Goal: Task Accomplishment & Management: Use online tool/utility

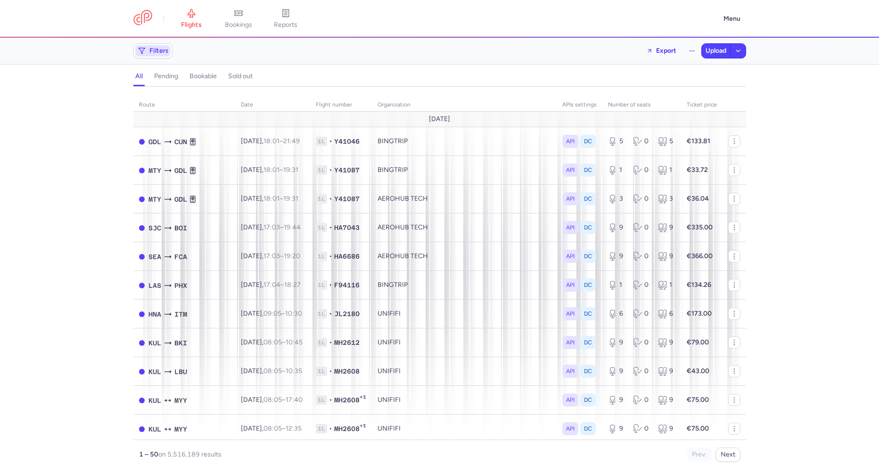
click at [160, 46] on span "Filters" at bounding box center [152, 50] width 35 height 11
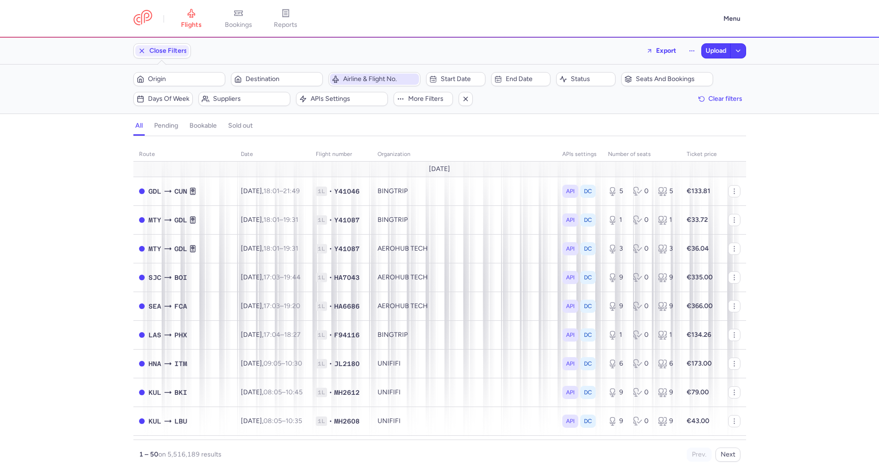
click at [373, 75] on span "Airline & Flight No." at bounding box center [374, 79] width 89 height 11
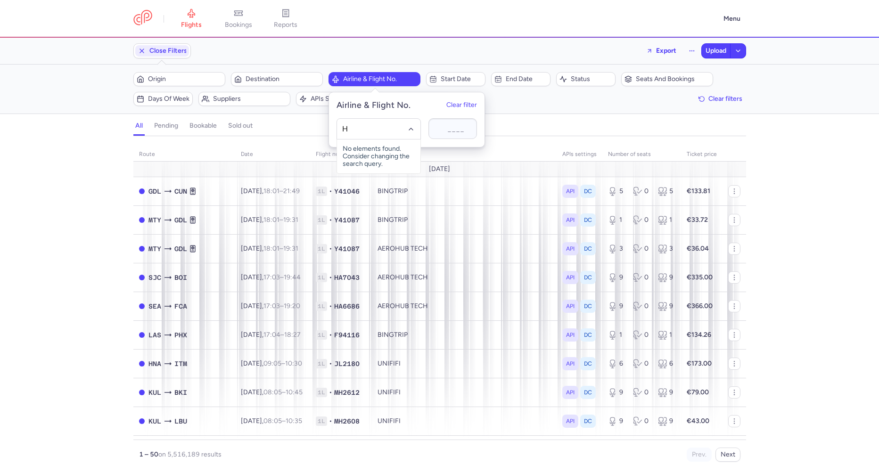
type input "H2"
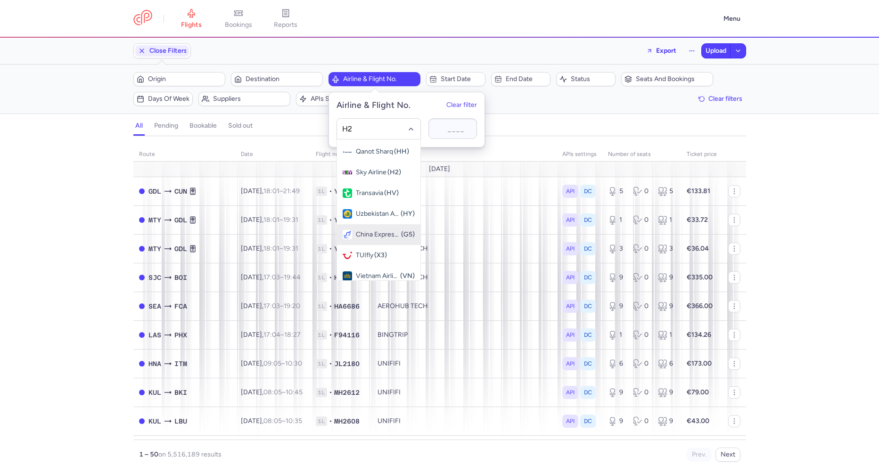
scroll to position [585, 0]
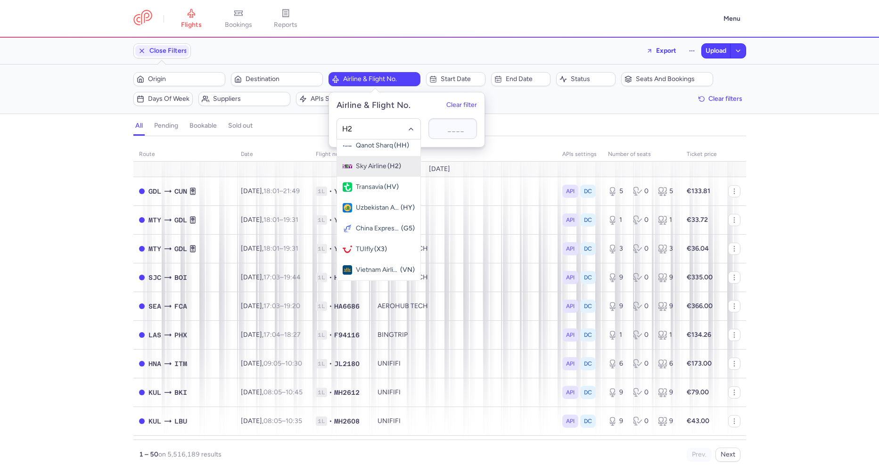
click at [377, 171] on span "Sky Airline (H2)" at bounding box center [378, 166] width 83 height 21
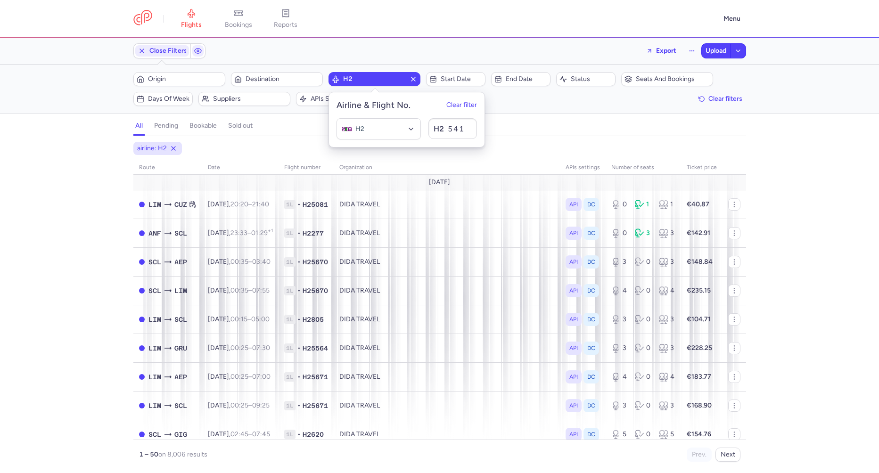
type input "5413"
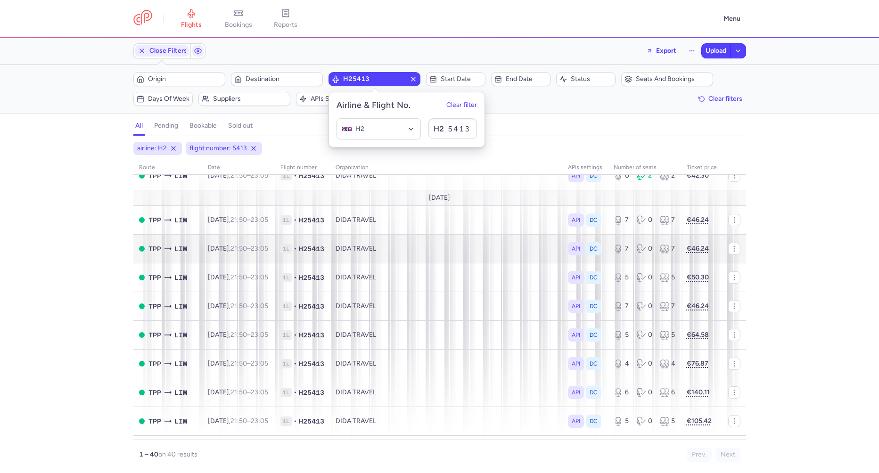
scroll to position [1, 0]
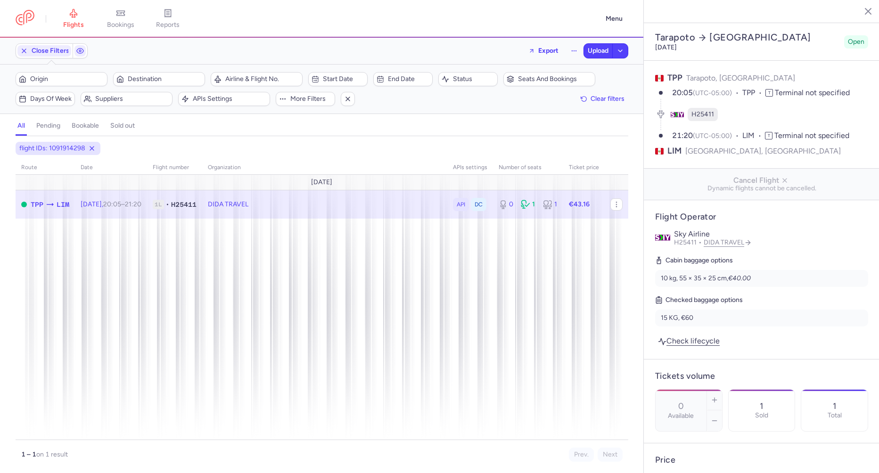
select select "days"
drag, startPoint x: 197, startPoint y: 241, endPoint x: 20, endPoint y: 172, distance: 189.9
click at [196, 241] on span "Export flight" at bounding box center [228, 244] width 94 height 9
click at [591, 47] on span "Upload" at bounding box center [598, 51] width 21 height 8
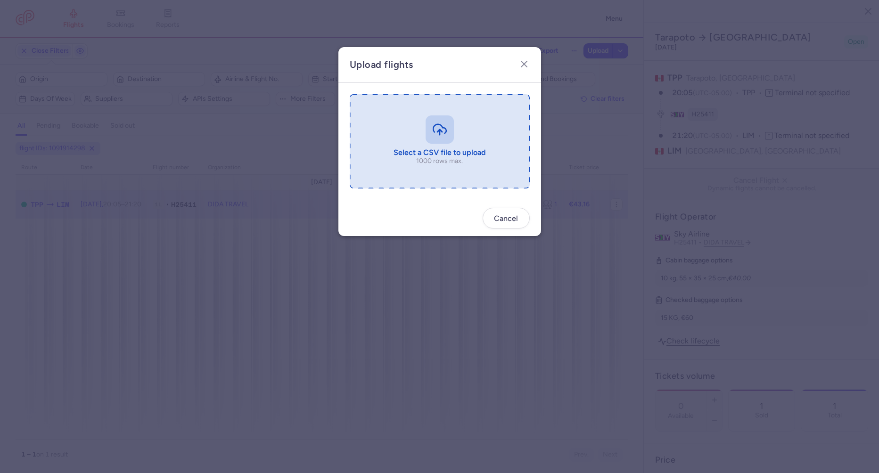
click at [477, 126] on input "file" at bounding box center [440, 141] width 180 height 94
type input "C:\fakepath\export_flight_H25411_20250813,0714 (1).csv"
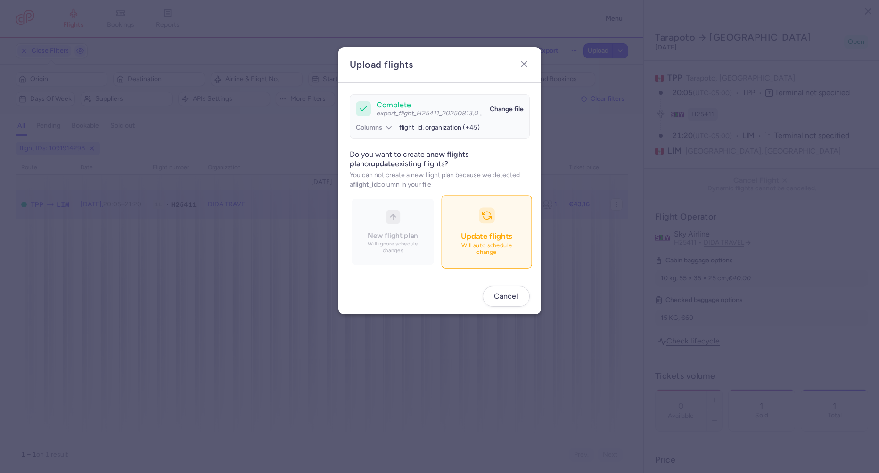
click at [506, 260] on button "Update flights Will auto schedule change" at bounding box center [486, 232] width 91 height 73
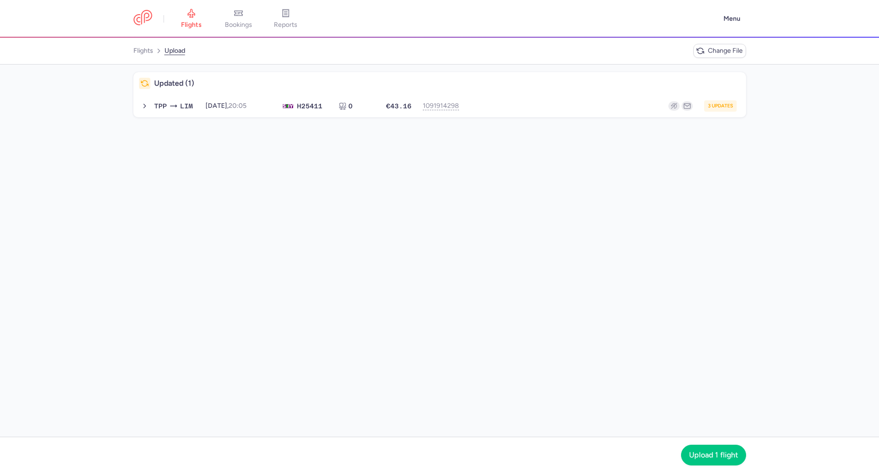
click at [383, 125] on div "Updated (1) TPP LIM 2025-09-26, 20:05 H2 5411 0 €43.16 1091914298 3 updates 202…" at bounding box center [439, 251] width 879 height 373
click at [387, 111] on button "TPP LIM 2025-09-26, 20:05 H2 5411 0 €43.16 1091914298 3 updates 2025-09-26, 20:…" at bounding box center [439, 106] width 613 height 23
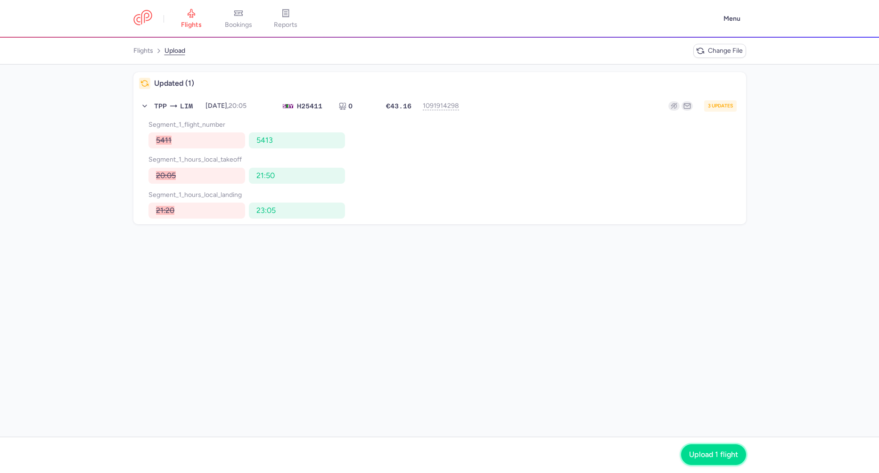
click at [697, 453] on span "Upload 1 flight" at bounding box center [713, 455] width 49 height 8
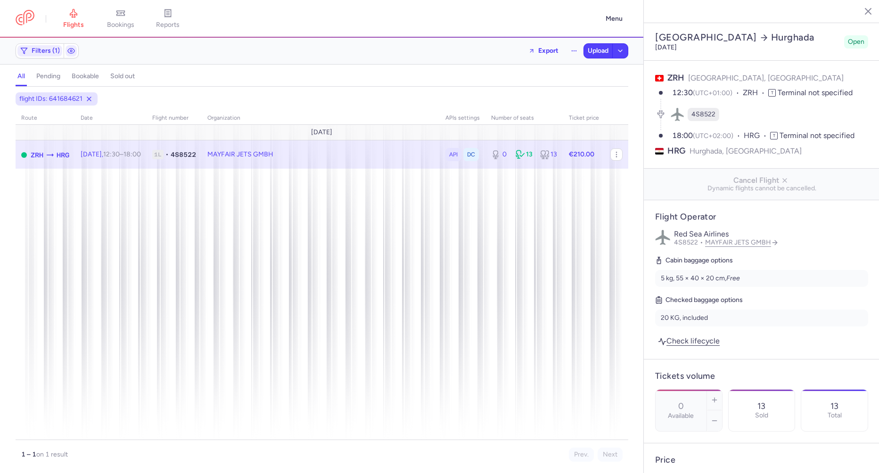
select select "hours"
click at [185, 205] on button "Export flight" at bounding box center [228, 204] width 117 height 17
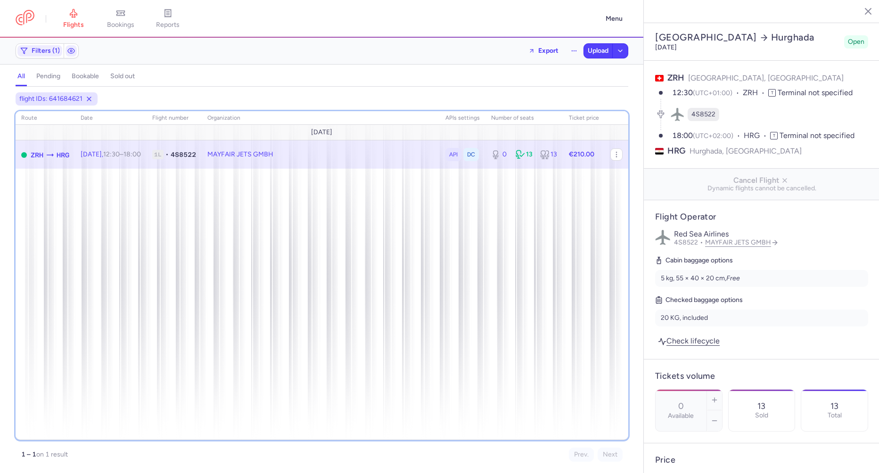
click at [398, 281] on div "route date Flight number organization APIs settings number of seats Ticket pric…" at bounding box center [322, 275] width 613 height 329
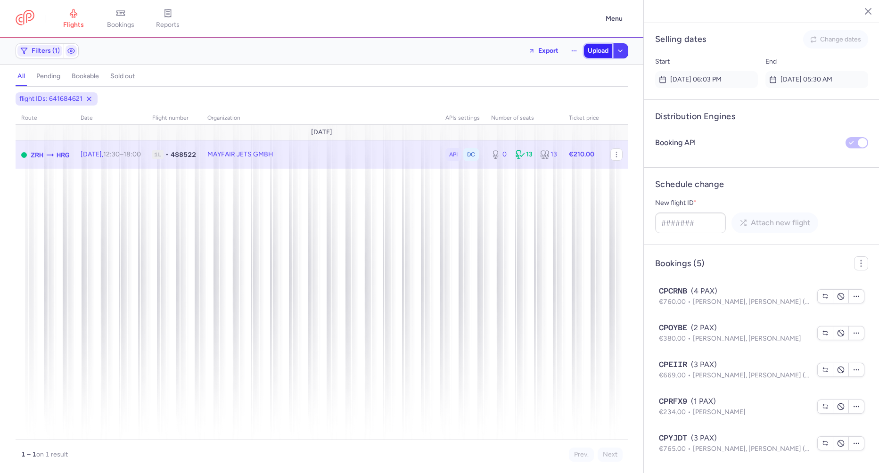
click at [596, 52] on span "Upload" at bounding box center [598, 51] width 21 height 8
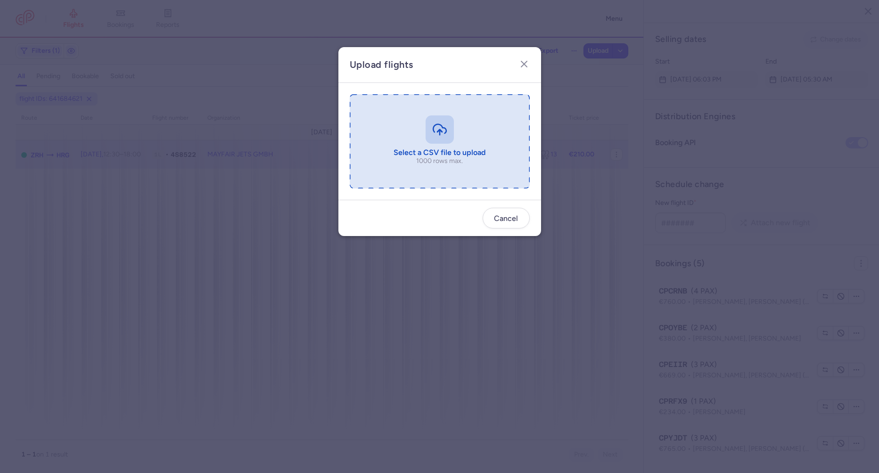
click at [413, 132] on input "file" at bounding box center [440, 141] width 180 height 94
type input "C:\fakepath\export_flight_4S8522_20250813,0721 (1).csv"
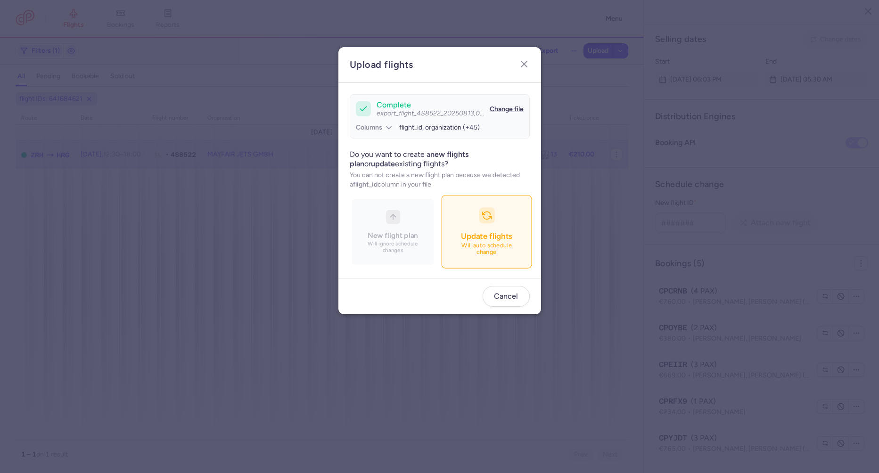
click at [486, 235] on span "Update flights" at bounding box center [486, 236] width 51 height 9
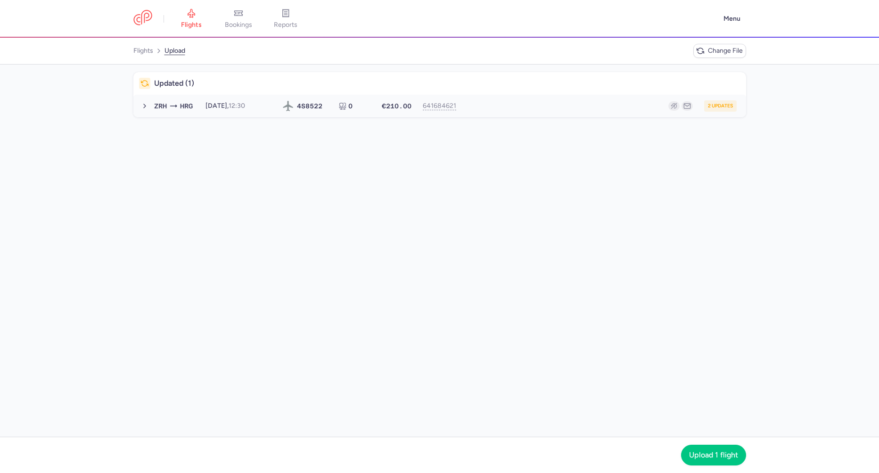
drag, startPoint x: 447, startPoint y: 101, endPoint x: 476, endPoint y: 114, distance: 31.5
click at [448, 101] on div "ZRH HRG 2025-11-01, 12:30 4S 8522 0 €210.00 641684621 2 updates 2025-11-01, 12:…" at bounding box center [445, 105] width 590 height 11
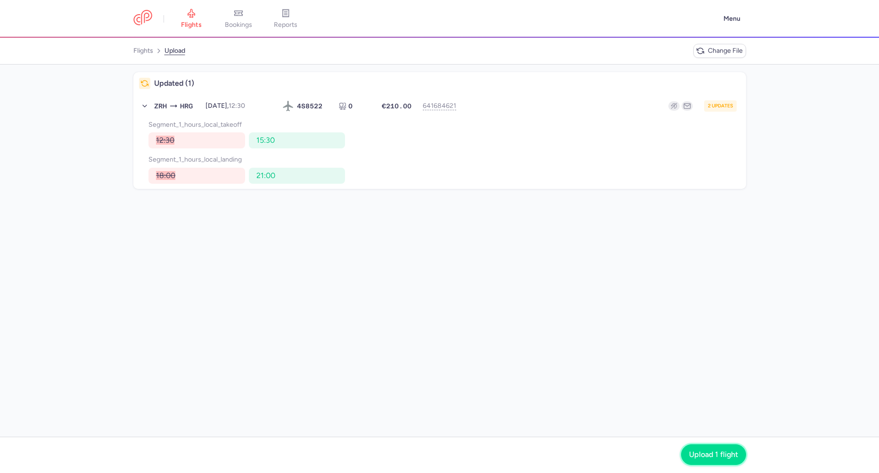
click at [689, 456] on span "Upload 1 flight" at bounding box center [713, 455] width 49 height 8
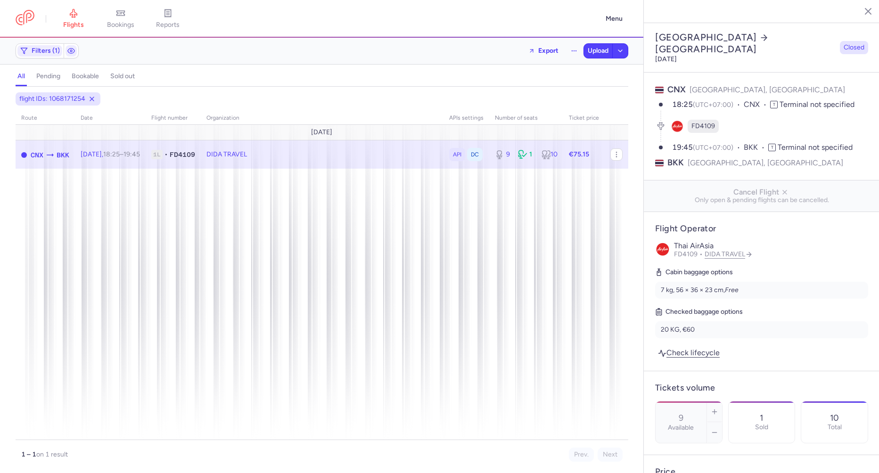
select select "days"
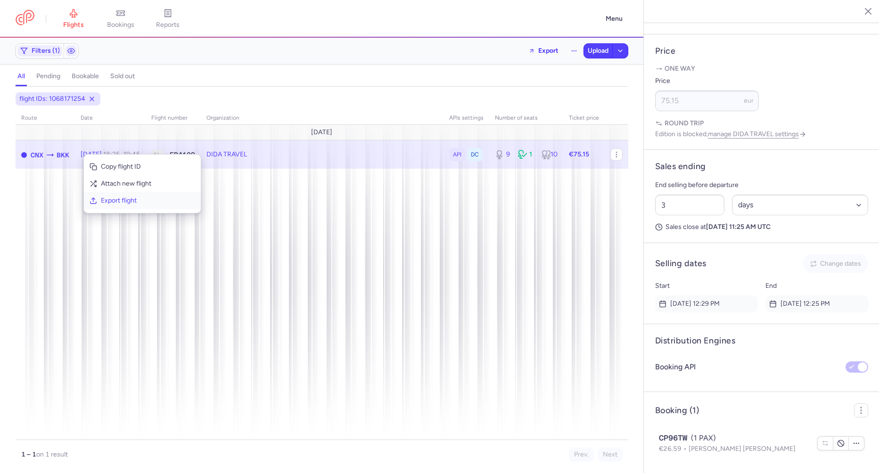
click at [97, 206] on button "Export flight" at bounding box center [142, 200] width 117 height 17
click at [588, 51] on span "Upload" at bounding box center [598, 51] width 21 height 8
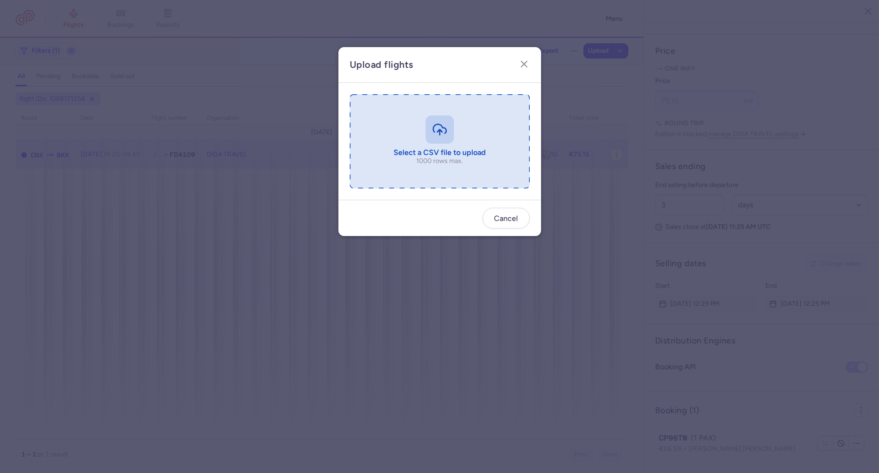
click at [472, 143] on input "file" at bounding box center [440, 141] width 180 height 94
type input "C:\fakepath\export_flight_FD4109_20250813,0743 (1).csv"
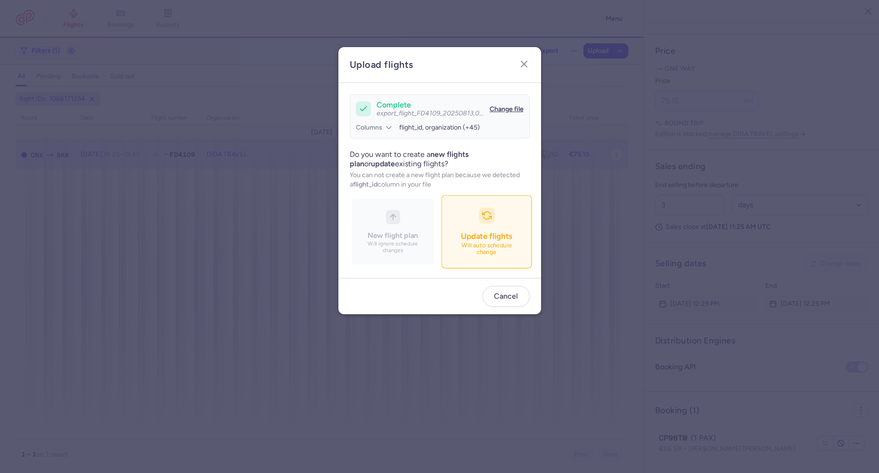
click at [462, 238] on span "Update flights" at bounding box center [486, 236] width 51 height 9
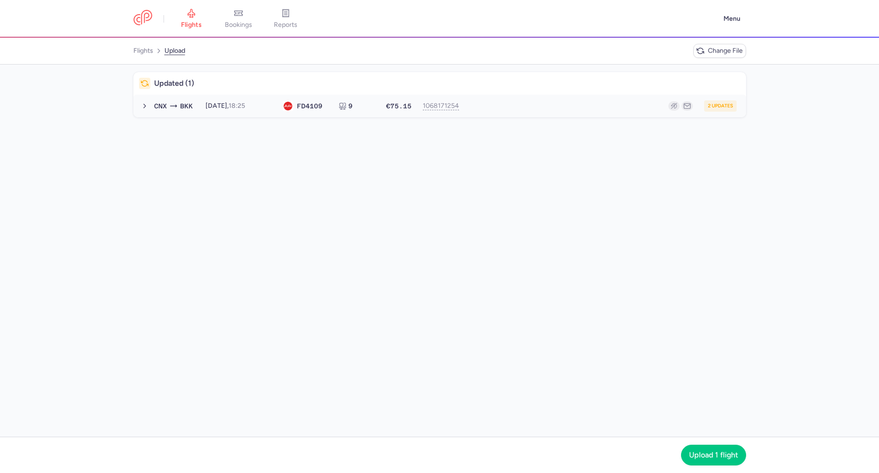
click at [245, 107] on time "18:25" at bounding box center [237, 106] width 17 height 8
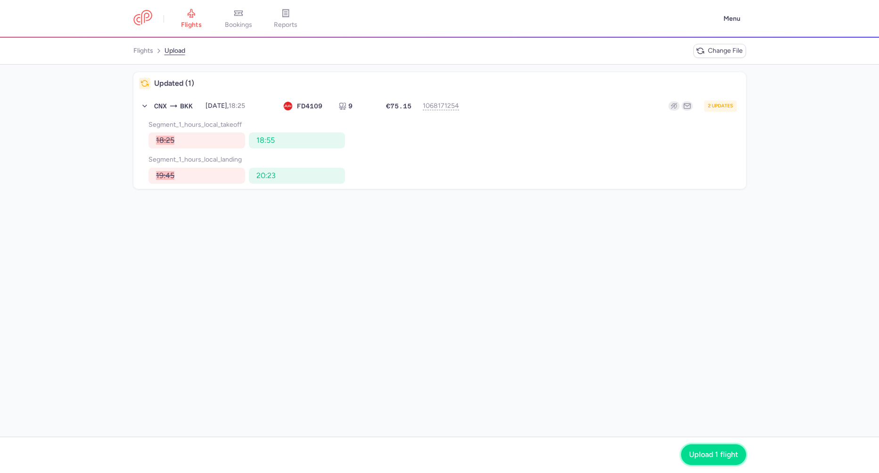
click at [721, 449] on button "Upload 1 flight" at bounding box center [713, 455] width 65 height 21
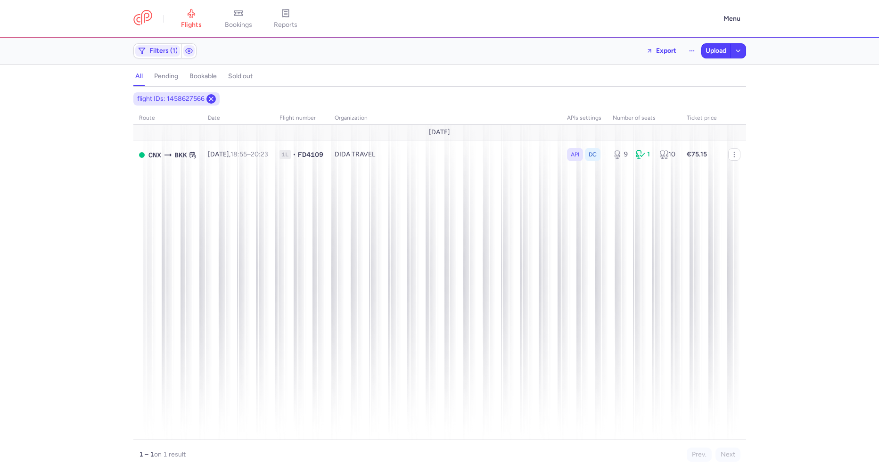
click at [212, 99] on icon at bounding box center [211, 99] width 8 height 8
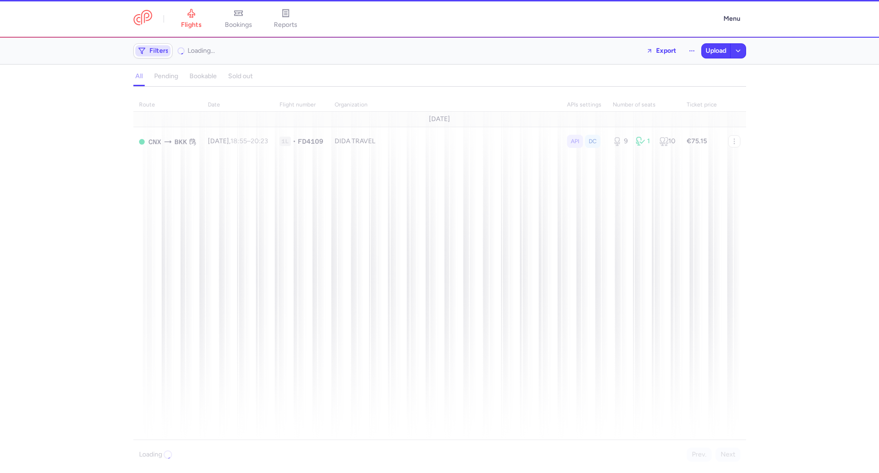
click at [147, 54] on span "Filters" at bounding box center [152, 50] width 35 height 11
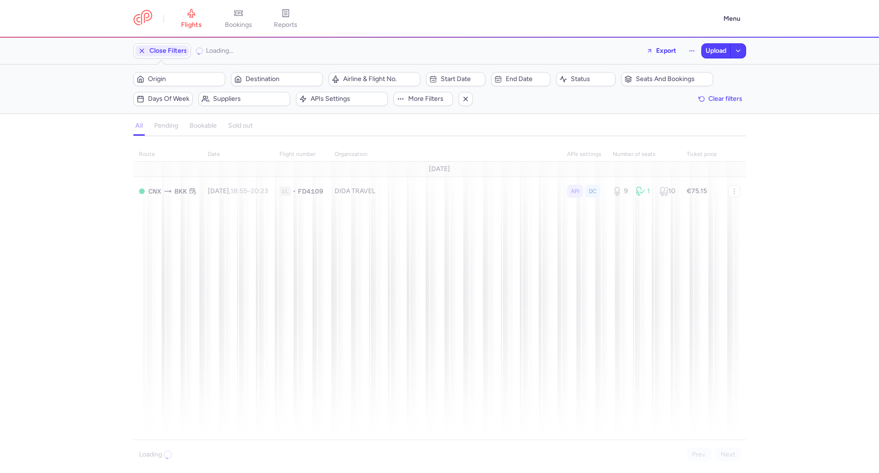
click at [181, 77] on span "Origin" at bounding box center [185, 79] width 74 height 8
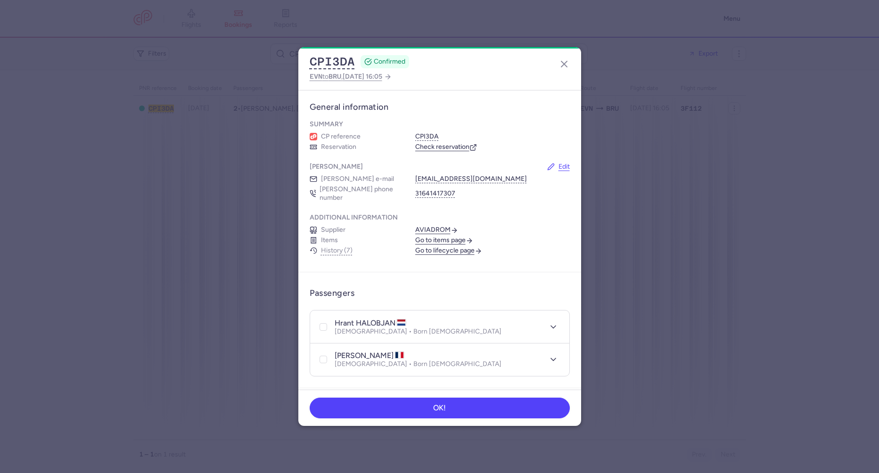
scroll to position [396, 0]
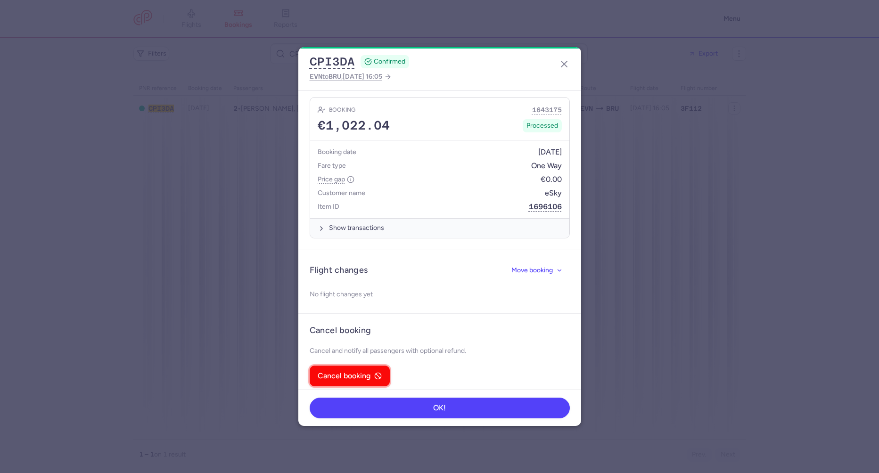
click at [372, 372] on span "Cancel booking" at bounding box center [350, 376] width 64 height 8
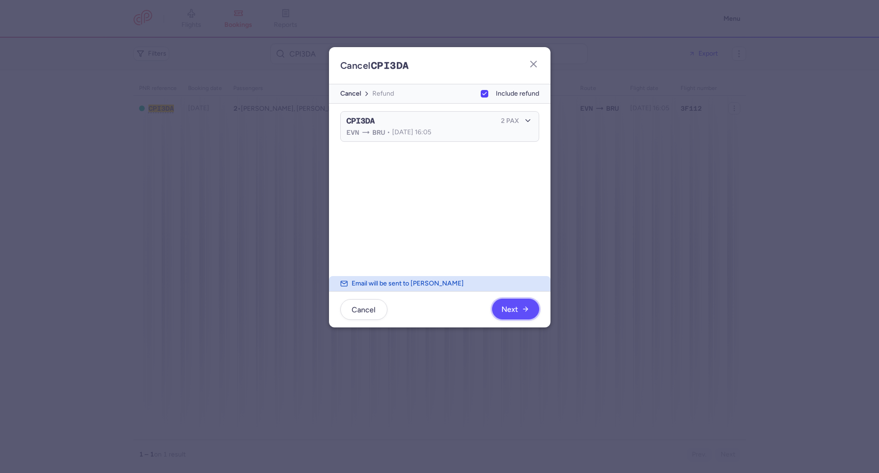
click at [530, 310] on button "Next" at bounding box center [515, 309] width 47 height 21
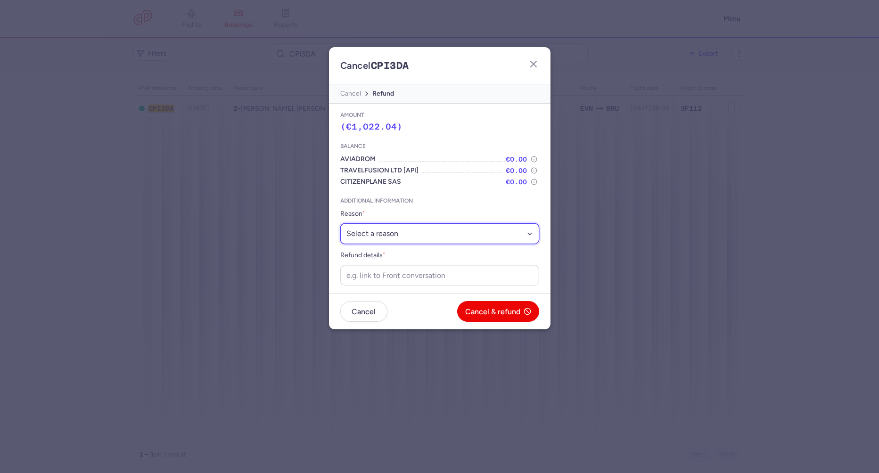
click at [399, 235] on select "Select a reason ⛔️ Unconfirmed booking ❌ Flight canceled 🙅 Schedule change not …" at bounding box center [439, 234] width 199 height 21
select select "unconfirmed_booking"
click at [340, 224] on select "Select a reason ⛔️ Unconfirmed booking ❌ Flight canceled 🙅 Schedule change not …" at bounding box center [439, 234] width 199 height 21
click at [398, 278] on input "Refund details *" at bounding box center [439, 275] width 199 height 21
paste input "https://app.frontapp.com/open/cnv_f2fgyf6?key=swK17CbgHBoUH2xFrYkqOcv9BU-UPnjU"
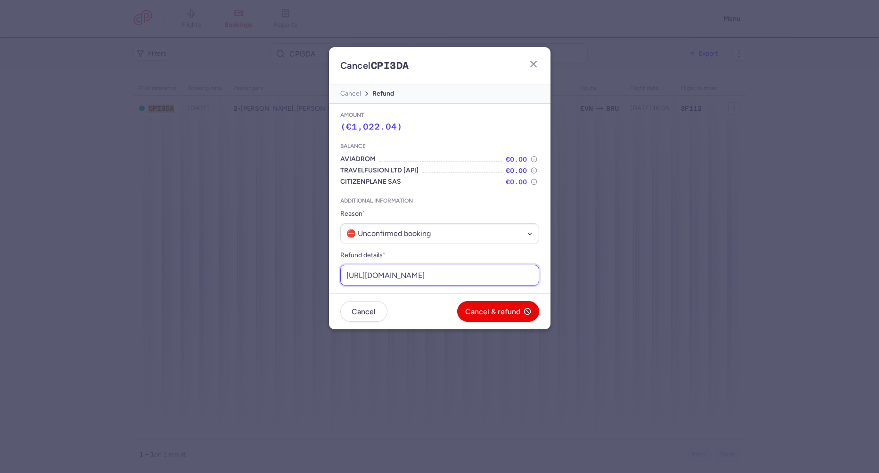
scroll to position [0, 124]
type input "https://app.frontapp.com/open/cnv_f2fgyf6?key=swK17CbgHBoUH2xFrYkqOcv9BU-UPnjU"
click at [509, 306] on button "Cancel & refund" at bounding box center [498, 311] width 82 height 21
click at [509, 306] on button "Yes, confirm" at bounding box center [504, 311] width 69 height 21
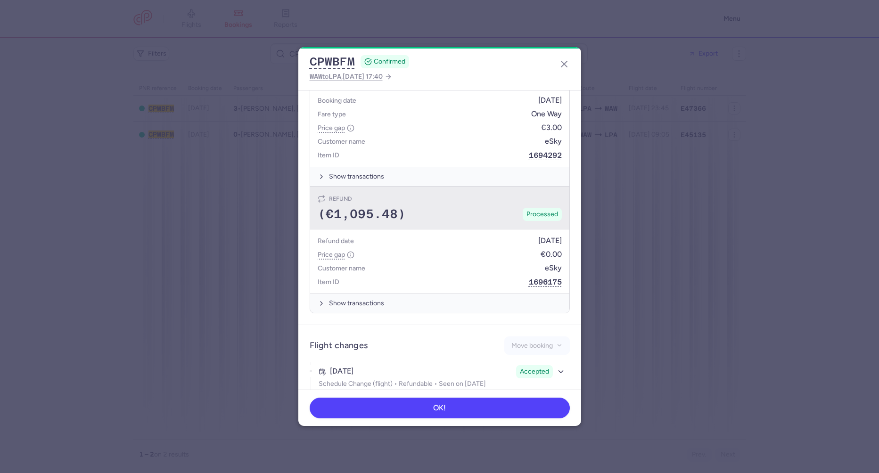
scroll to position [262, 0]
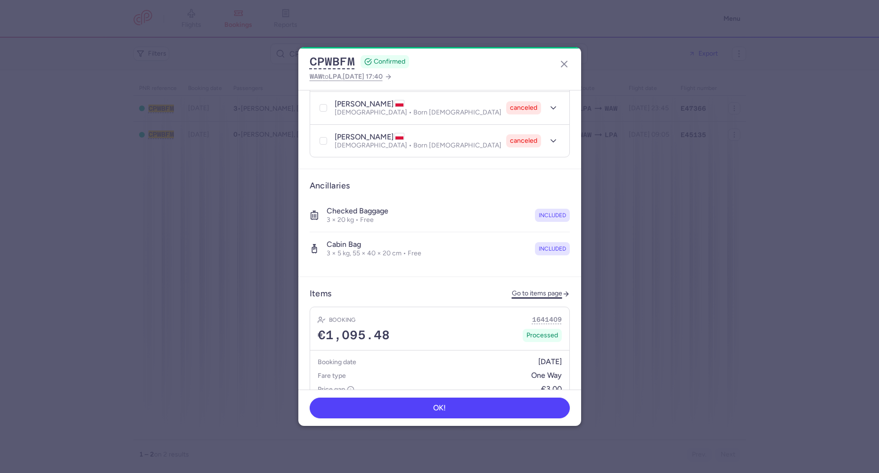
click at [517, 290] on link "Go to items page" at bounding box center [541, 294] width 58 height 8
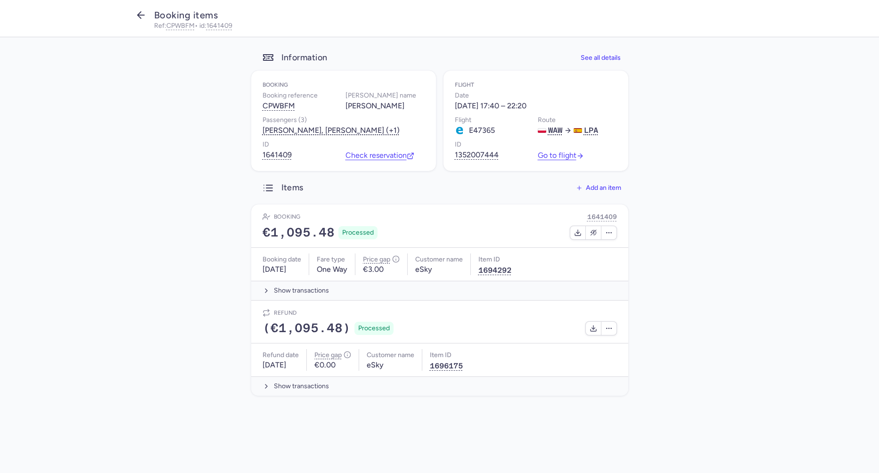
click at [141, 13] on icon "button" at bounding box center [140, 14] width 11 height 11
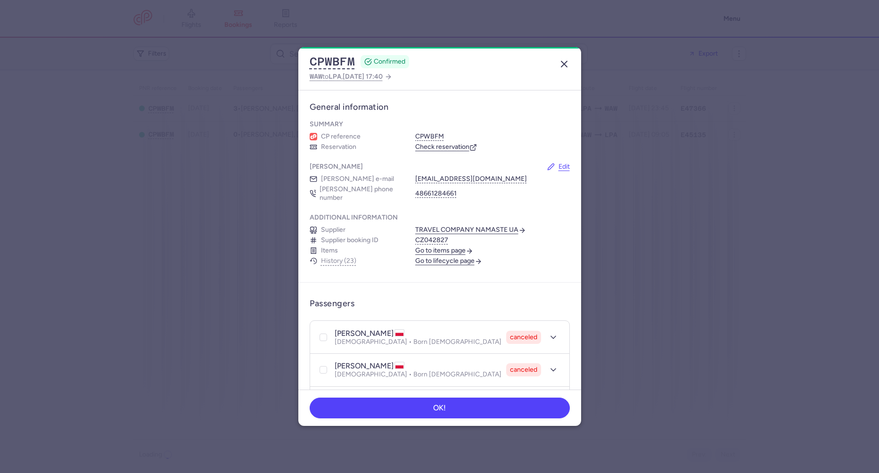
click at [572, 62] on div "CPWBFM CONFIRMED WAW to LPA , [DATE] 17:40" at bounding box center [439, 68] width 283 height 43
click at [568, 63] on icon "button" at bounding box center [564, 63] width 11 height 11
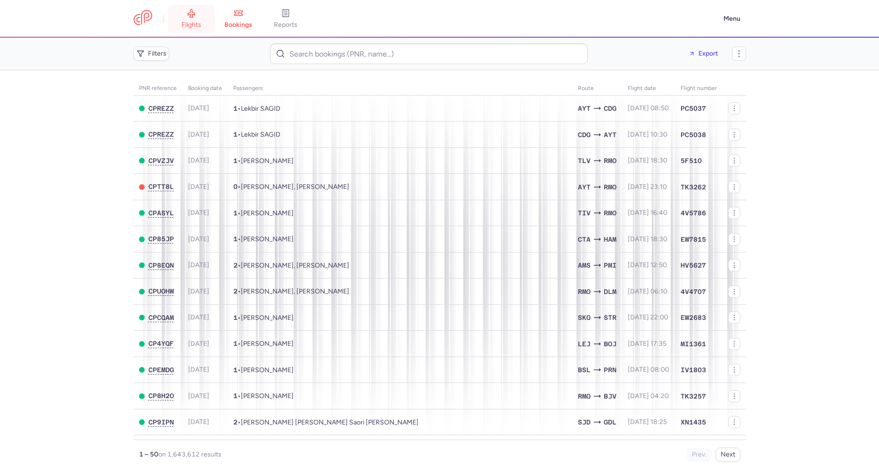
click at [206, 18] on link "flights" at bounding box center [191, 18] width 47 height 21
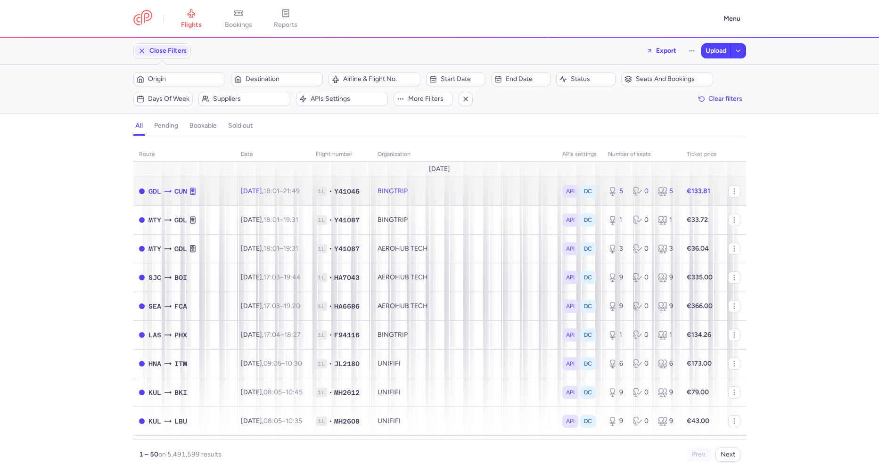
click at [166, 199] on td "GDL CUN" at bounding box center [184, 191] width 102 height 29
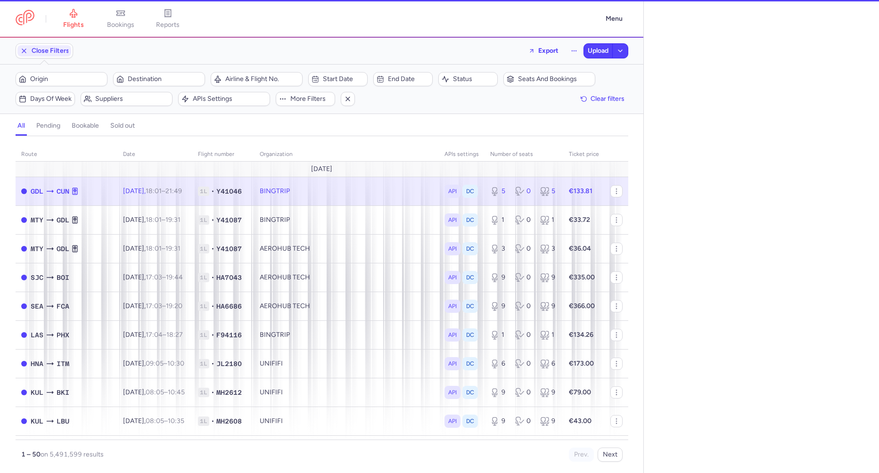
select select "days"
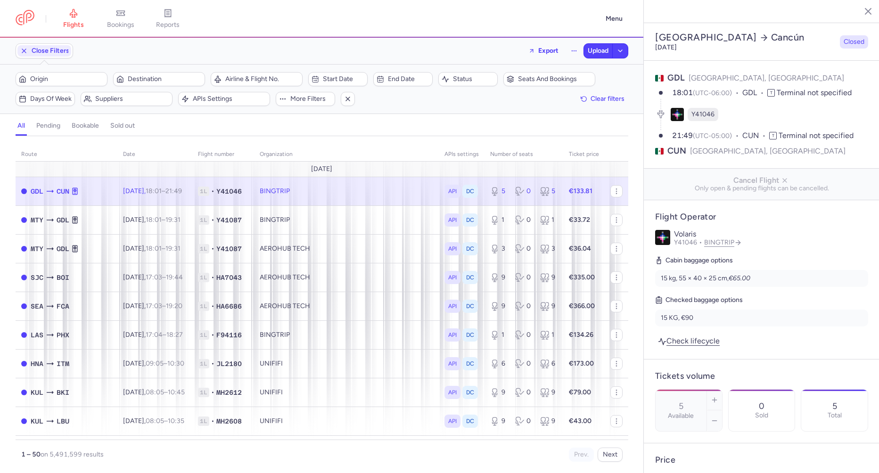
click at [485, 190] on td "BINGTRIP" at bounding box center [524, 191] width 79 height 29
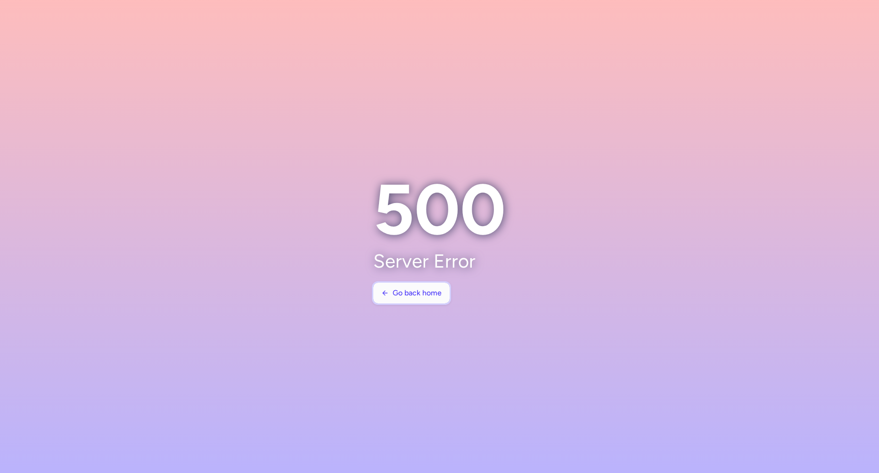
click at [435, 299] on button "Go back home" at bounding box center [411, 293] width 76 height 21
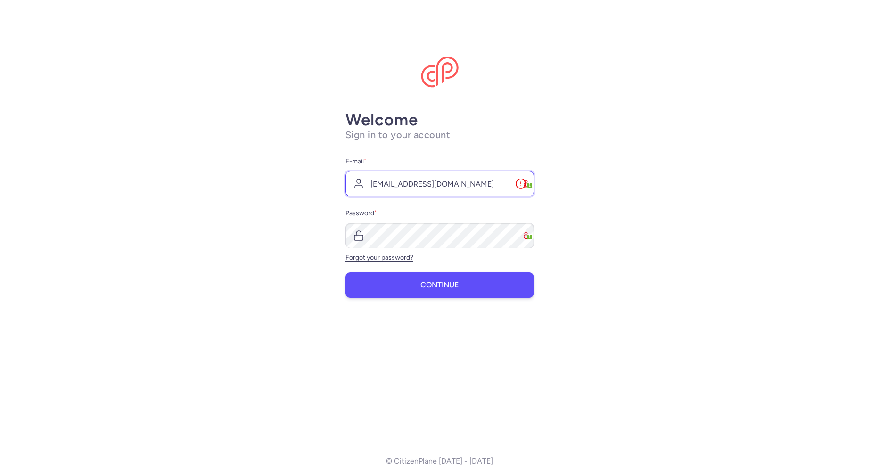
type input "[EMAIL_ADDRESS][DOMAIN_NAME]"
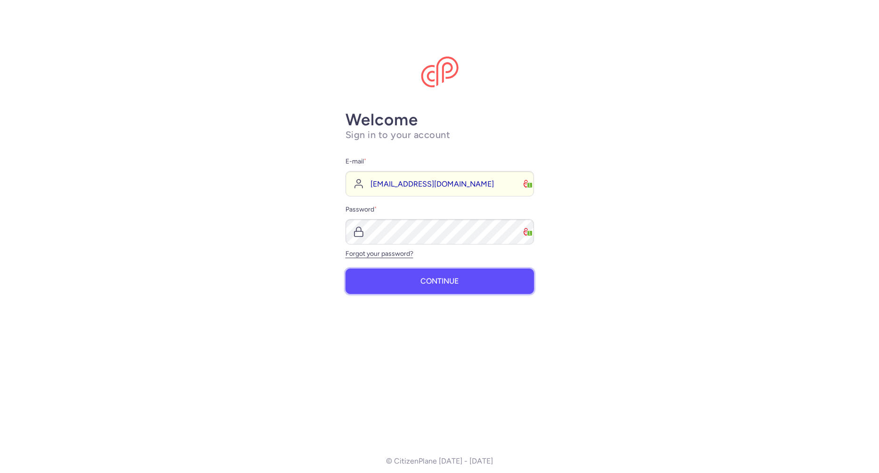
click at [423, 285] on span "Continue" at bounding box center [440, 281] width 38 height 8
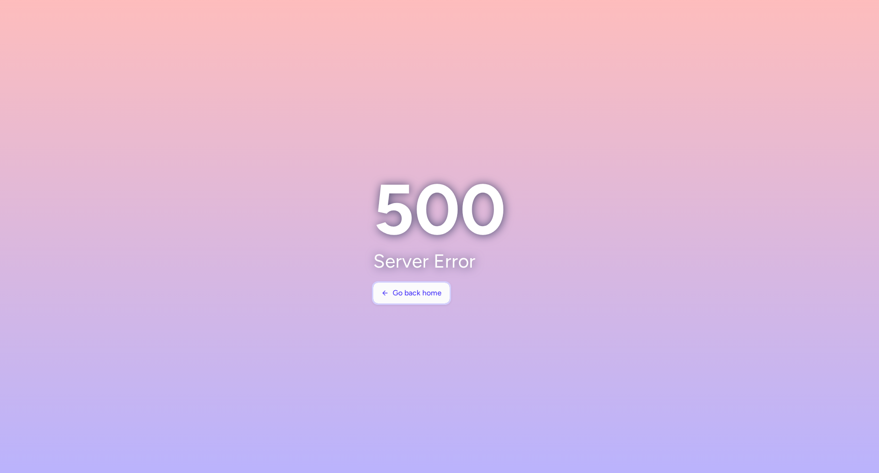
click at [428, 299] on button "Go back home" at bounding box center [411, 293] width 76 height 21
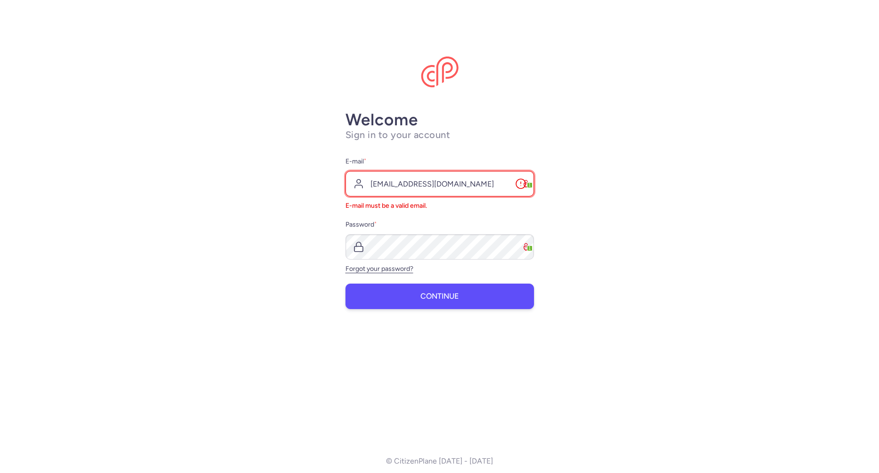
type input "[EMAIL_ADDRESS][DOMAIN_NAME]"
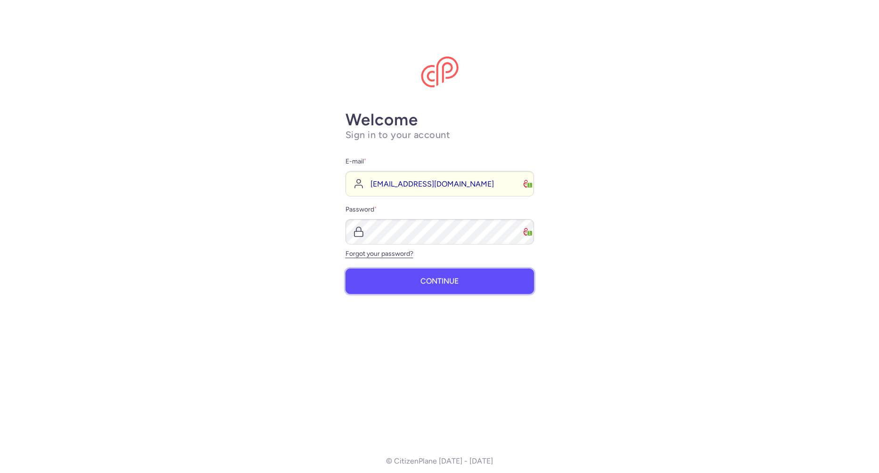
click at [469, 285] on button "Continue" at bounding box center [440, 281] width 189 height 25
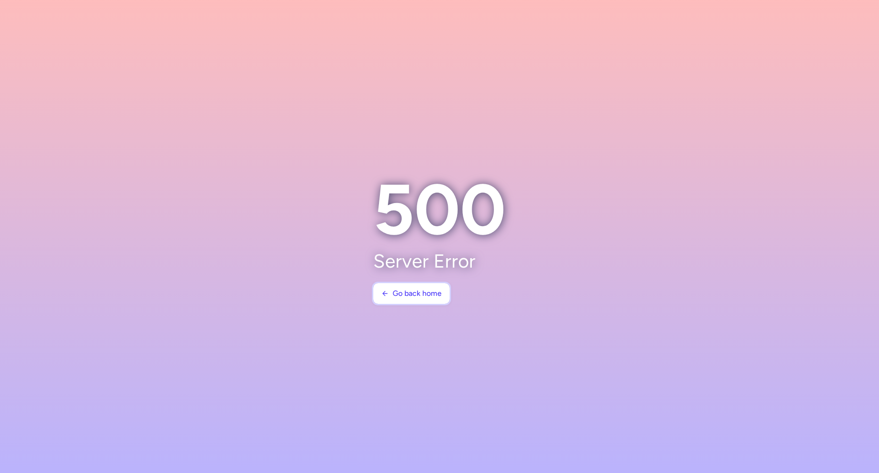
drag, startPoint x: 406, startPoint y: 293, endPoint x: 156, endPoint y: 224, distance: 260.3
click at [406, 293] on span "Go back home" at bounding box center [417, 294] width 49 height 8
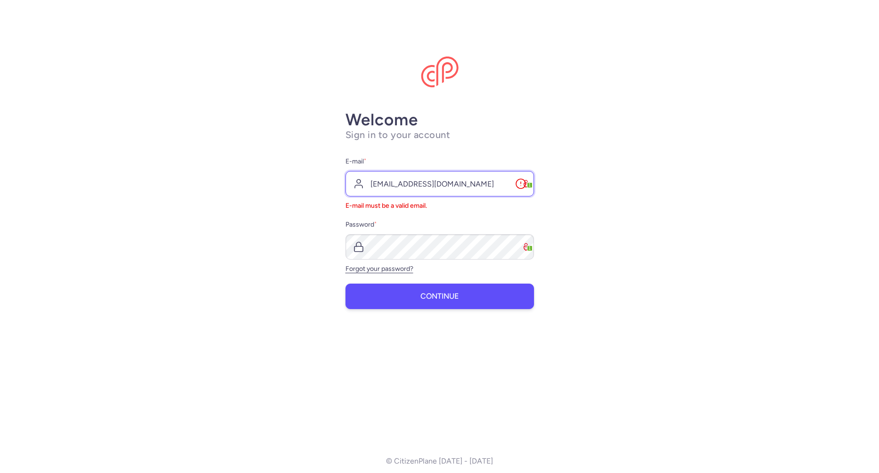
type input "gkaduru@citizenplane.com"
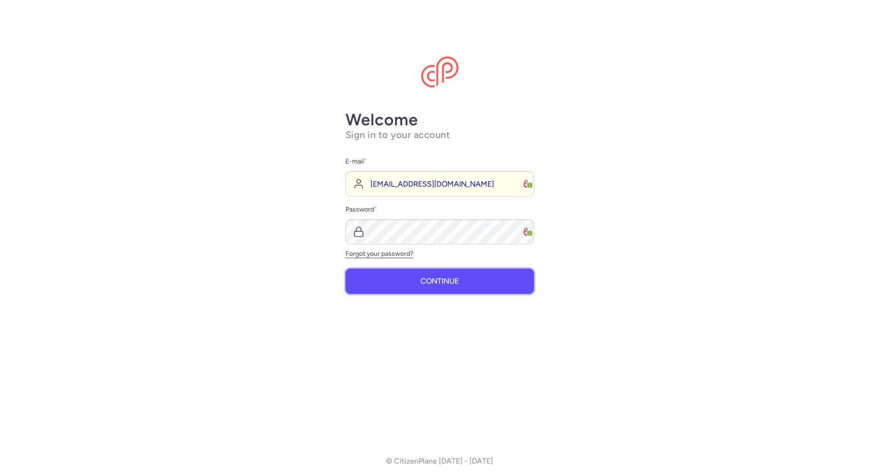
click at [370, 277] on button "Continue" at bounding box center [440, 281] width 189 height 25
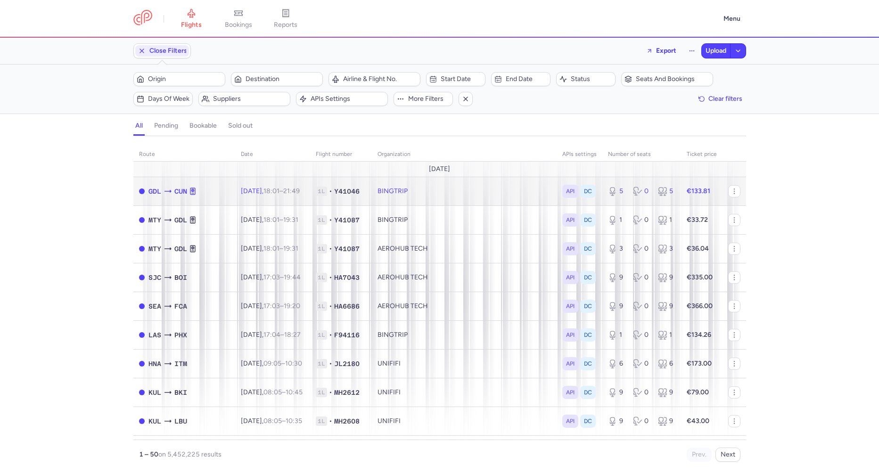
click at [235, 195] on td "Tue, 12 Aug, 18:01 – 21:49 +0" at bounding box center [272, 191] width 75 height 29
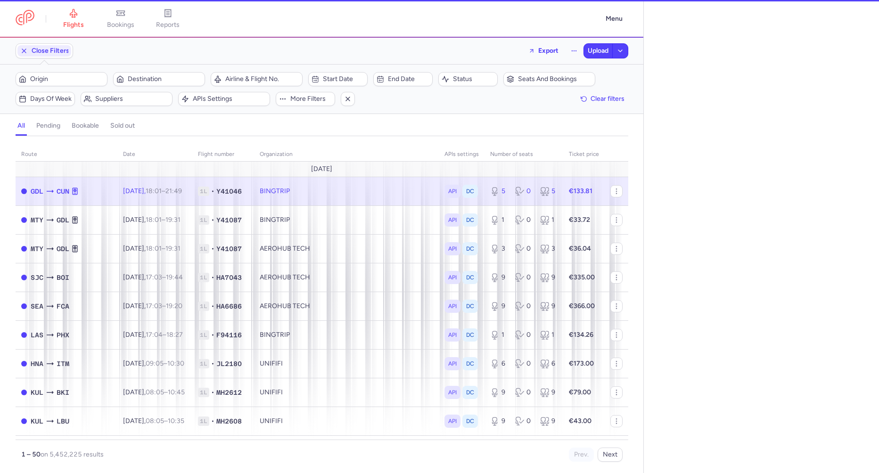
select select "days"
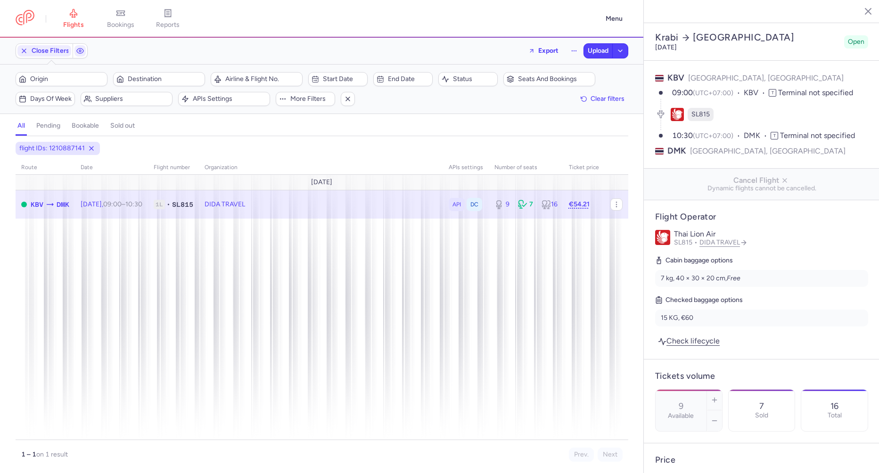
select select "days"
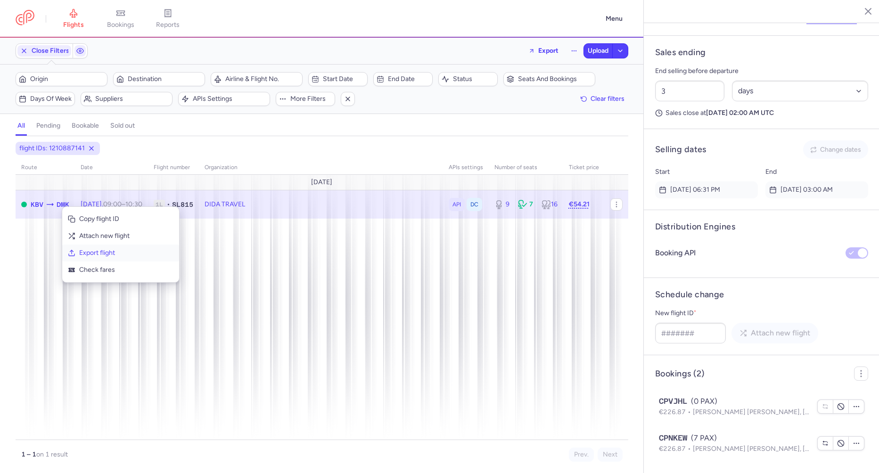
click at [108, 256] on span "Export flight" at bounding box center [126, 252] width 94 height 9
click at [586, 52] on button "Upload" at bounding box center [598, 51] width 28 height 14
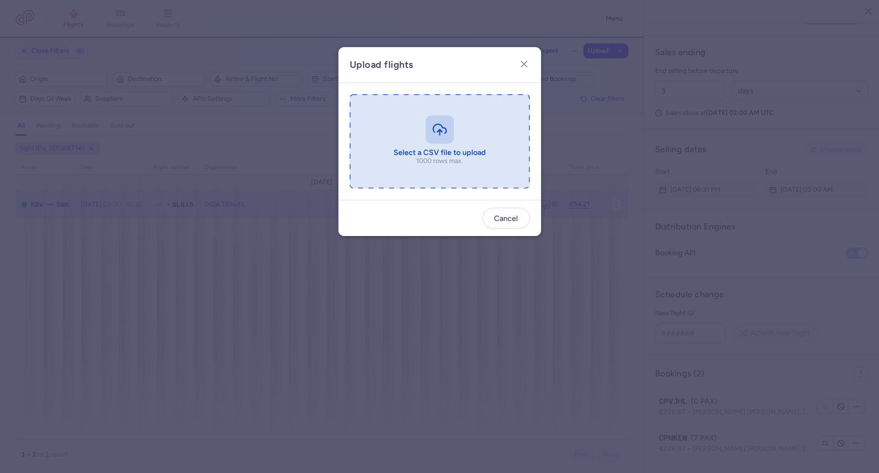
click at [416, 128] on input "file" at bounding box center [440, 141] width 180 height 94
type input "C:\fakepath\export_flight_SL815_20250813,0836 (1).csv"
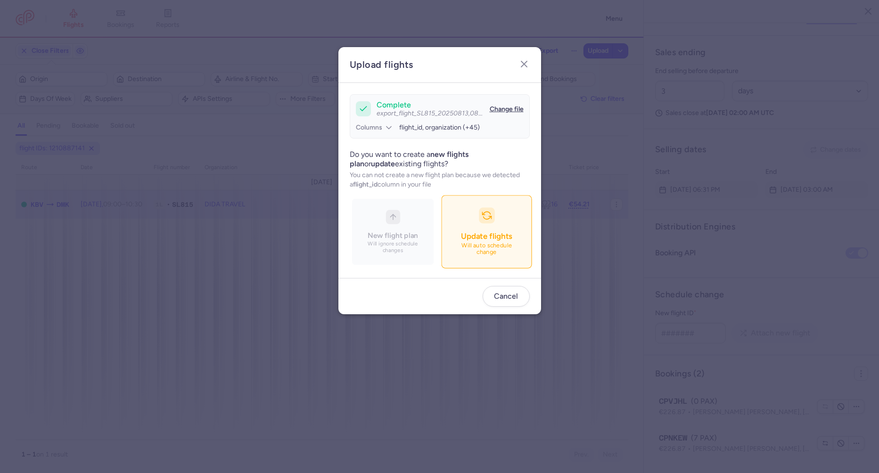
click at [466, 217] on button "Update flights Will auto schedule change" at bounding box center [486, 232] width 91 height 73
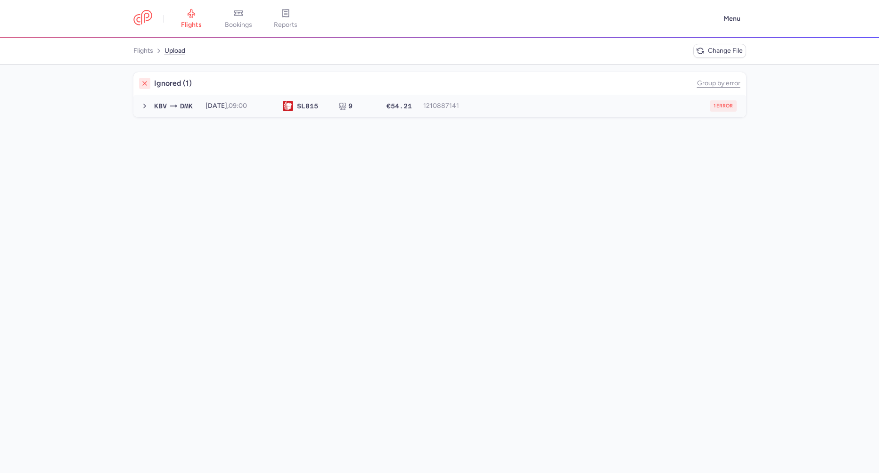
click at [353, 109] on div "KBV DMK 2025-11-21, 09:00 SL 815 9 €54.21 1210887141 1 error 2025-11-21, 09:00 …" at bounding box center [445, 105] width 590 height 11
click at [318, 124] on span "new forked flight will result in a duplicate with flight: 1454438789" at bounding box center [251, 125] width 192 height 8
copy span "1454438789"
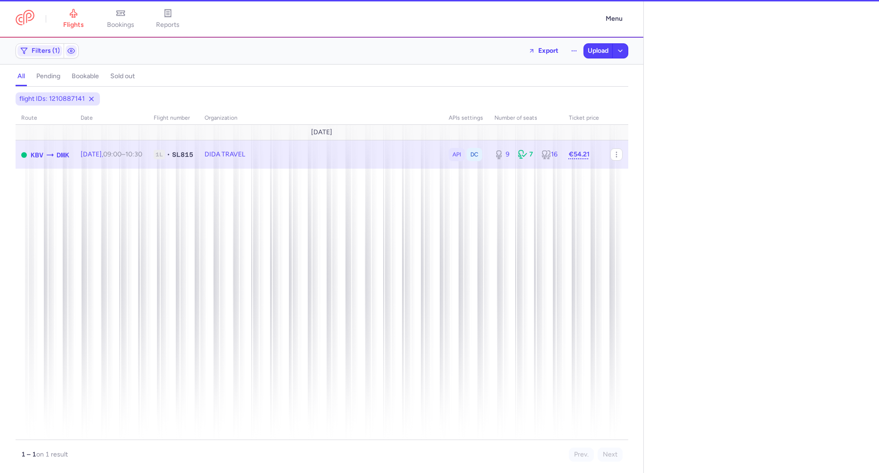
select select "days"
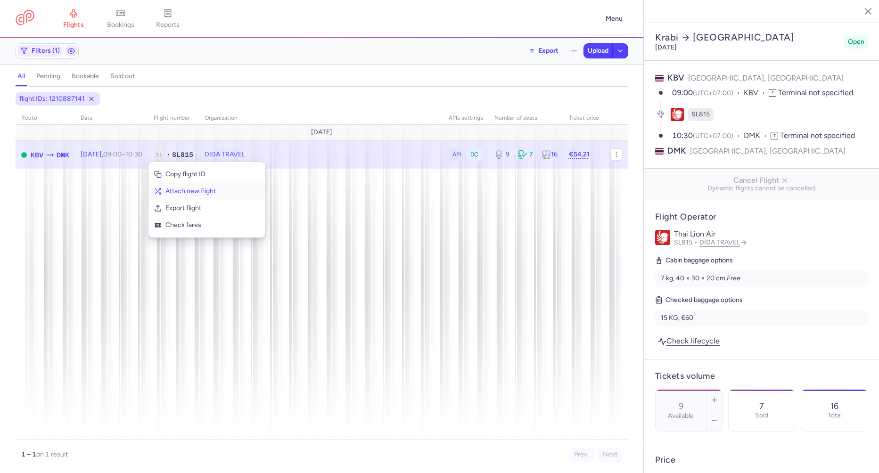
click at [178, 191] on span "Attach new flight" at bounding box center [213, 191] width 94 height 9
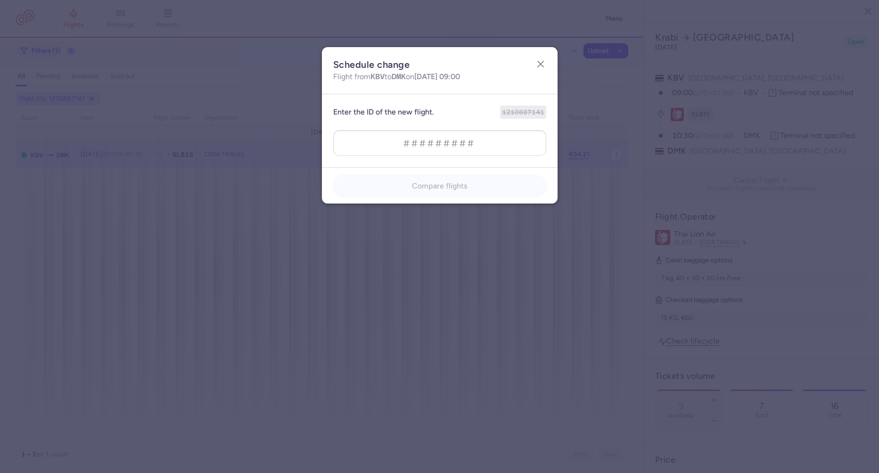
type input "1454438789"
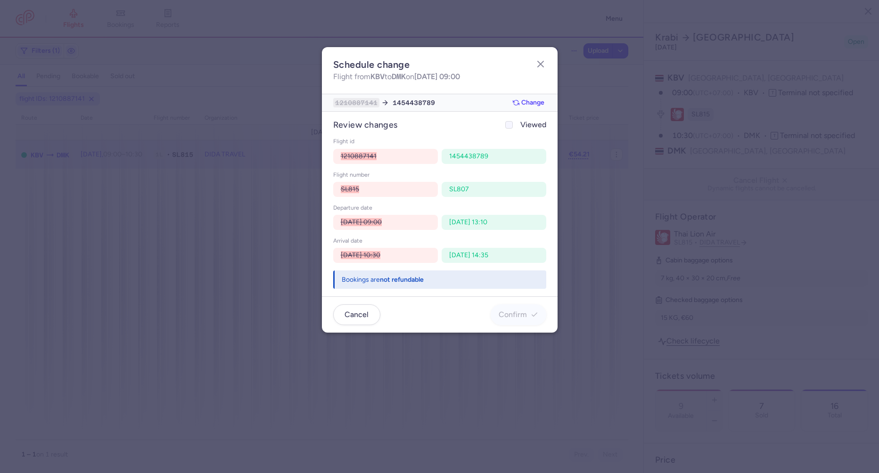
click at [505, 127] on div at bounding box center [509, 124] width 11 height 11
click at [505, 127] on input "Viewed" at bounding box center [509, 125] width 8 height 8
checkbox input "true"
click at [531, 319] on span "Confirm" at bounding box center [519, 314] width 40 height 8
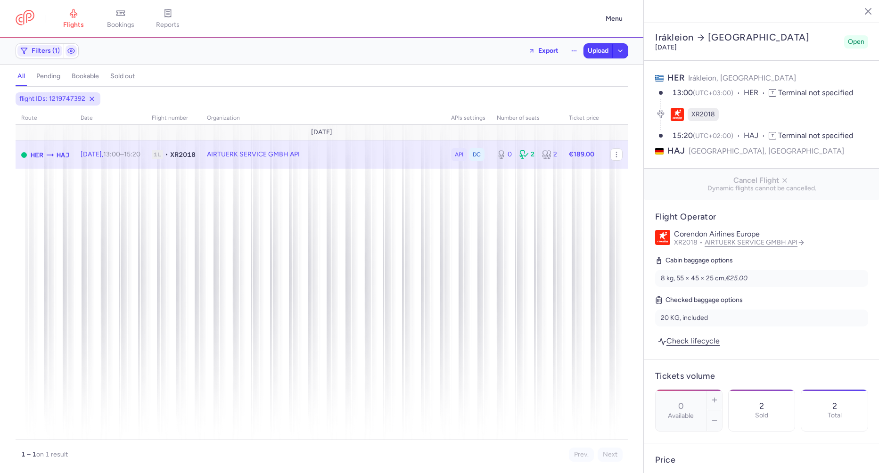
select select "days"
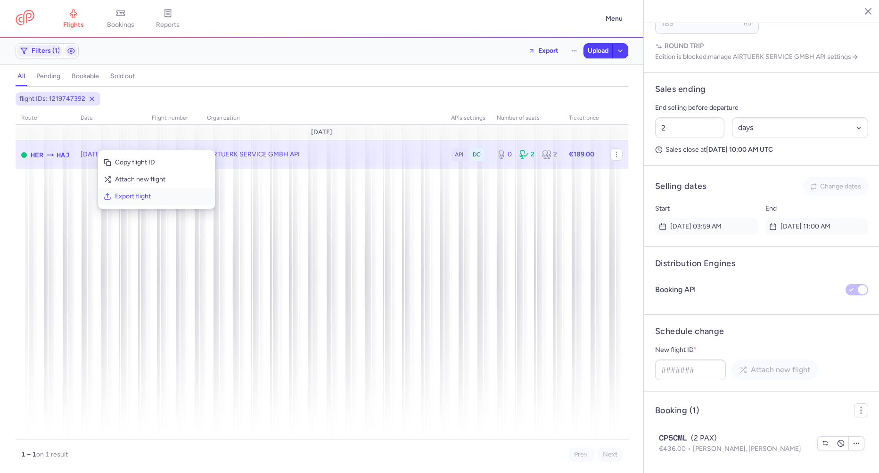
click at [128, 195] on span "Export flight" at bounding box center [162, 196] width 94 height 9
click at [593, 49] on span "Upload" at bounding box center [598, 51] width 21 height 8
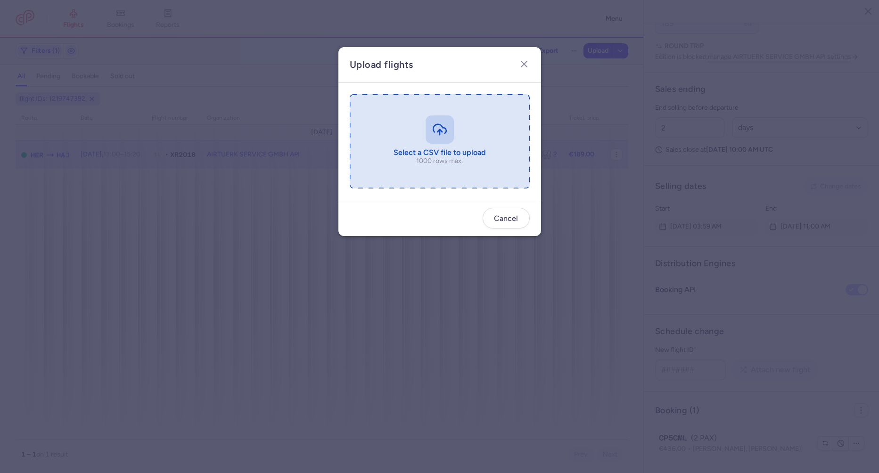
click at [370, 153] on input "file" at bounding box center [440, 141] width 180 height 94
type input "C:\fakepath\export_flight_XR2018_20250813,0837 (1).csv"
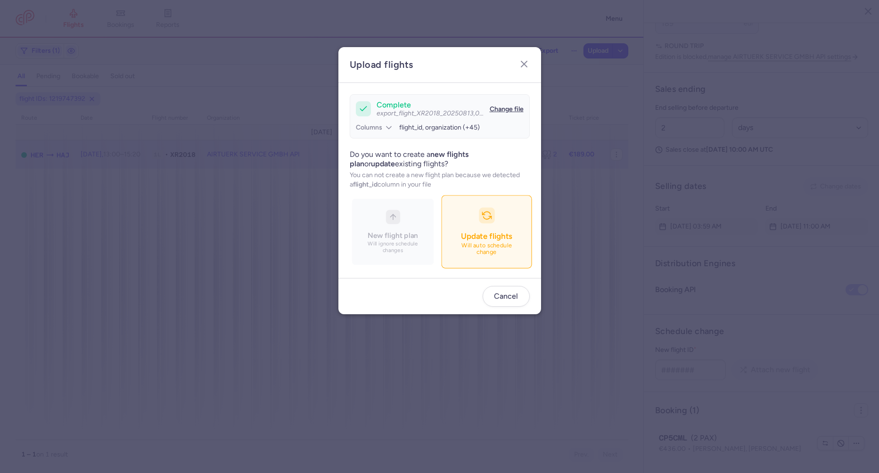
click at [467, 228] on button "Update flights Will auto schedule change" at bounding box center [486, 232] width 91 height 73
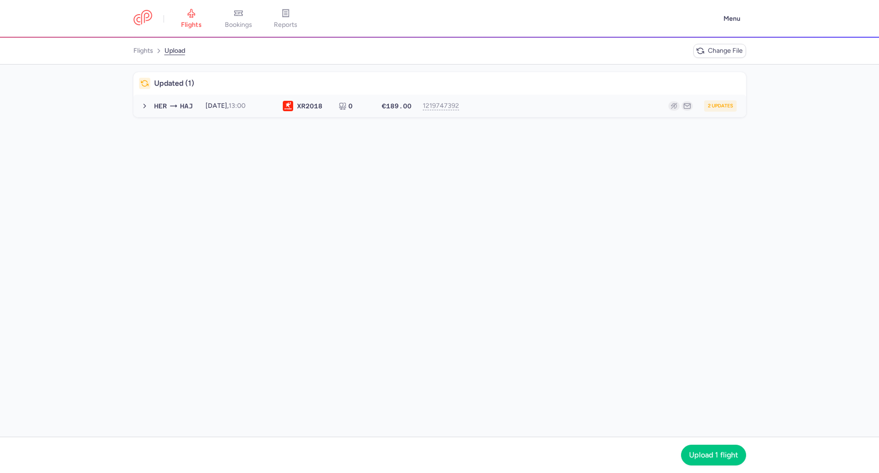
click at [373, 99] on button "HER HAJ 2025-09-01, 13:00 XR 2018 0 €189.00 1219747392 2 updates 2025-09-01, 13…" at bounding box center [439, 106] width 613 height 23
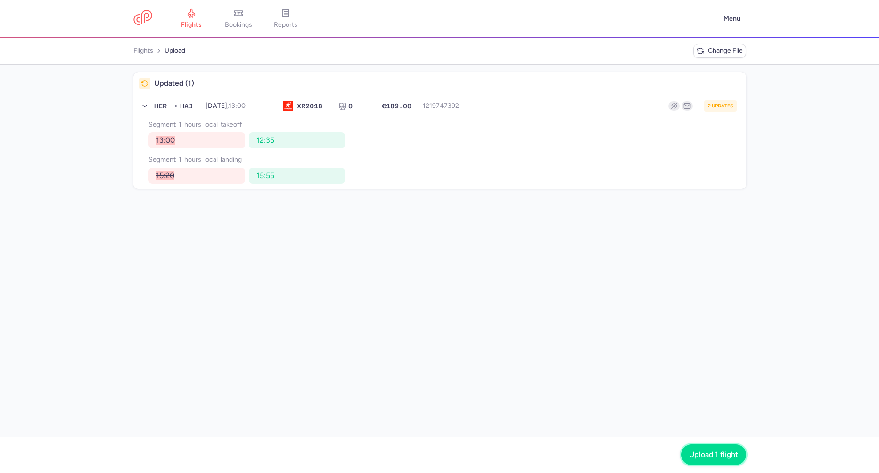
click at [696, 453] on span "Upload 1 flight" at bounding box center [713, 455] width 49 height 8
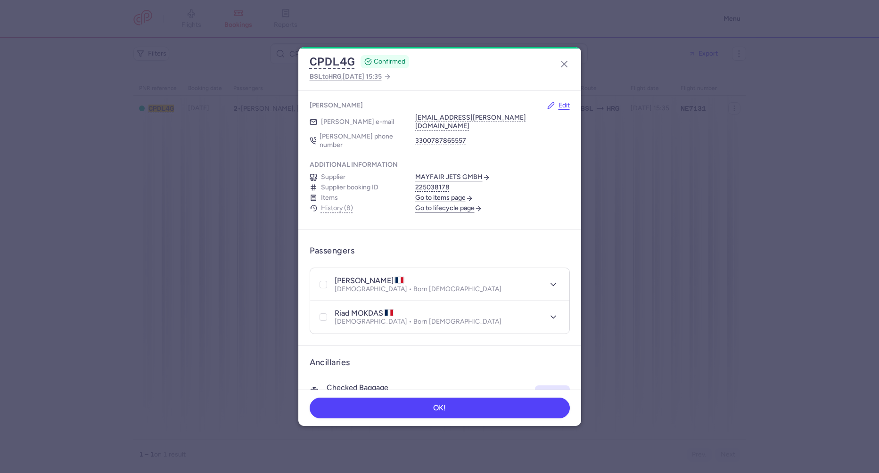
scroll to position [122, 0]
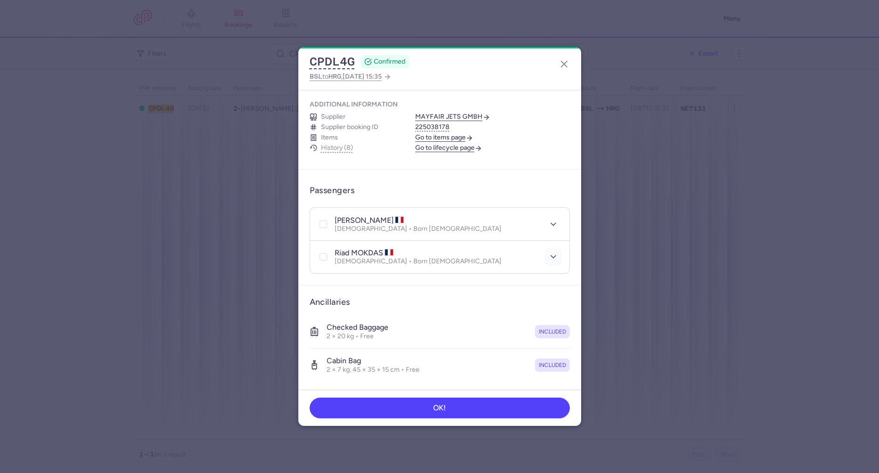
click at [549, 252] on icon "button" at bounding box center [553, 256] width 9 height 9
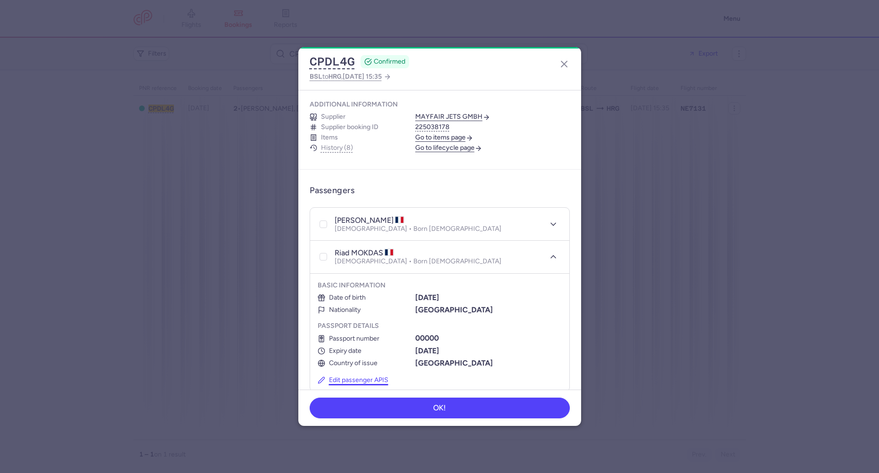
click at [347, 377] on button "Edit passenger APIS" at bounding box center [353, 381] width 71 height 8
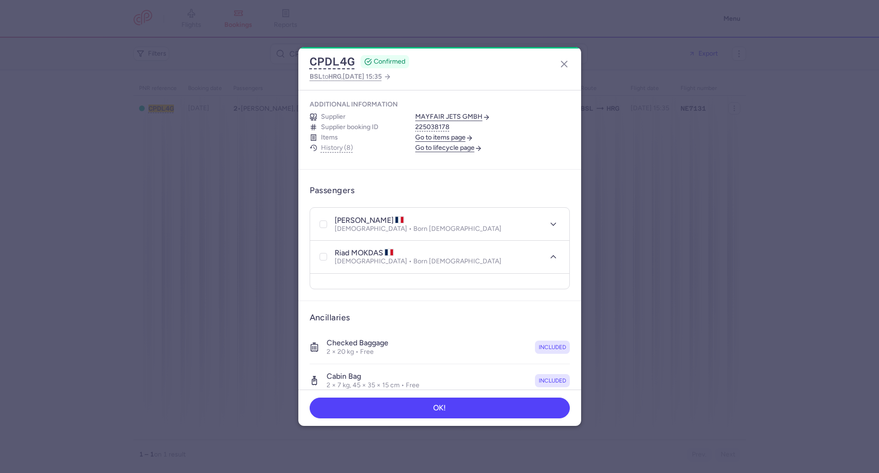
select select "fr"
select select "5"
select select "8"
select select "fr"
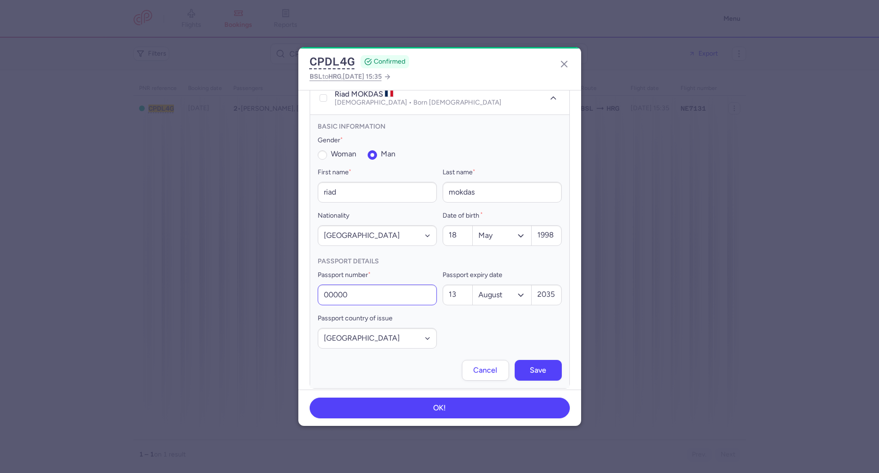
scroll to position [288, 0]
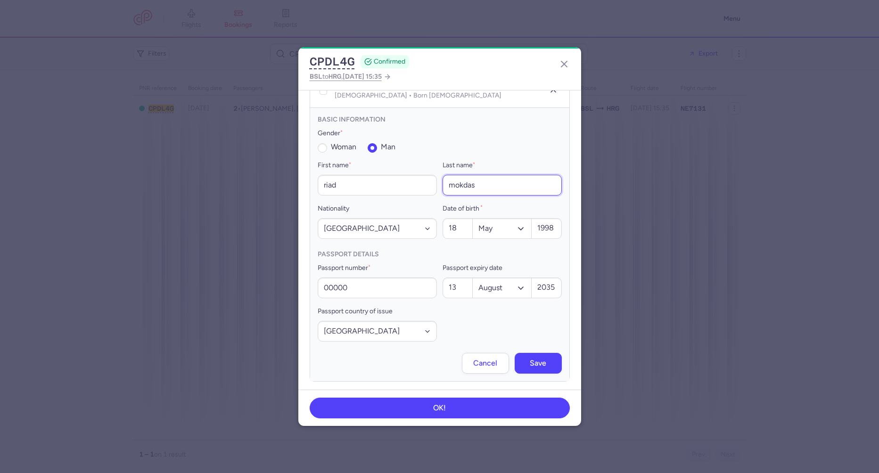
click at [485, 175] on input "mokdas" at bounding box center [502, 185] width 119 height 21
type input "mokdad"
click at [522, 353] on button "Save" at bounding box center [538, 363] width 47 height 21
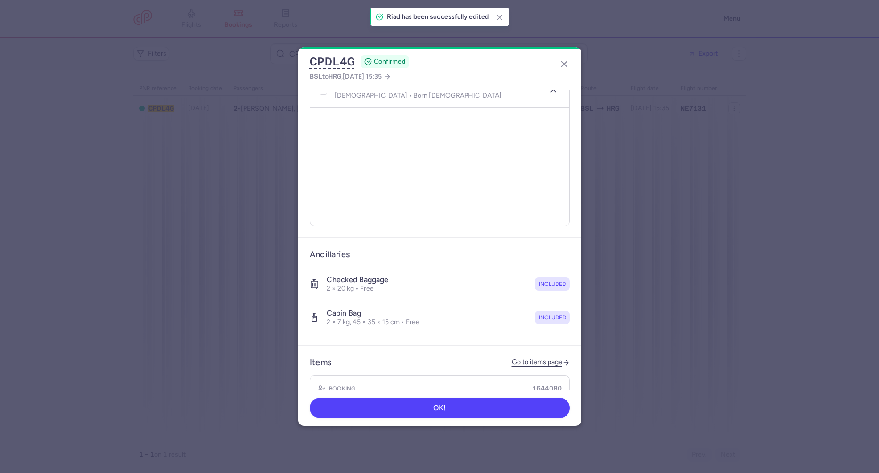
scroll to position [0, 0]
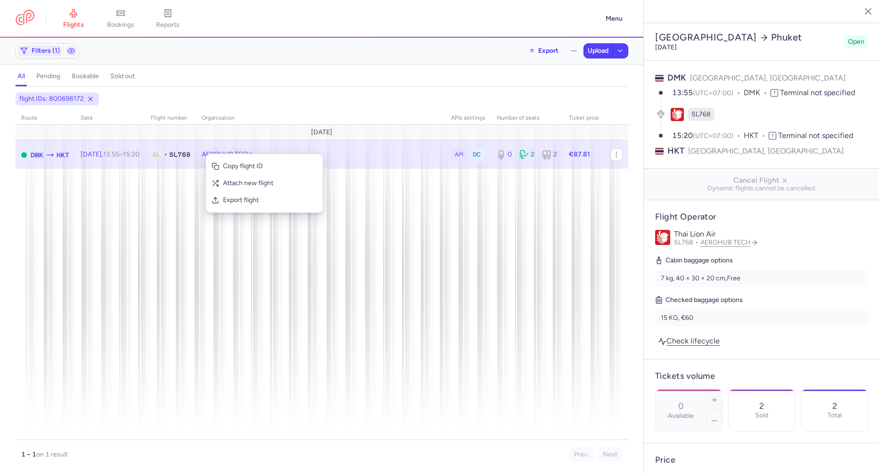
select select "days"
click at [237, 203] on span "Export flight" at bounding box center [270, 200] width 94 height 9
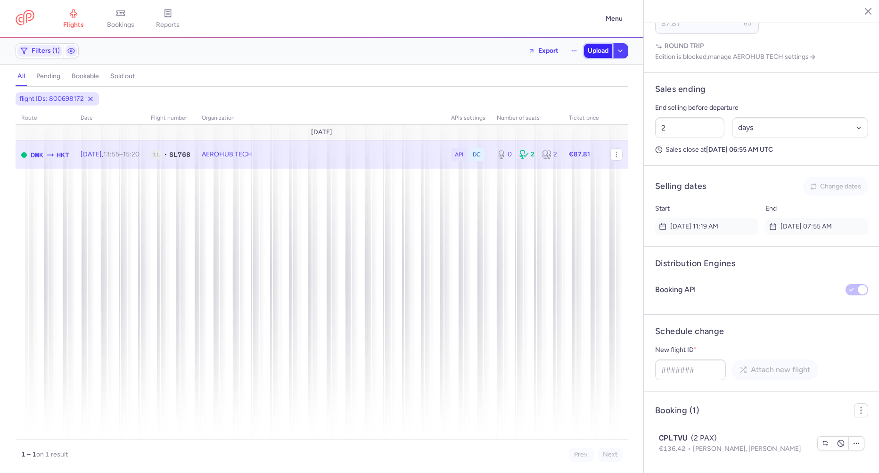
click at [589, 46] on button "Upload" at bounding box center [598, 51] width 28 height 14
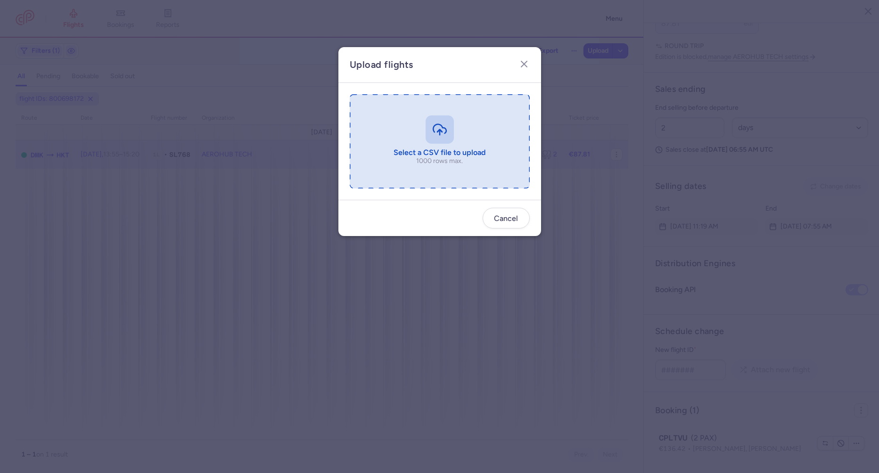
click at [449, 161] on input "file" at bounding box center [440, 141] width 180 height 94
type input "C:\fakepath\export_flight_SL768_20250813,0851 (1).csv"
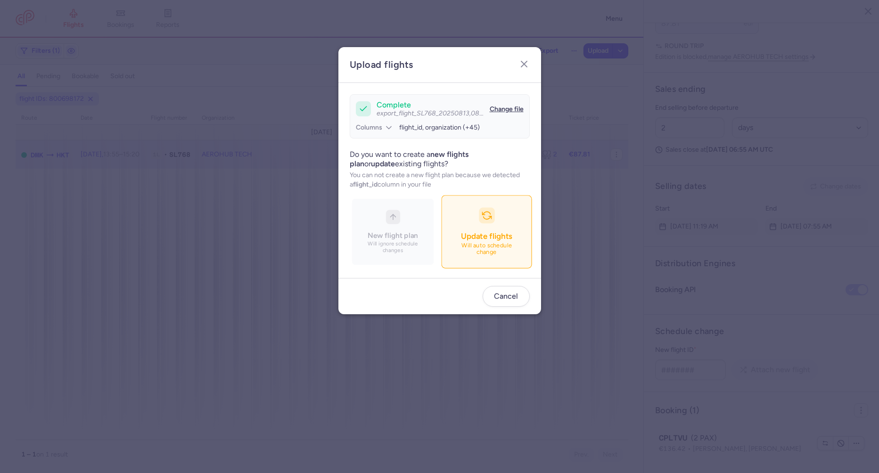
click at [474, 241] on span "Update flights" at bounding box center [486, 236] width 51 height 9
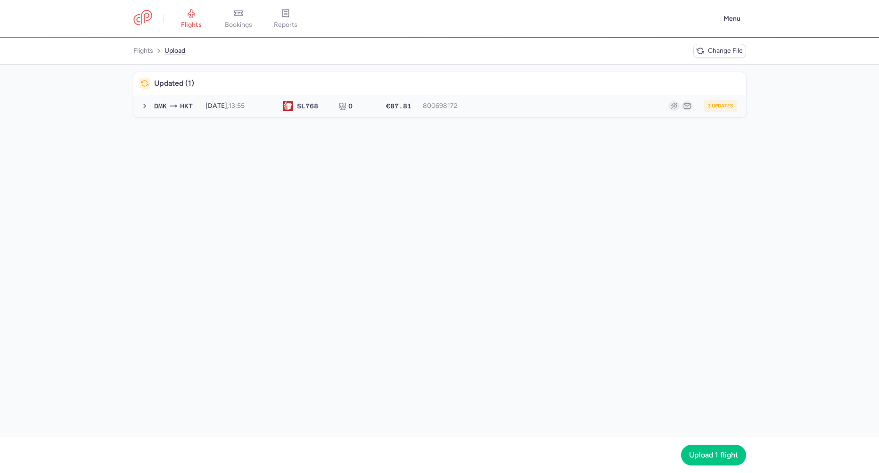
click at [244, 113] on button "DMK HKT 2025-12-29, 13:55 SL 768 0 €87.81 800698172 3 updates 2025-12-29, 13:55…" at bounding box center [439, 106] width 613 height 23
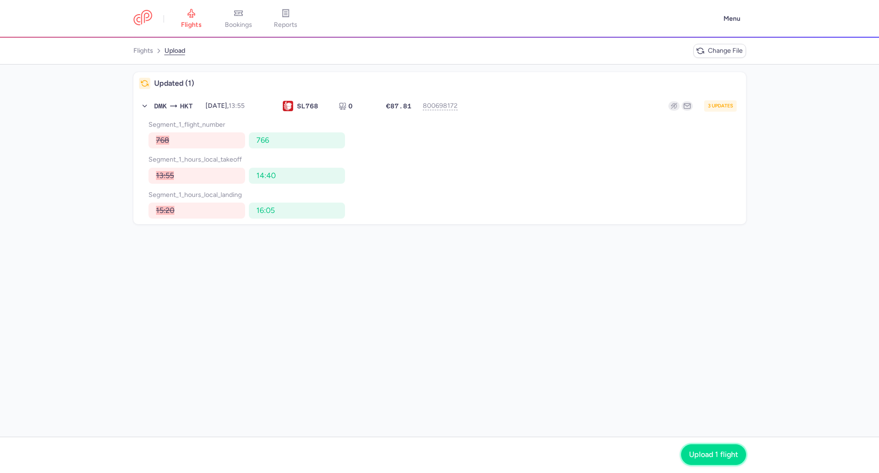
click at [707, 459] on span "Upload 1 flight" at bounding box center [713, 455] width 49 height 8
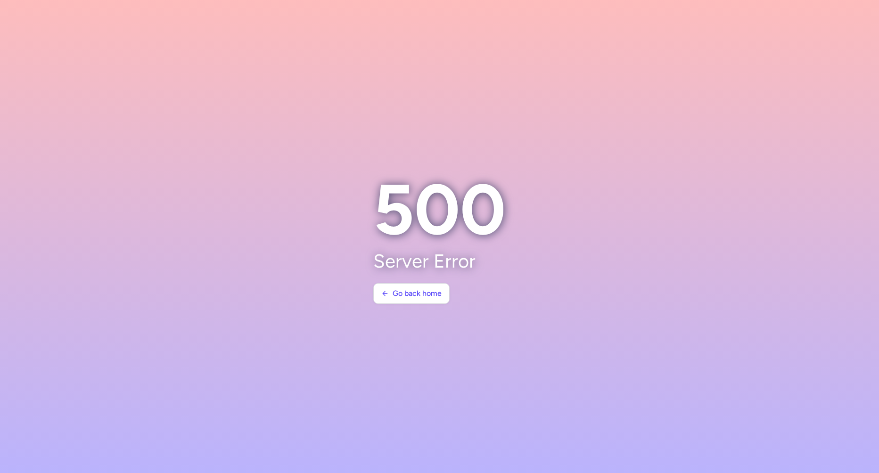
click at [265, 208] on section at bounding box center [439, 236] width 879 height 473
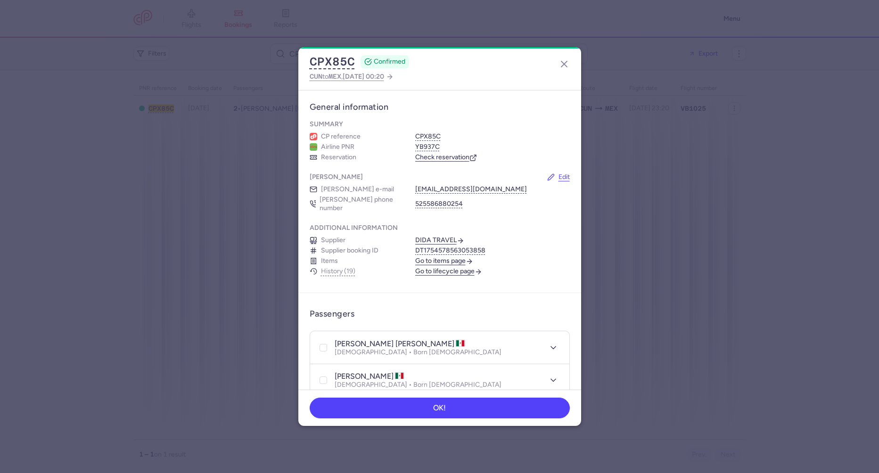
click at [436, 159] on link "Check reservation" at bounding box center [446, 157] width 62 height 8
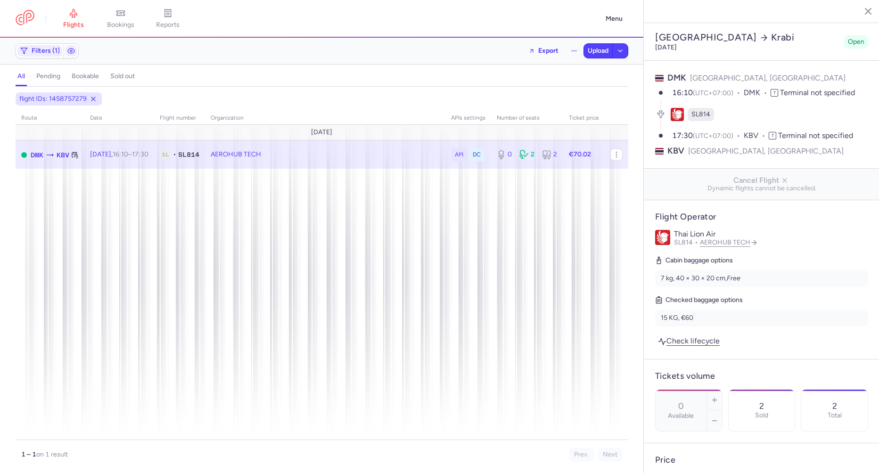
select select "days"
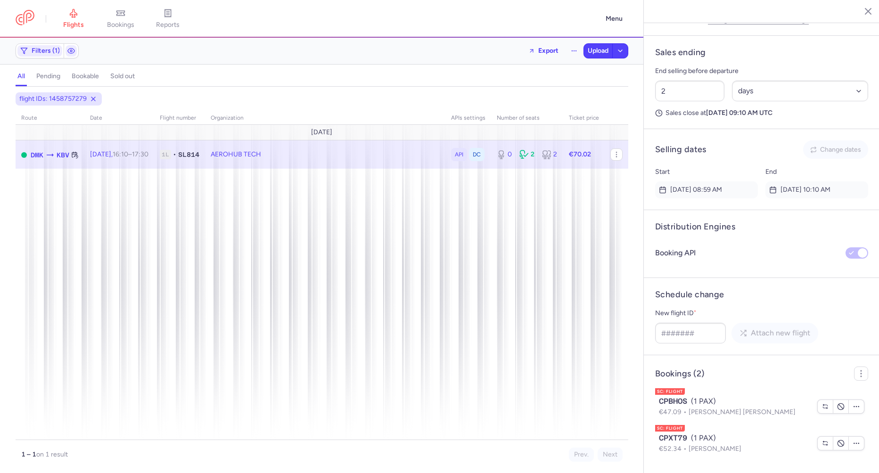
scroll to position [548, 0]
click at [104, 203] on button "Export flight" at bounding box center [149, 203] width 117 height 17
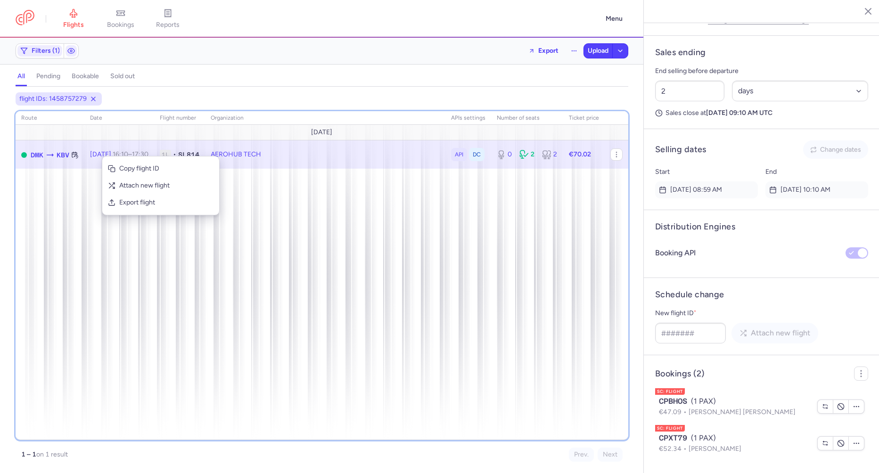
drag, startPoint x: 99, startPoint y: 254, endPoint x: 271, endPoint y: 296, distance: 177.7
click at [109, 256] on div "route date Flight number organization APIs settings number of seats Ticket pric…" at bounding box center [322, 275] width 613 height 329
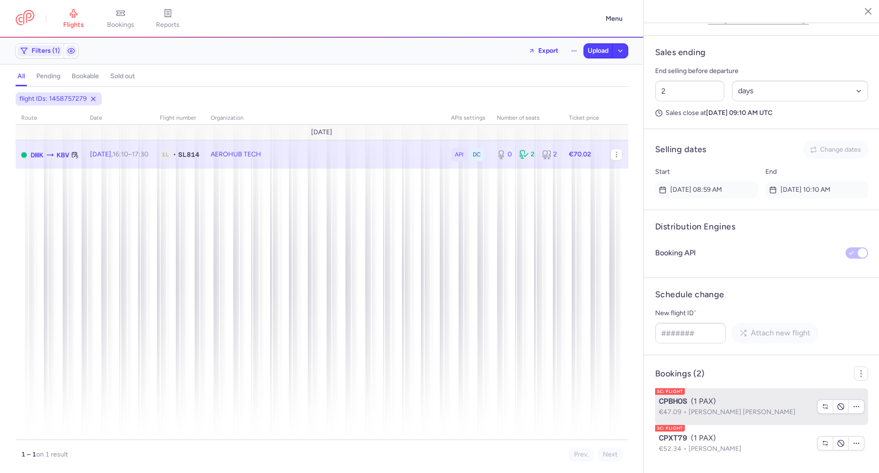
click at [666, 406] on span "CPBHOS" at bounding box center [673, 401] width 28 height 11
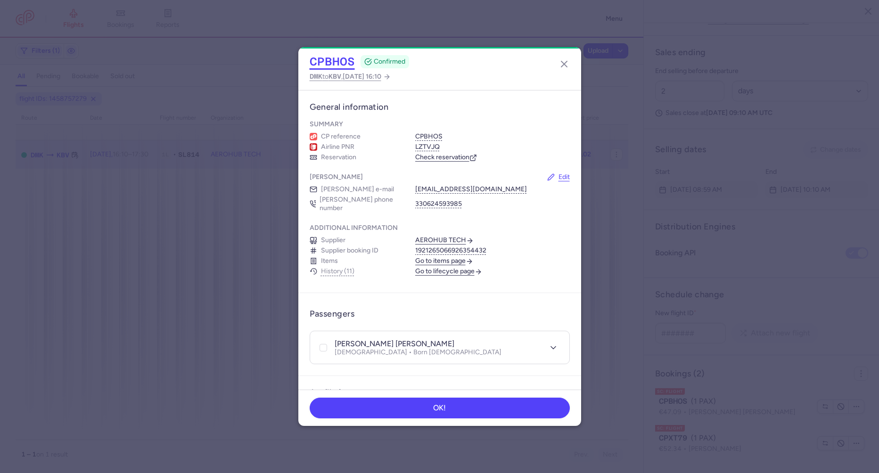
click at [330, 60] on button "CPBHOS" at bounding box center [332, 62] width 45 height 14
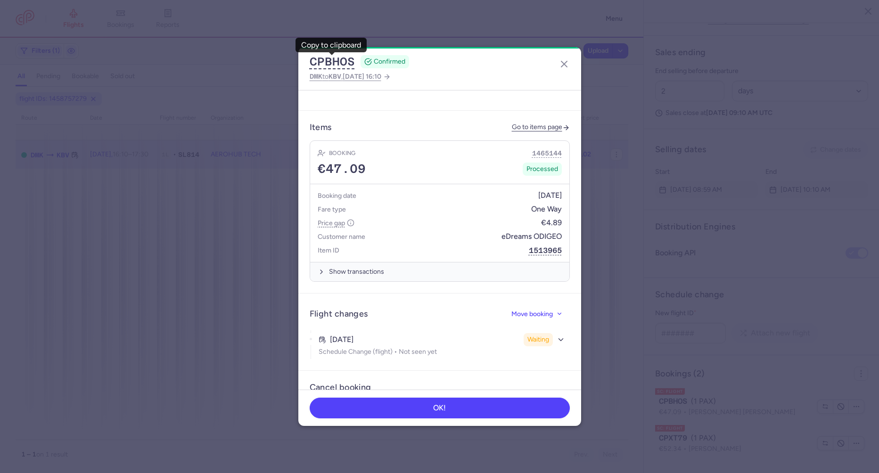
scroll to position [397, 0]
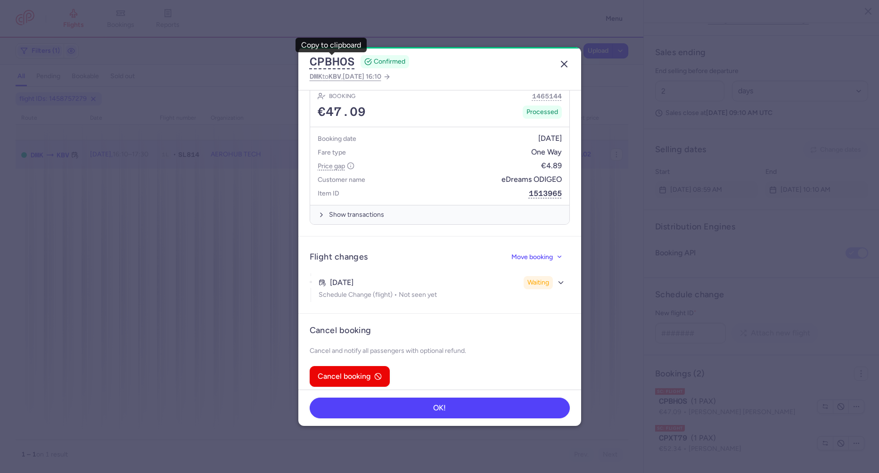
click at [561, 63] on icon "button" at bounding box center [564, 63] width 11 height 11
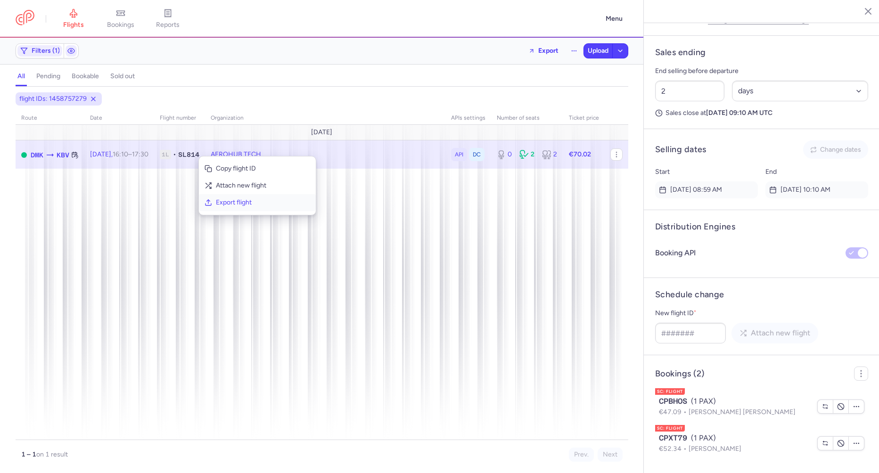
click at [228, 205] on span "Export flight" at bounding box center [263, 202] width 94 height 9
click at [590, 51] on span "Upload" at bounding box center [598, 51] width 21 height 8
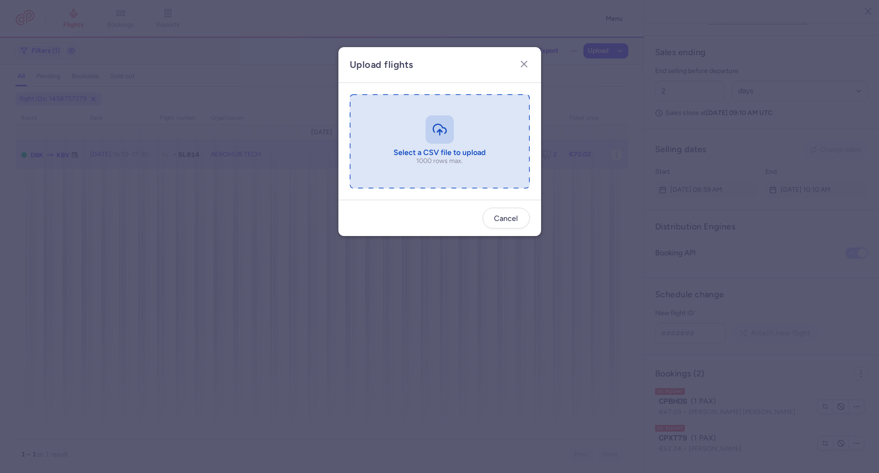
click at [447, 141] on input "file" at bounding box center [440, 141] width 180 height 94
type input "C:\fakepath\export_flight_SL814_20250813,0910 (1).csv"
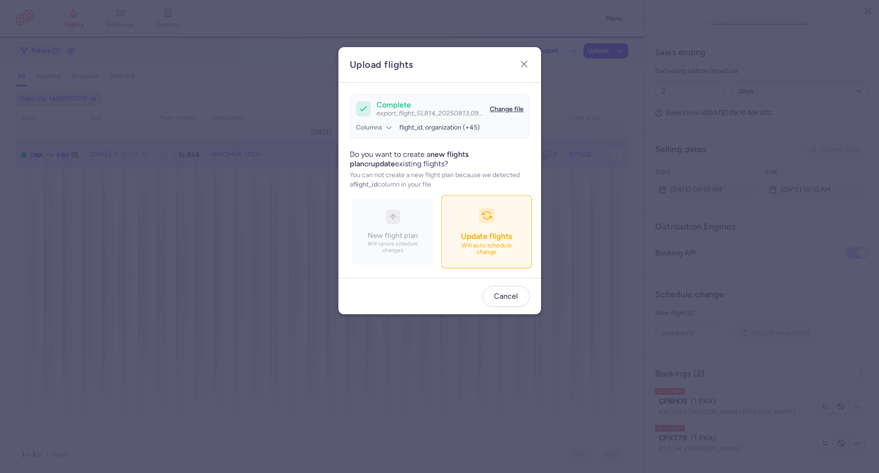
click at [511, 237] on span "Update flights" at bounding box center [486, 236] width 51 height 9
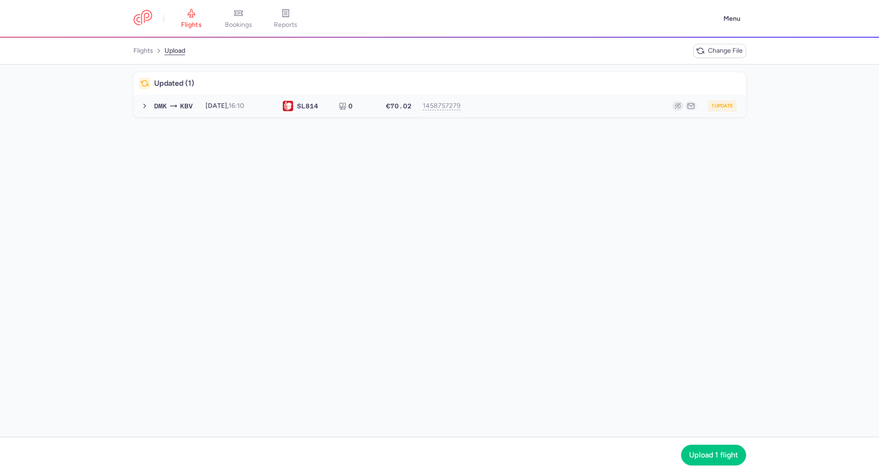
click at [292, 111] on div "DMK KBV 2025-12-28, 16:10 SL 814 0 €70.02 1458757279 1 update 2025-12-28, 16:10…" at bounding box center [445, 105] width 590 height 11
click at [696, 444] on nav "Upload 1 flight" at bounding box center [439, 455] width 879 height 36
click at [699, 450] on button "Upload 1 flight" at bounding box center [713, 455] width 65 height 21
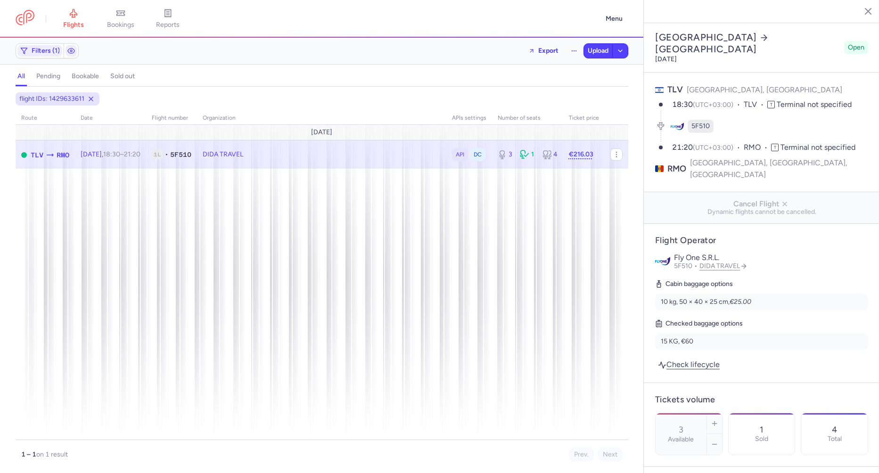
select select "days"
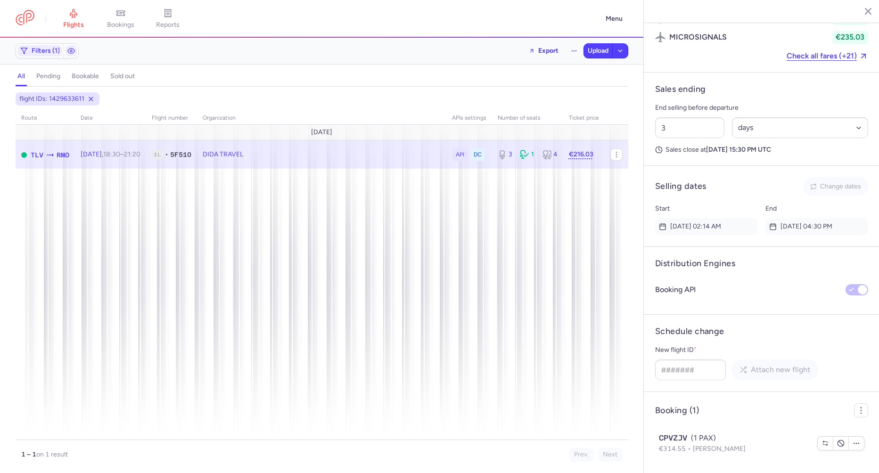
drag, startPoint x: 99, startPoint y: 153, endPoint x: 106, endPoint y: 159, distance: 8.7
click at [134, 197] on span "Export flight" at bounding box center [164, 199] width 94 height 9
click at [586, 48] on button "Upload" at bounding box center [598, 51] width 28 height 14
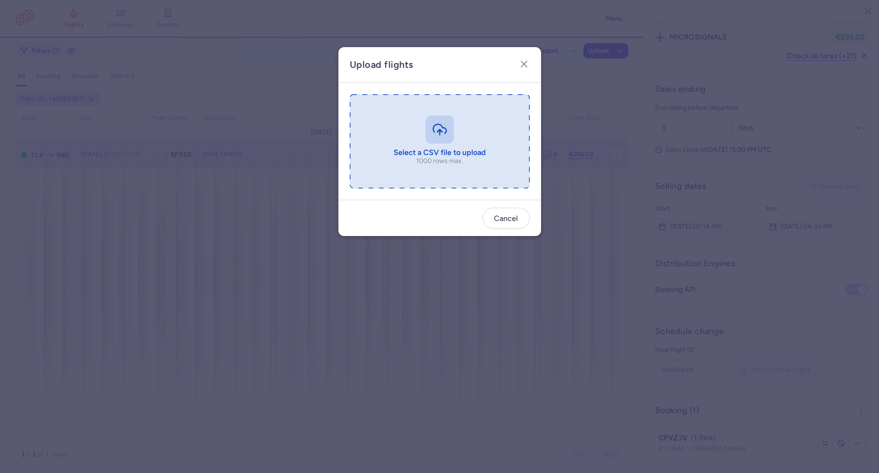
click at [420, 150] on input "file" at bounding box center [440, 141] width 180 height 94
type input "C:\fakepath\export_flight_5F510_20250813,0935 (1).csv"
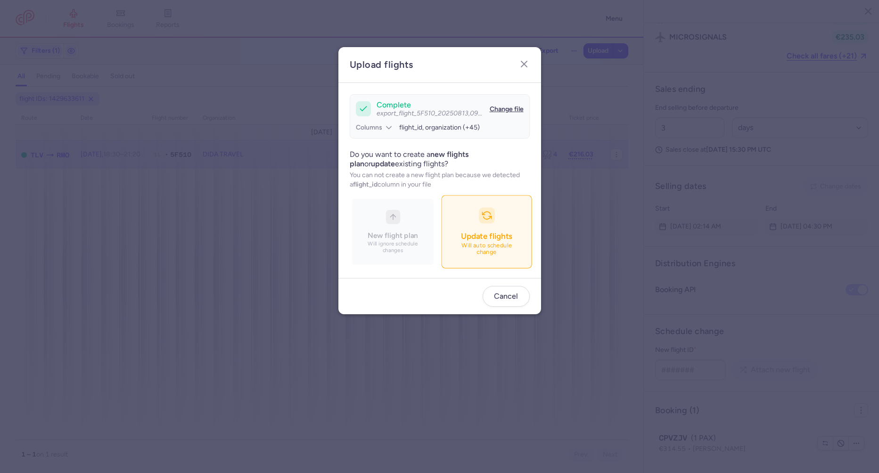
click at [457, 224] on button "Update flights Will auto schedule change" at bounding box center [486, 232] width 91 height 73
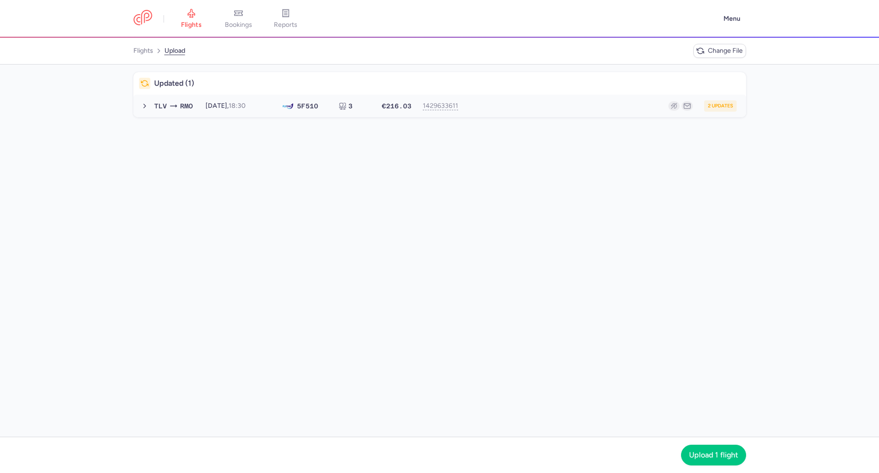
click at [318, 110] on div "5F 510" at bounding box center [307, 106] width 21 height 8
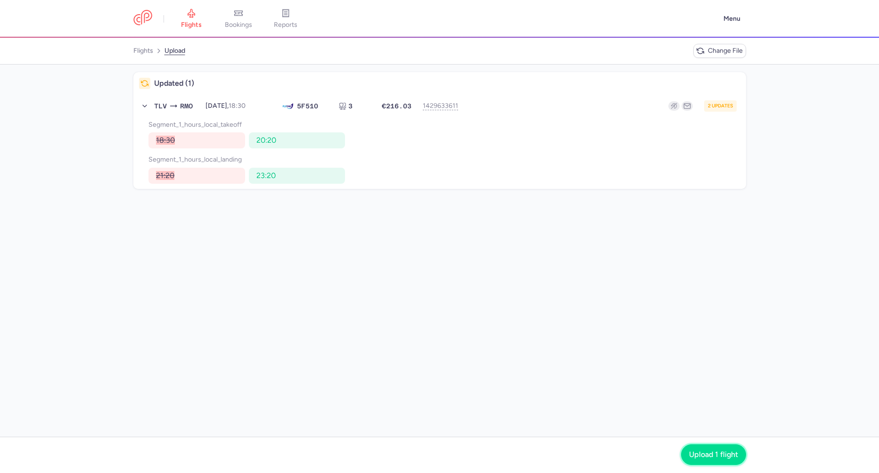
click at [720, 455] on span "Upload 1 flight" at bounding box center [713, 455] width 49 height 8
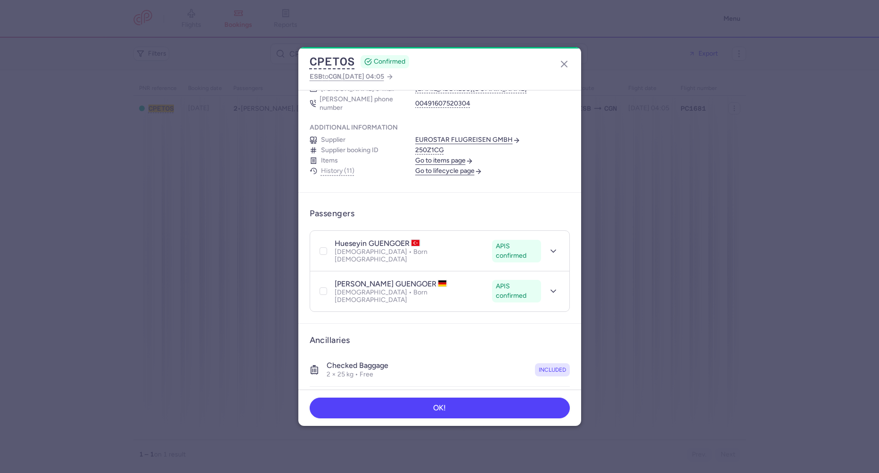
scroll to position [153, 0]
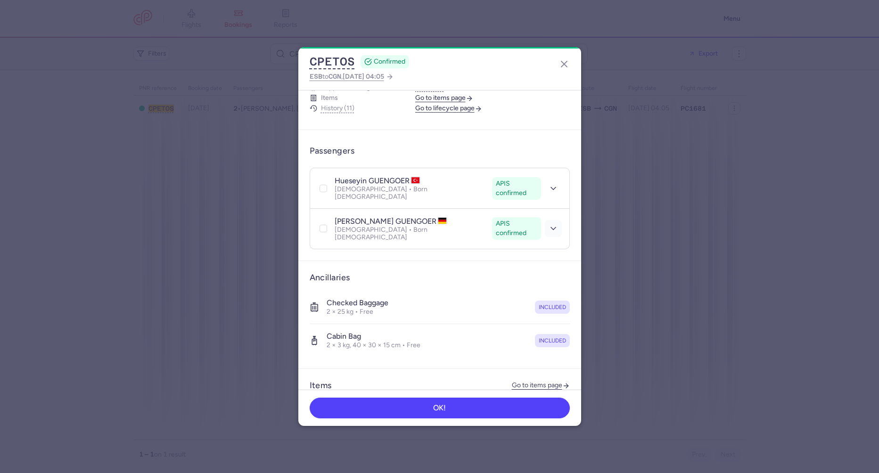
click at [549, 224] on icon "button" at bounding box center [553, 228] width 9 height 9
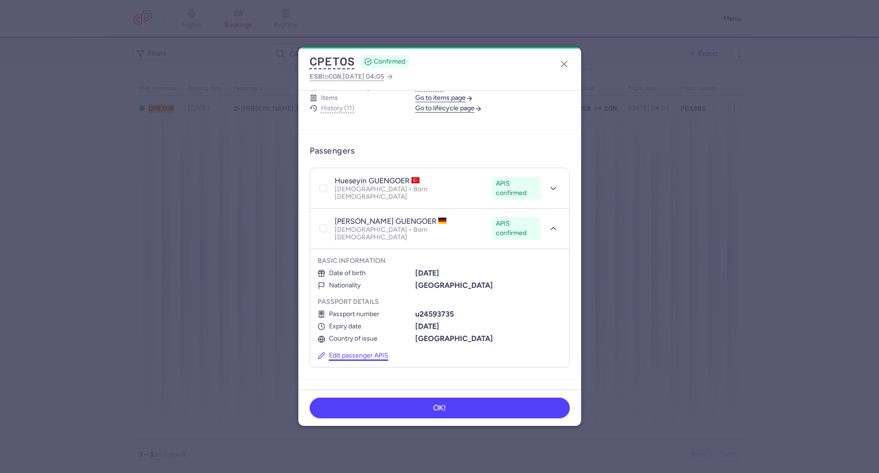
click at [367, 352] on button "Edit passenger APIS" at bounding box center [353, 356] width 71 height 8
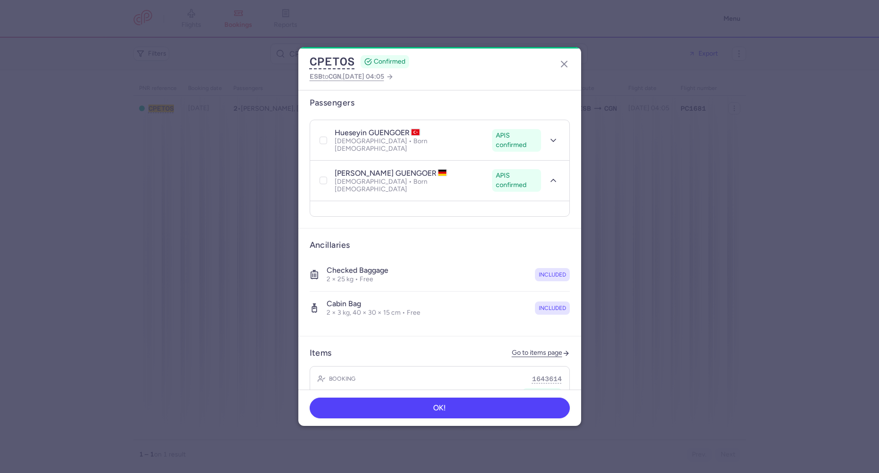
select select "de"
select select "7"
select select "5"
select select "de"
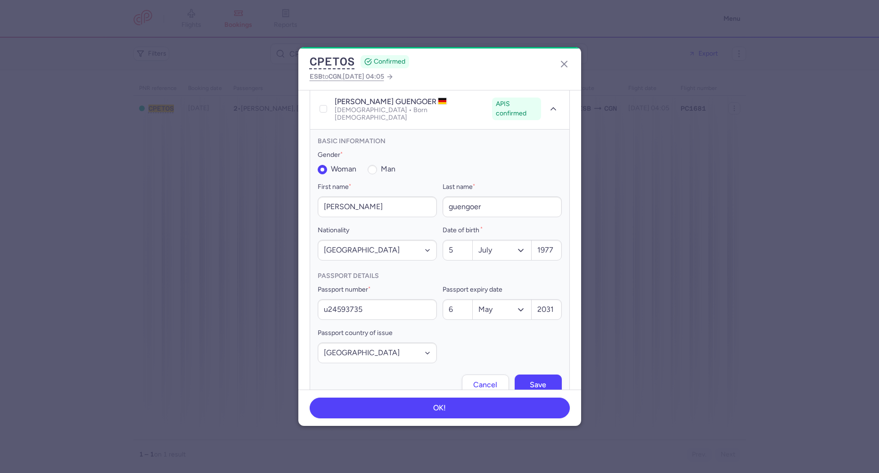
scroll to position [288, 0]
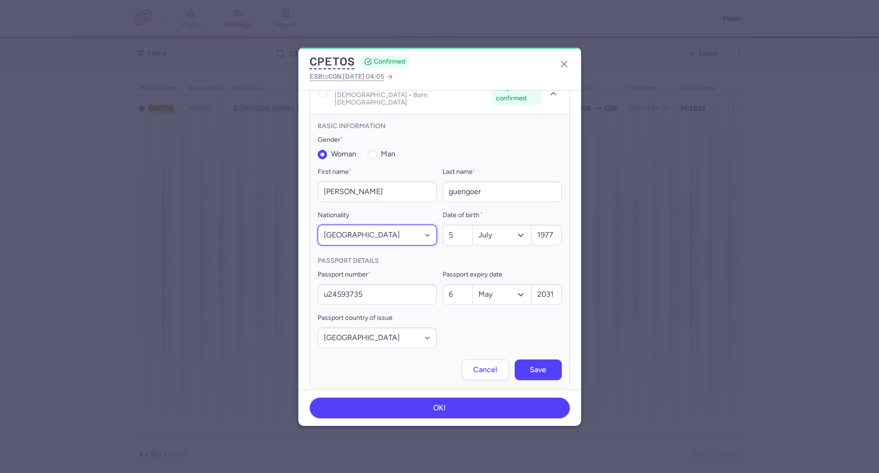
click at [351, 225] on select "Select a nationality [GEOGRAPHIC_DATA] [DEMOGRAPHIC_DATA] [DEMOGRAPHIC_DATA] [U…" at bounding box center [377, 235] width 119 height 21
select select "tr"
click at [318, 225] on select "Select a nationality [GEOGRAPHIC_DATA] [DEMOGRAPHIC_DATA] [DEMOGRAPHIC_DATA] [U…" at bounding box center [377, 235] width 119 height 21
click at [516, 359] on button "Save" at bounding box center [538, 369] width 47 height 21
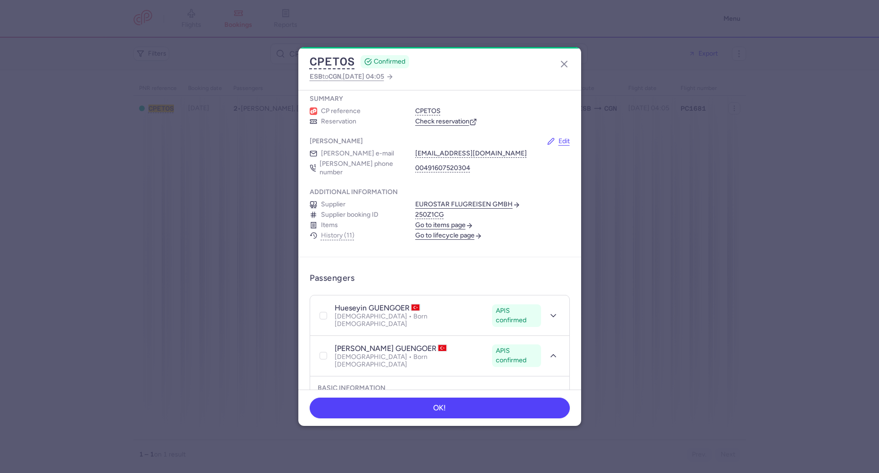
scroll to position [0, 0]
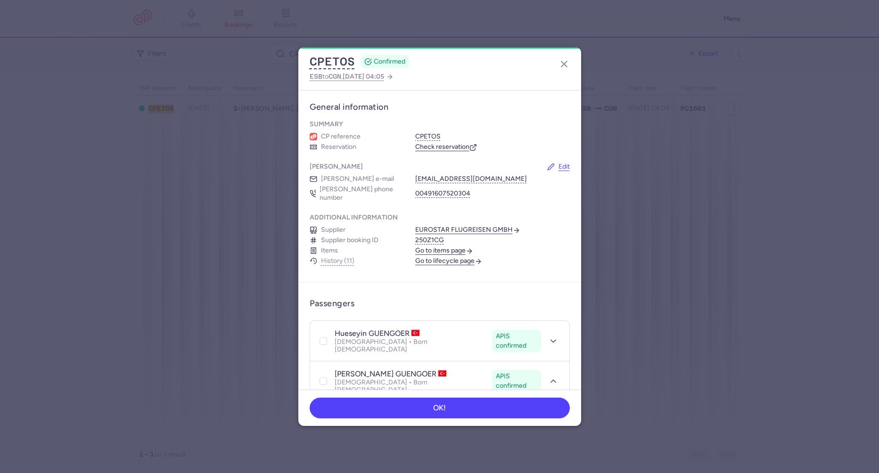
drag, startPoint x: 437, startPoint y: 152, endPoint x: 434, endPoint y: 147, distance: 5.9
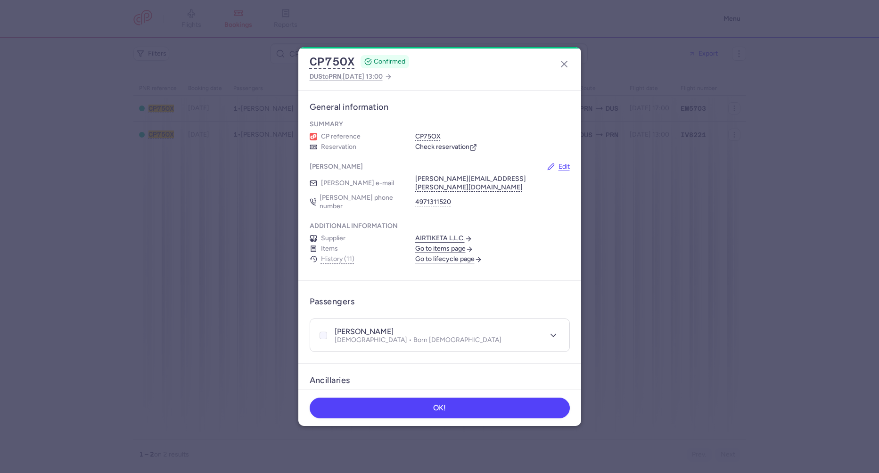
click at [319, 330] on div at bounding box center [323, 335] width 11 height 11
click at [320, 332] on input "checkbox" at bounding box center [324, 336] width 8 height 8
drag, startPoint x: 548, startPoint y: 286, endPoint x: 536, endPoint y: 290, distance: 13.0
click at [555, 298] on icon "button" at bounding box center [558, 301] width 7 height 7
click at [497, 330] on span "Cancel passengers" at bounding box center [510, 327] width 71 height 9
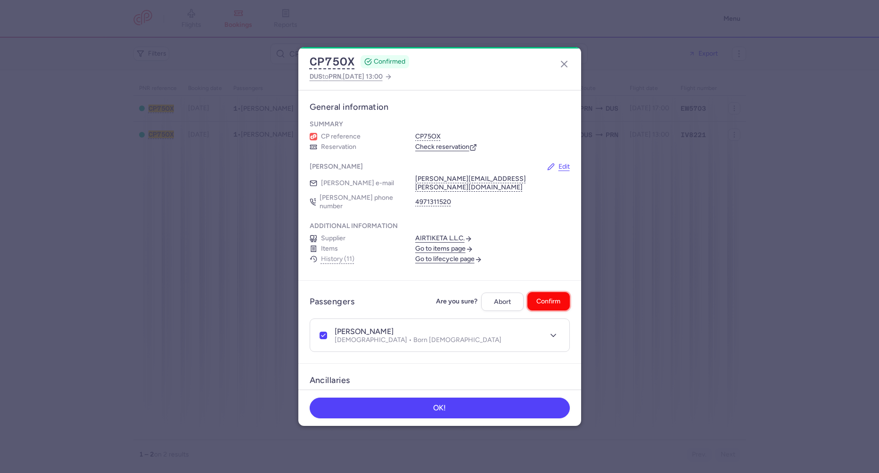
click at [539, 298] on span "Confirm" at bounding box center [549, 301] width 24 height 7
checkbox input "false"
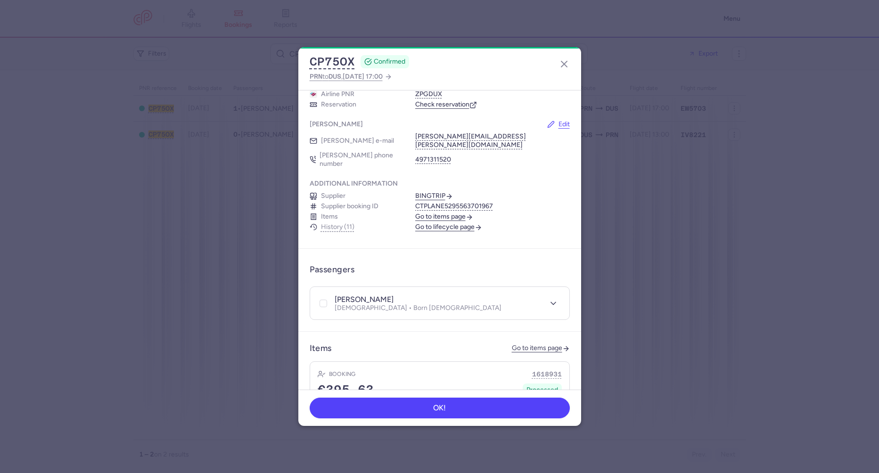
scroll to position [60, 0]
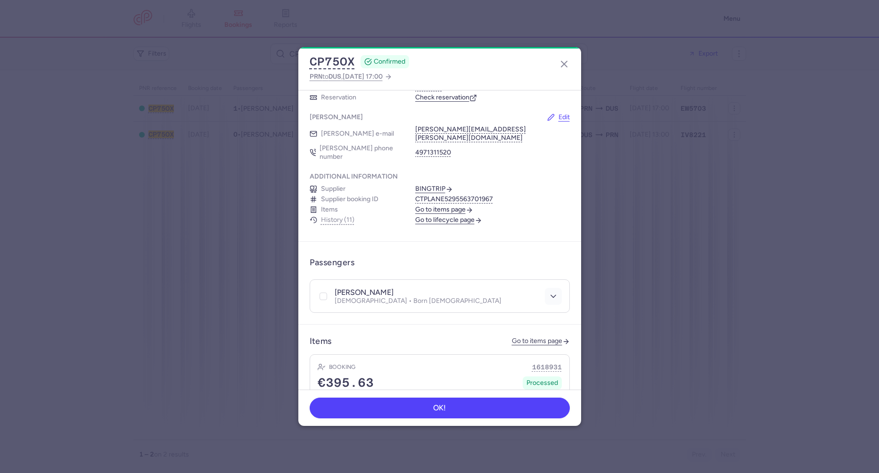
click at [549, 292] on icon "button" at bounding box center [553, 296] width 9 height 9
click at [318, 291] on div at bounding box center [323, 296] width 11 height 11
click at [320, 293] on input "checkbox" at bounding box center [324, 297] width 8 height 8
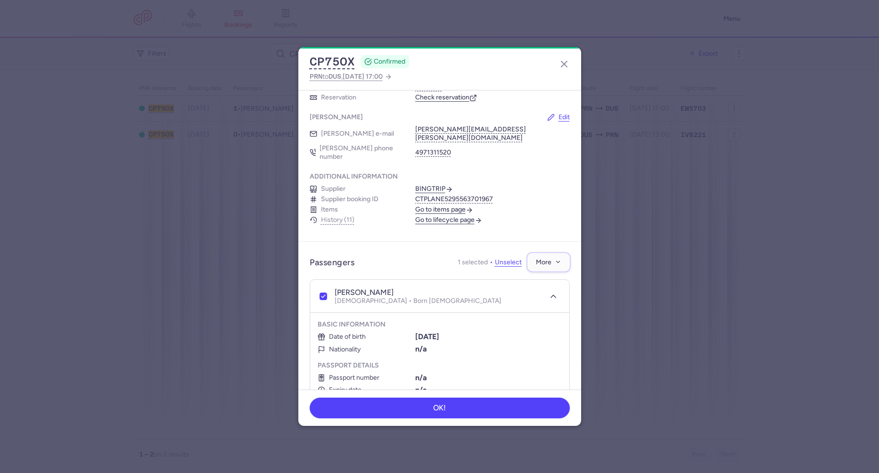
click at [551, 253] on button "More" at bounding box center [549, 262] width 42 height 18
click at [497, 280] on button "Cancel passengers" at bounding box center [515, 288] width 93 height 17
click at [535, 253] on button "Confirm" at bounding box center [549, 262] width 42 height 18
checkbox input "false"
drag, startPoint x: 560, startPoint y: 65, endPoint x: 348, endPoint y: 54, distance: 212.5
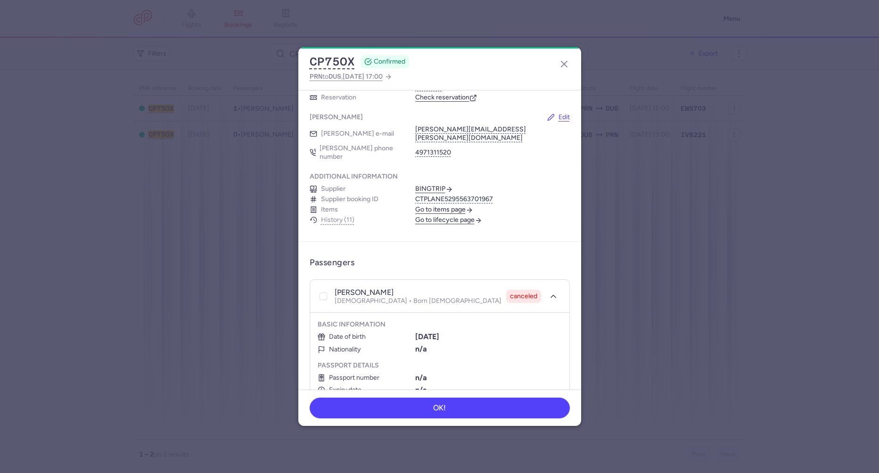
click at [556, 65] on header "CP75OX CONFIRMED PRN to DUS , 2025 Aug 17, 17:00" at bounding box center [439, 68] width 283 height 43
click at [560, 63] on icon "button" at bounding box center [564, 63] width 11 height 11
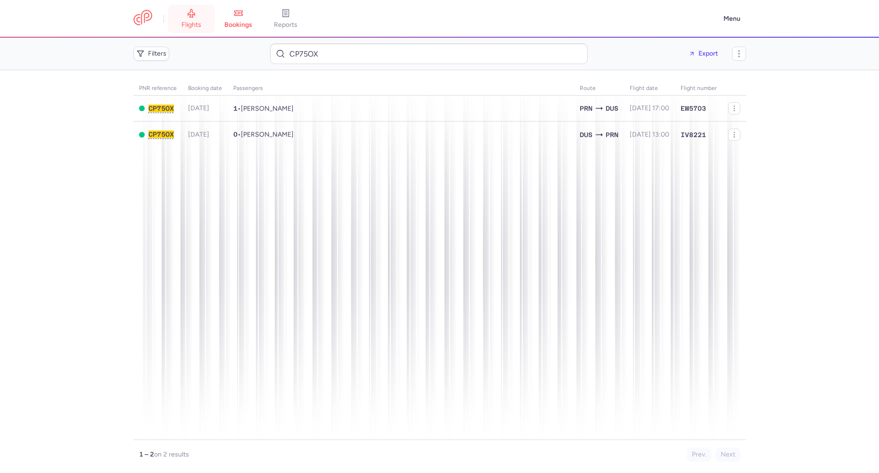
click at [192, 22] on span "flights" at bounding box center [192, 25] width 20 height 8
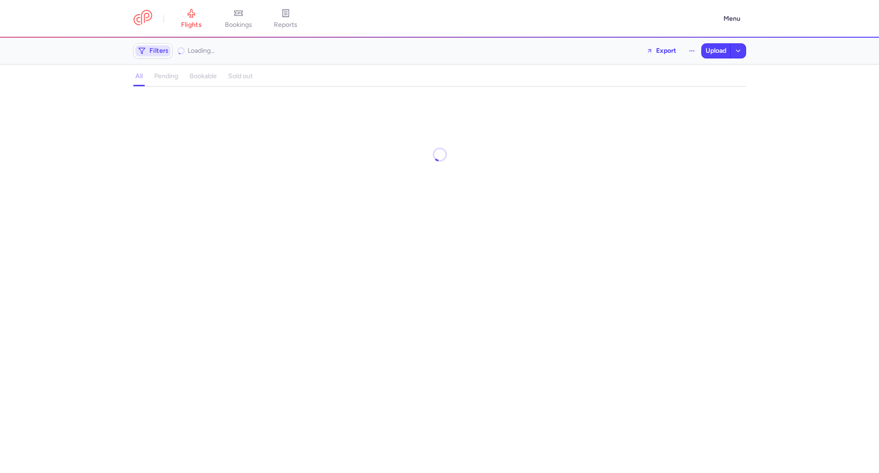
click at [158, 52] on span "Filters" at bounding box center [158, 51] width 19 height 8
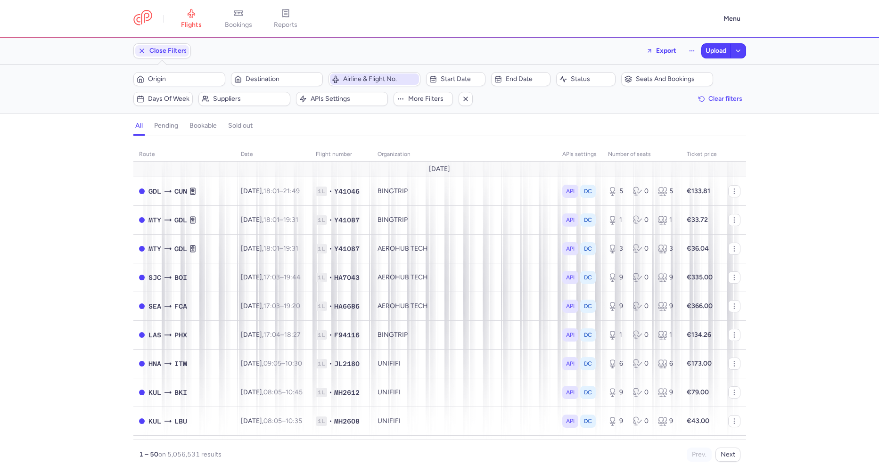
click at [364, 86] on button "Airline & Flight No." at bounding box center [375, 79] width 92 height 14
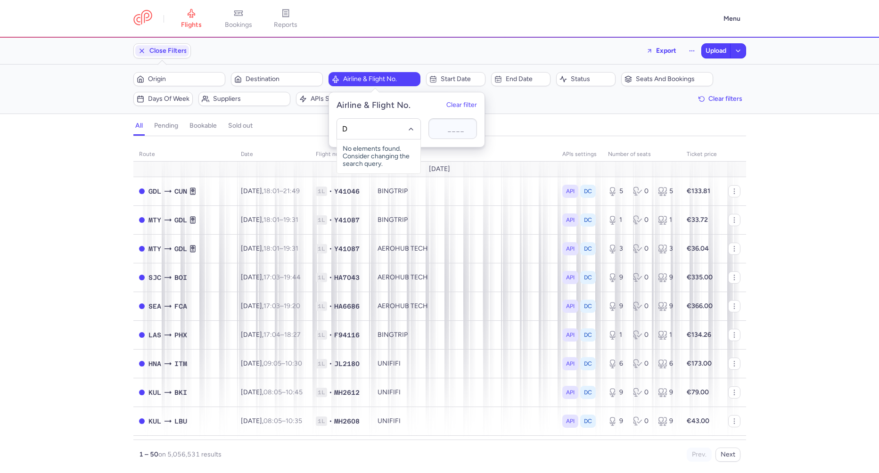
type input "DE"
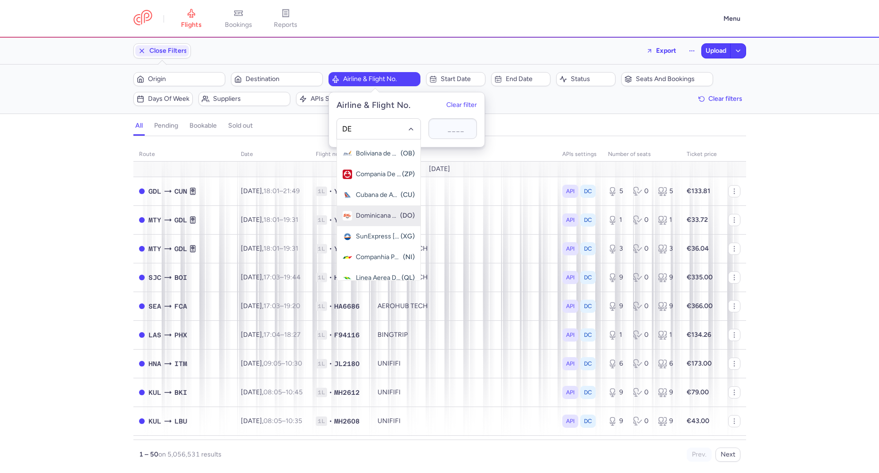
scroll to position [66, 0]
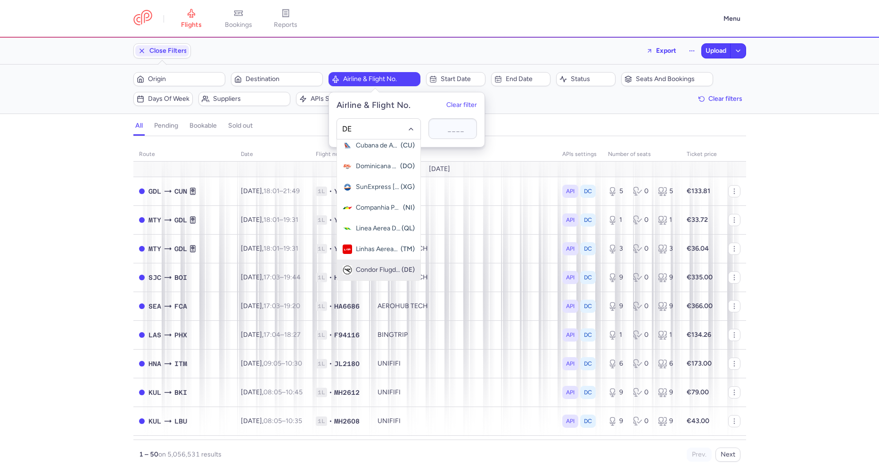
click at [353, 267] on div "Condor Flugdienst (DE)" at bounding box center [379, 269] width 72 height 9
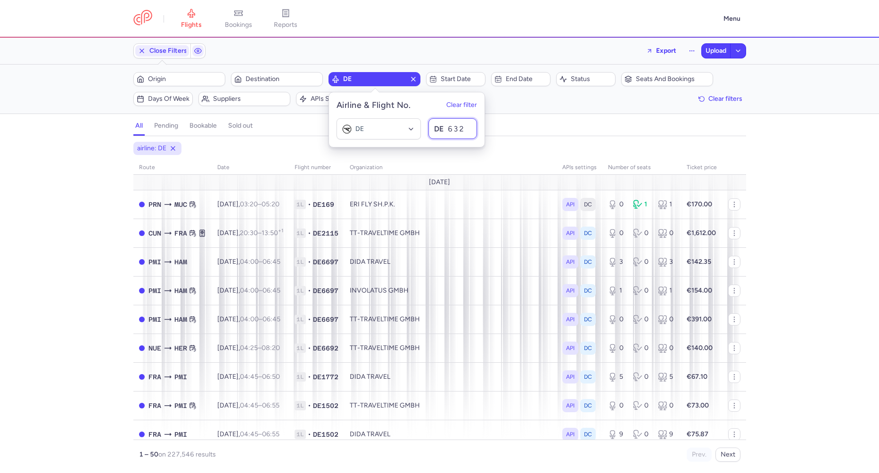
type input "6325"
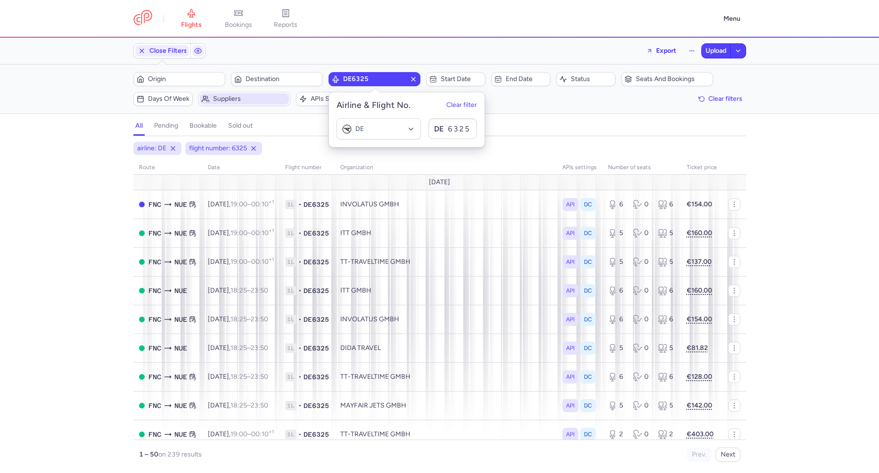
click at [248, 103] on span "Suppliers" at bounding box center [244, 98] width 89 height 11
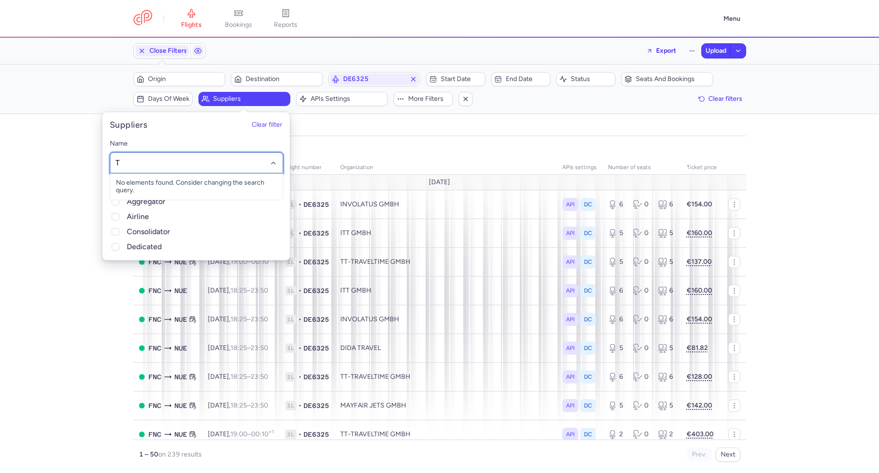
type input "TT"
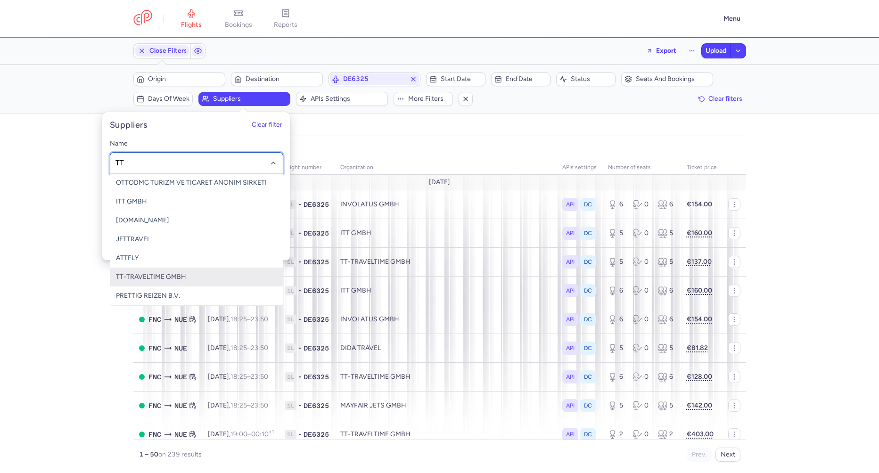
click at [132, 278] on span "TT-TRAVELTIME GMBH" at bounding box center [151, 277] width 70 height 8
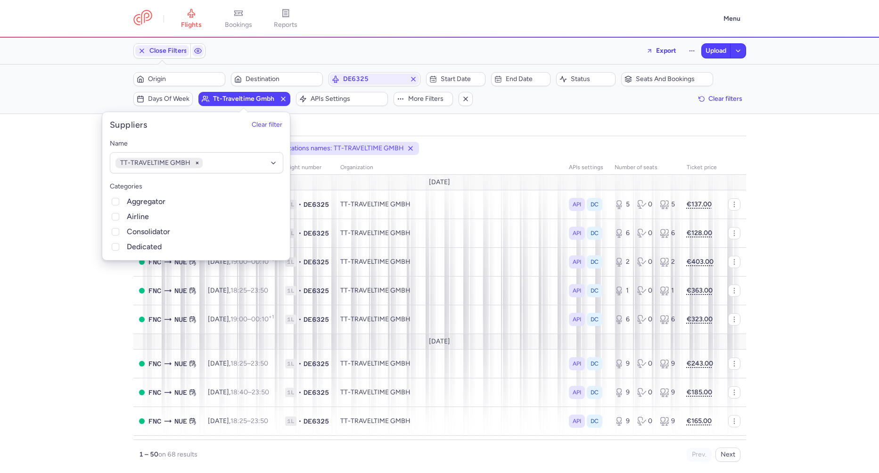
click at [110, 295] on div "airline: DE flight number: 6325 organizations names: TT-TRAVELTIME GMBH route d…" at bounding box center [439, 307] width 879 height 331
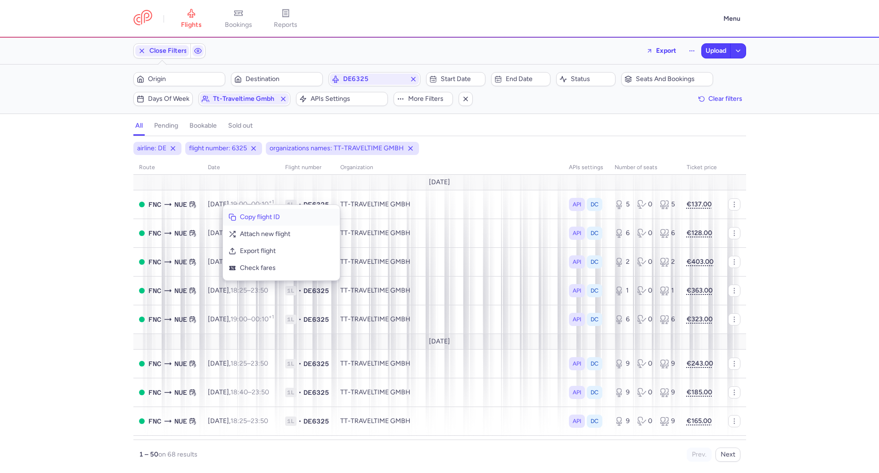
click at [241, 218] on span "Copy flight ID" at bounding box center [287, 217] width 94 height 9
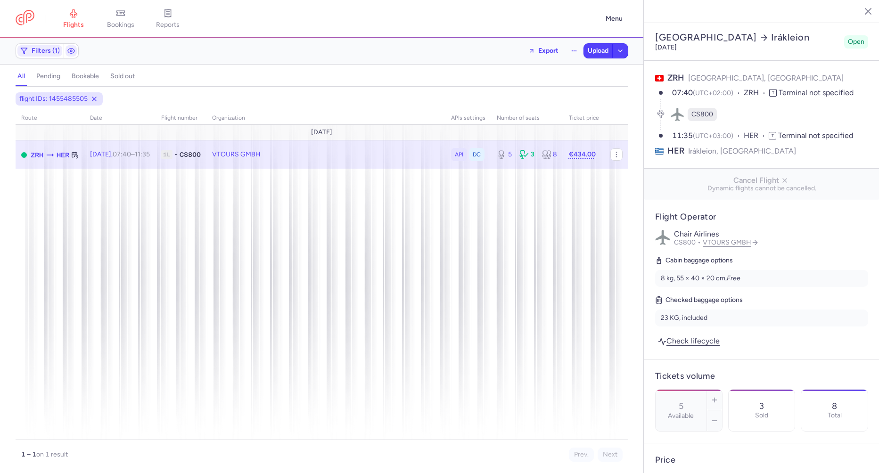
select select "days"
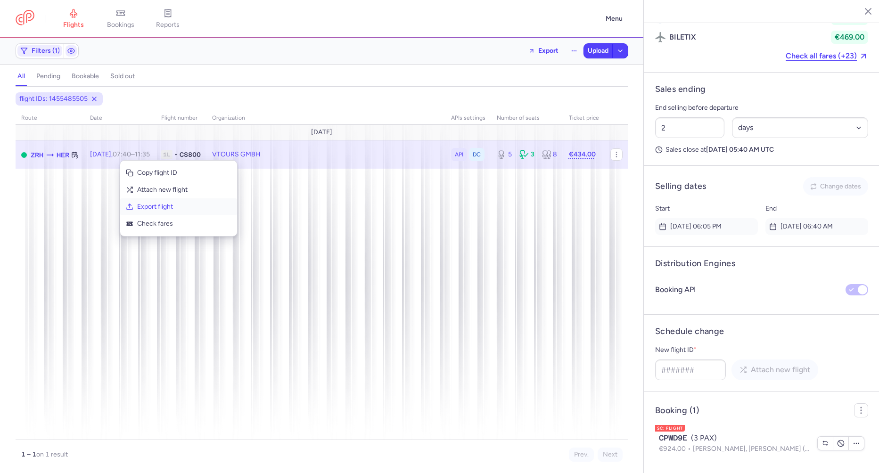
click at [147, 206] on span "Export flight" at bounding box center [184, 206] width 94 height 9
click at [587, 46] on button "Upload" at bounding box center [598, 51] width 28 height 14
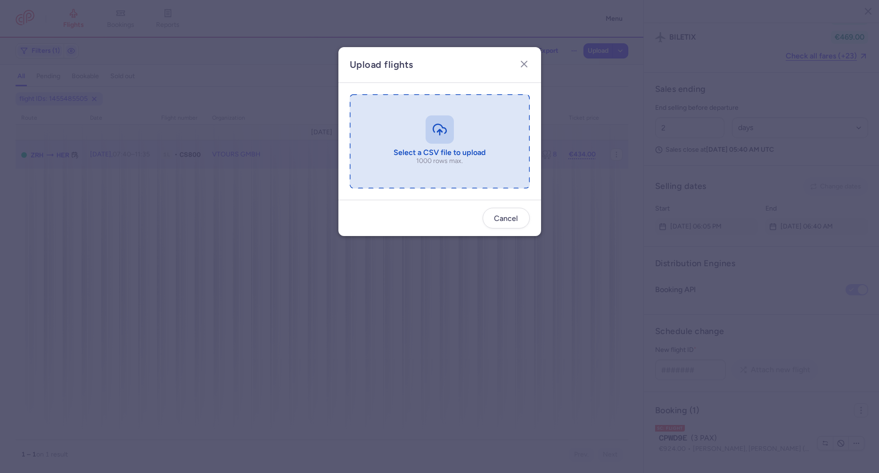
click at [408, 149] on input "file" at bounding box center [440, 141] width 180 height 94
type input "C:\fakepath\export_flight_CS800_20250813,0944 (1).csv"
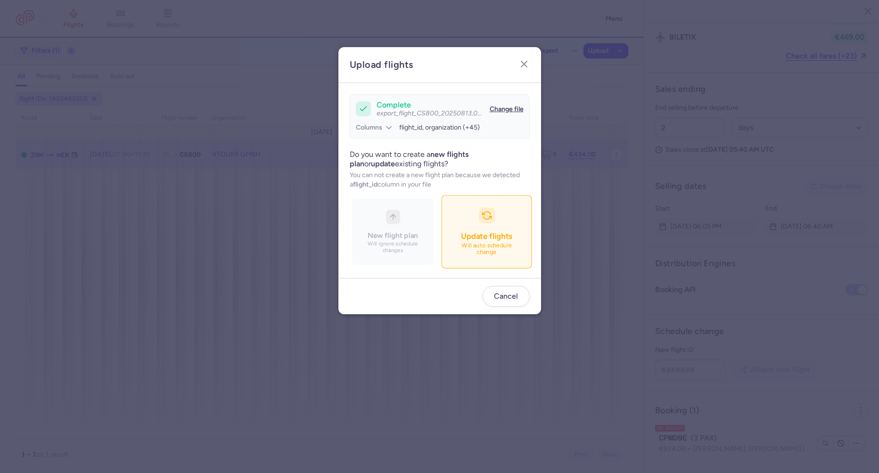
click at [482, 241] on span "Update flights" at bounding box center [486, 236] width 51 height 9
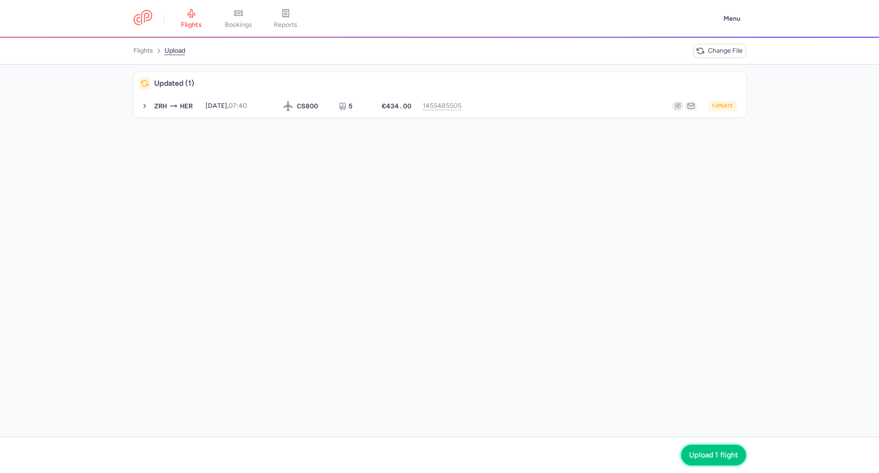
drag, startPoint x: 706, startPoint y: 462, endPoint x: 508, endPoint y: 376, distance: 216.5
click at [706, 462] on button "Upload 1 flight" at bounding box center [713, 455] width 65 height 21
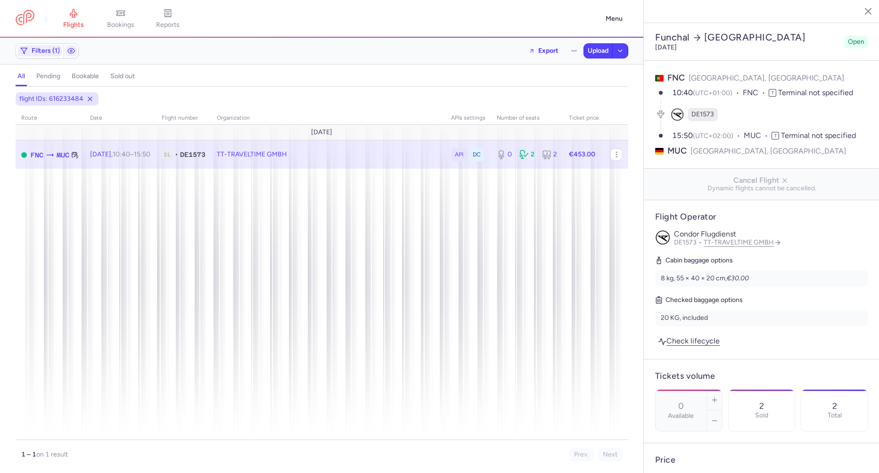
select select "days"
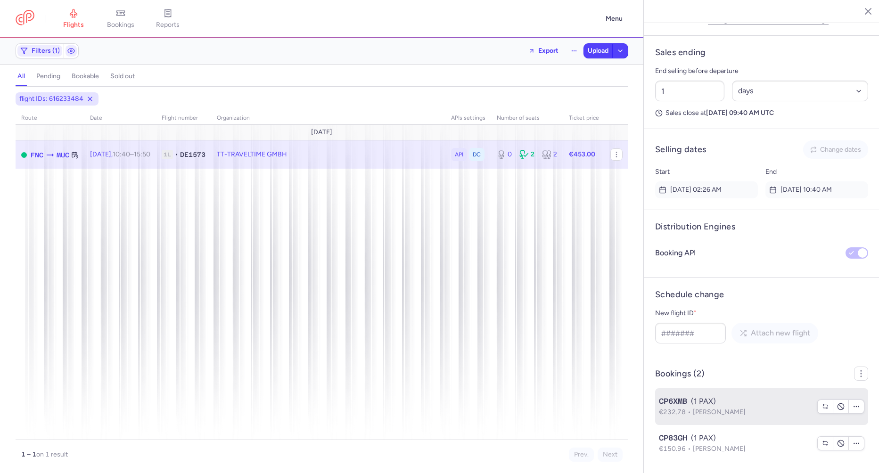
click at [678, 408] on span "€232.78" at bounding box center [676, 412] width 34 height 8
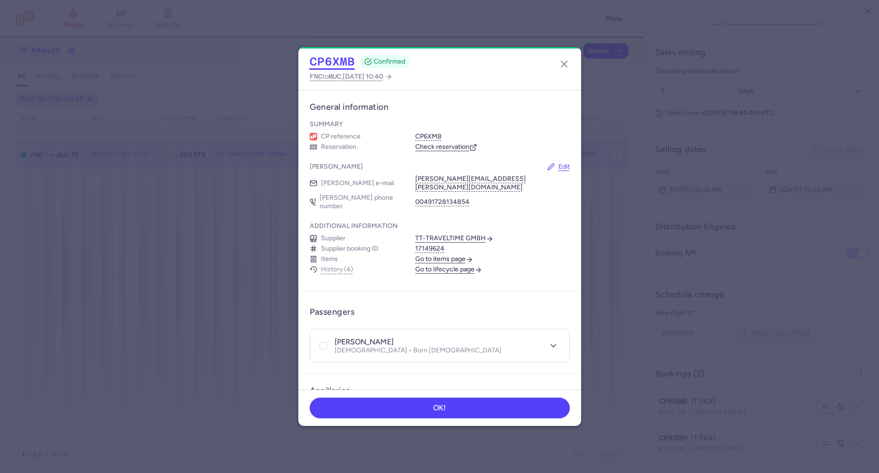
click at [330, 63] on button "CP6XMB" at bounding box center [332, 62] width 45 height 14
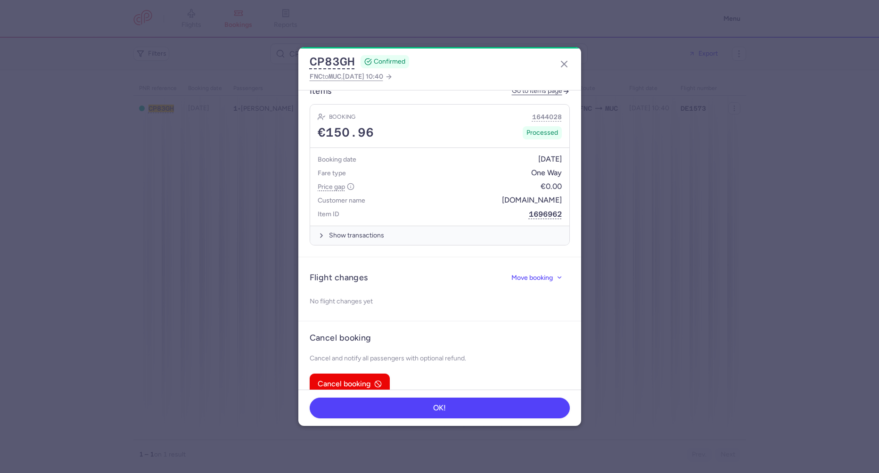
scroll to position [373, 0]
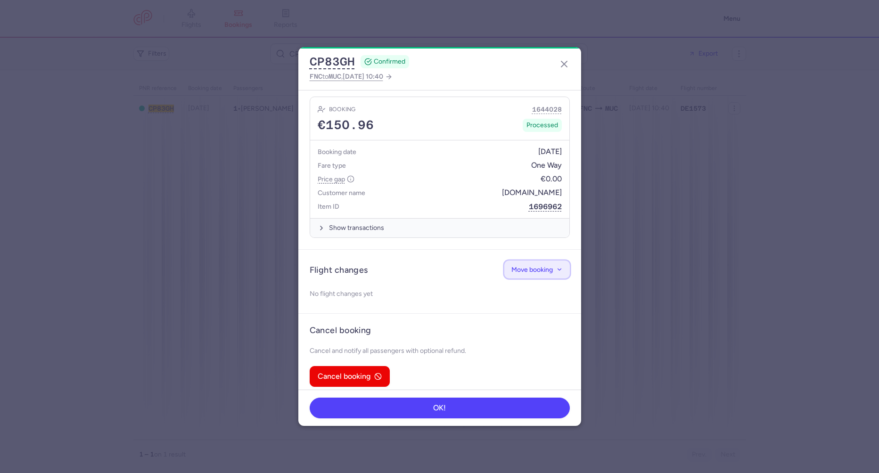
click at [525, 266] on span "Move booking" at bounding box center [532, 269] width 41 height 7
click at [522, 291] on span "Change flight" at bounding box center [506, 288] width 40 height 8
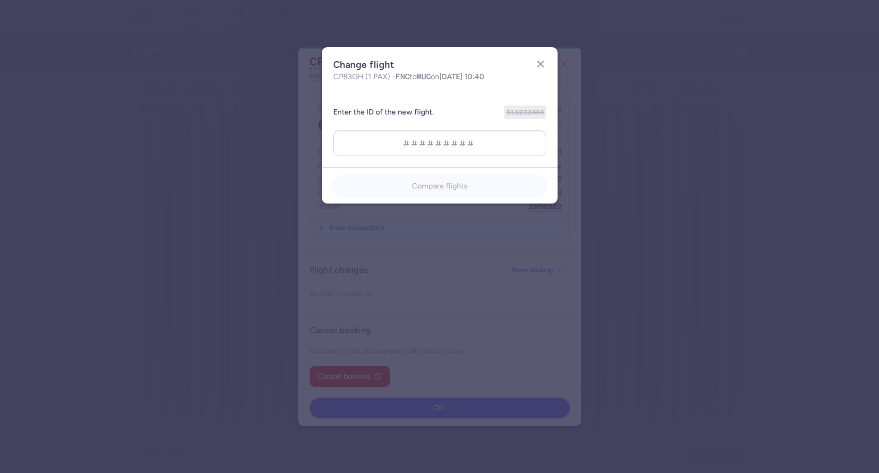
type input "1273000284"
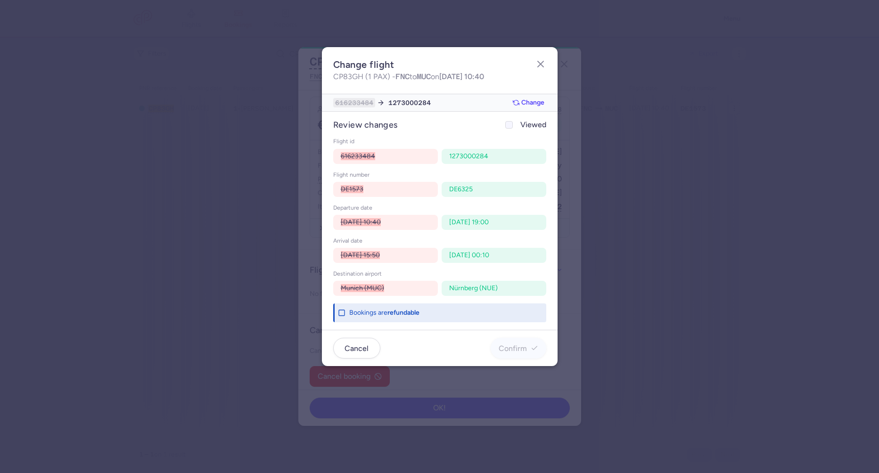
click at [517, 129] on label "Viewed" at bounding box center [525, 124] width 43 height 11
click at [513, 129] on input "Viewed" at bounding box center [509, 125] width 8 height 8
checkbox input "true"
click at [532, 357] on button "Confirm" at bounding box center [519, 348] width 56 height 21
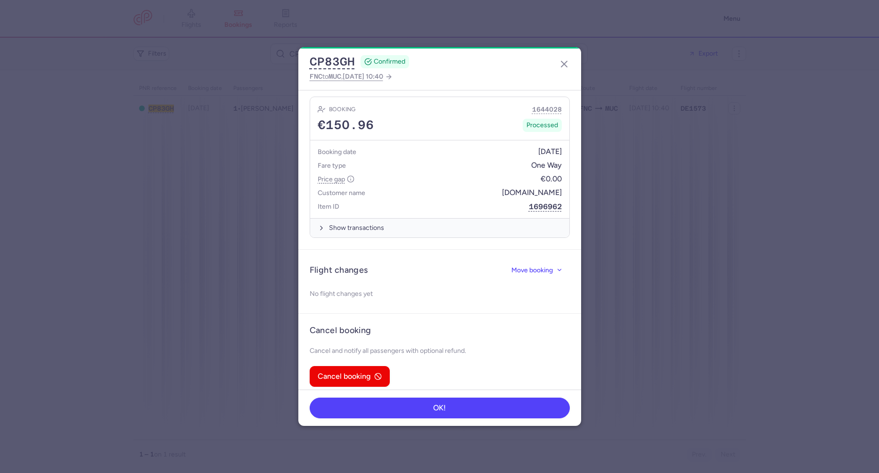
drag, startPoint x: 563, startPoint y: 69, endPoint x: 431, endPoint y: 69, distance: 133.0
click at [563, 69] on icon "button" at bounding box center [564, 63] width 11 height 11
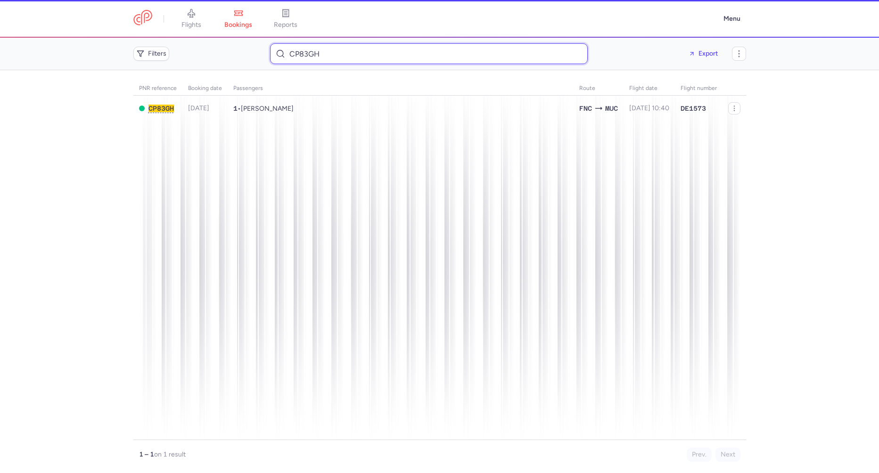
click at [388, 61] on input "CP83GH" at bounding box center [429, 53] width 318 height 21
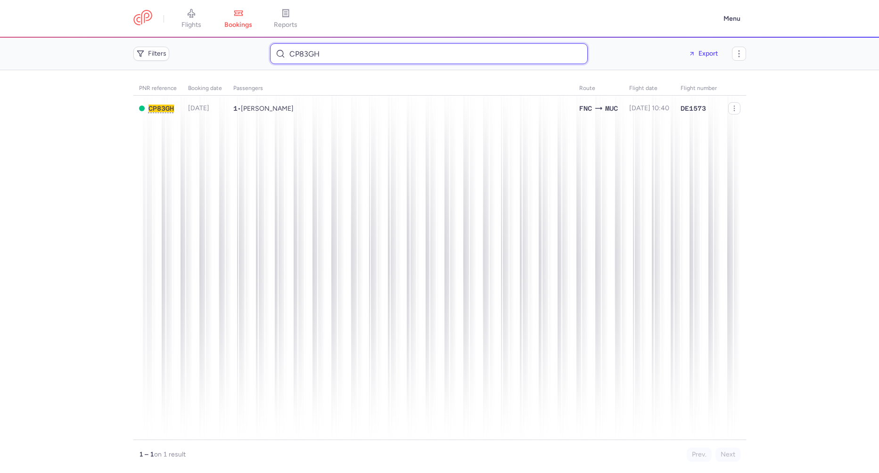
click at [388, 61] on input "CP83GH" at bounding box center [429, 53] width 318 height 21
paste input "<[EMAIL_ADDRESS][DOMAIN_NAME]> To:"
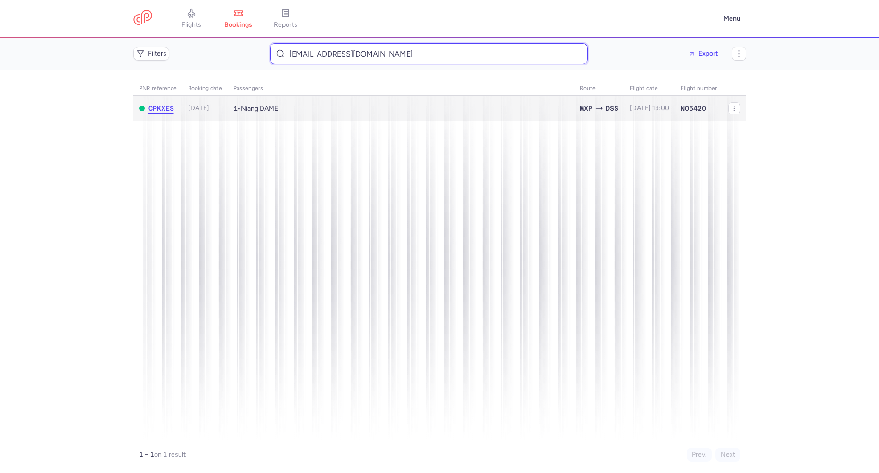
type input "dame3373@gmail.com"
click at [168, 108] on span "CPKXES" at bounding box center [161, 109] width 25 height 8
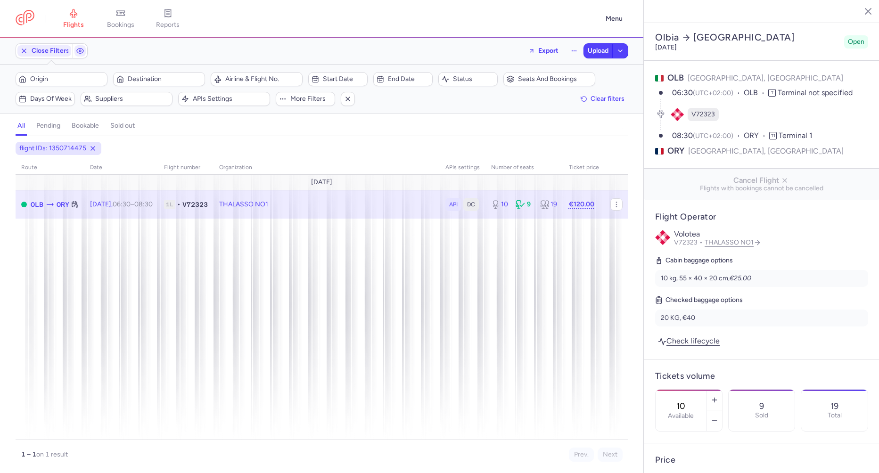
select select "days"
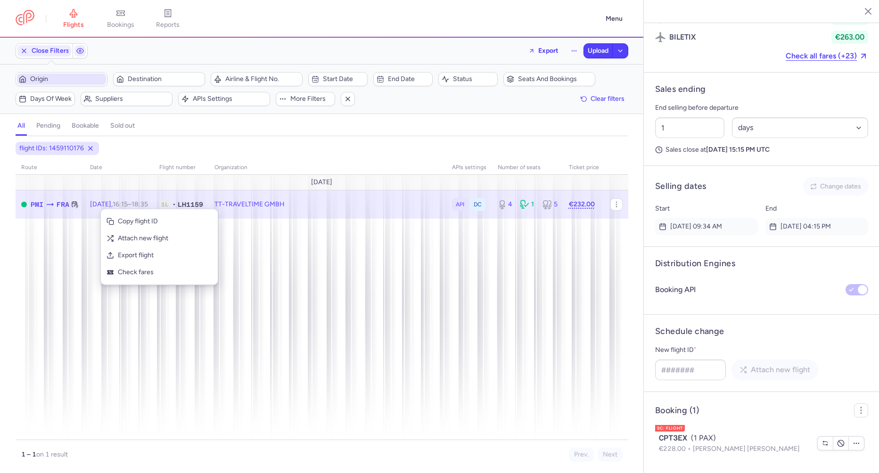
click at [76, 85] on button "Origin" at bounding box center [62, 79] width 92 height 14
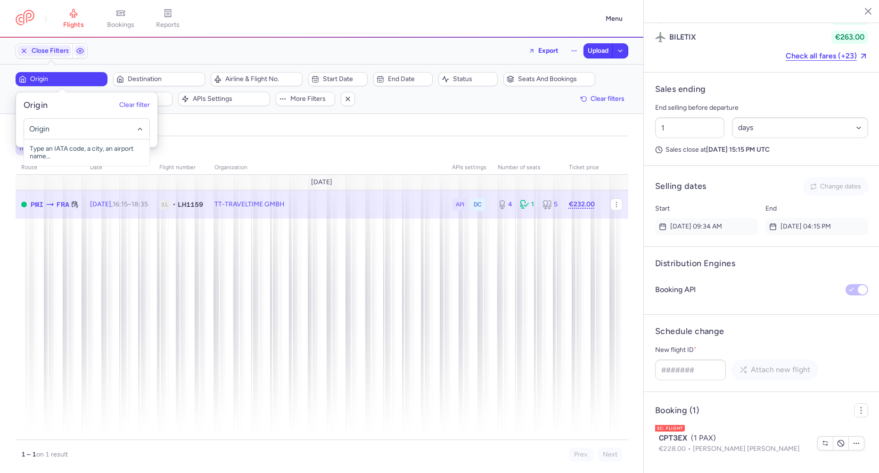
click at [283, 140] on div "flight IDs: 1459110176" at bounding box center [322, 148] width 617 height 17
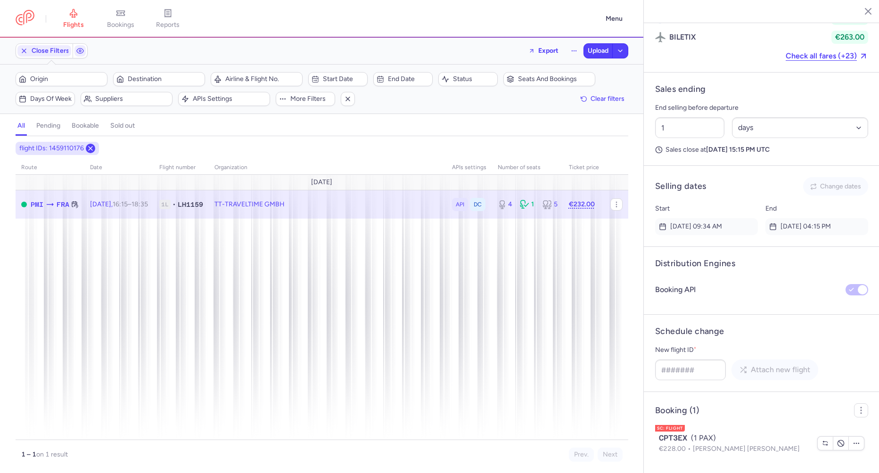
click at [88, 145] on icon at bounding box center [91, 149] width 8 height 8
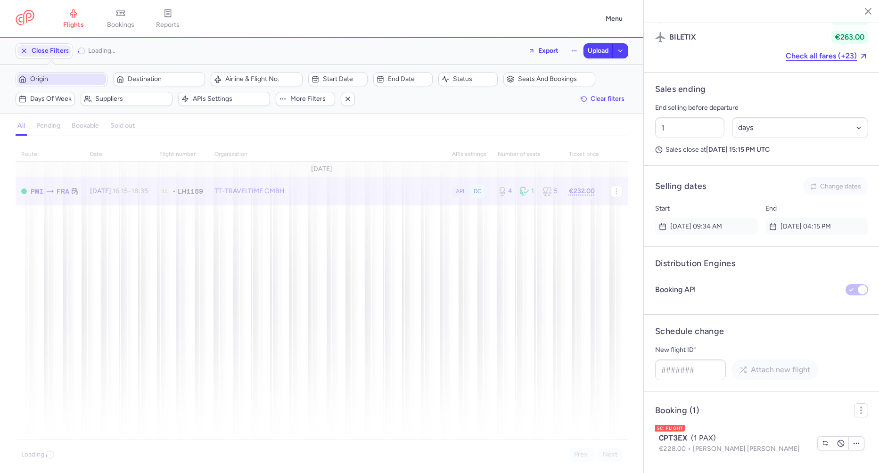
click at [51, 79] on span "Origin" at bounding box center [67, 79] width 74 height 8
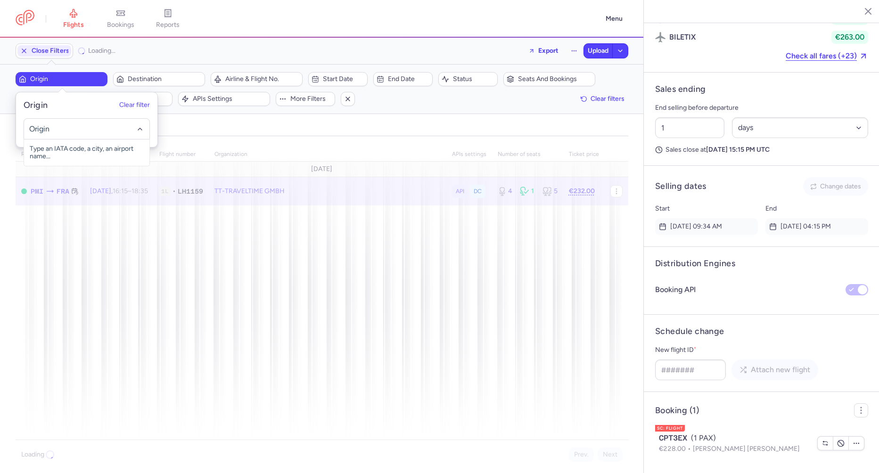
click at [58, 127] on input "-searchbox" at bounding box center [87, 129] width 116 height 10
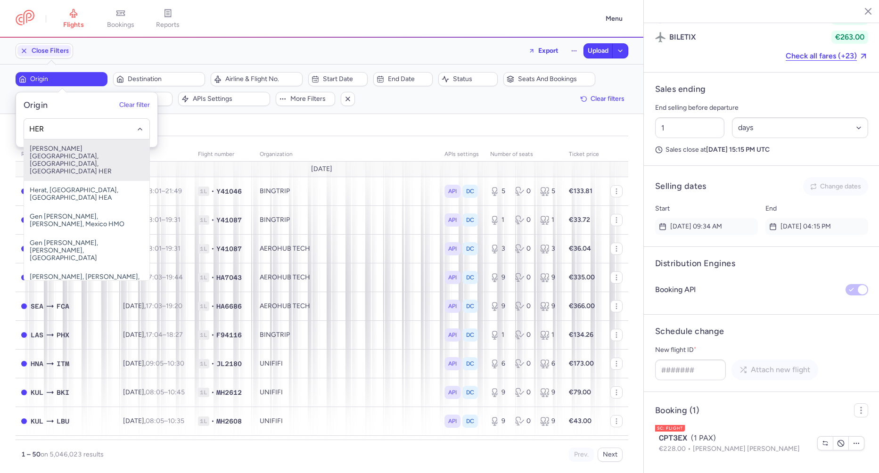
click at [65, 150] on span "Nikos Kazantzakis Airport, Irákleion, Greece HER" at bounding box center [86, 160] width 125 height 41
type input "HER"
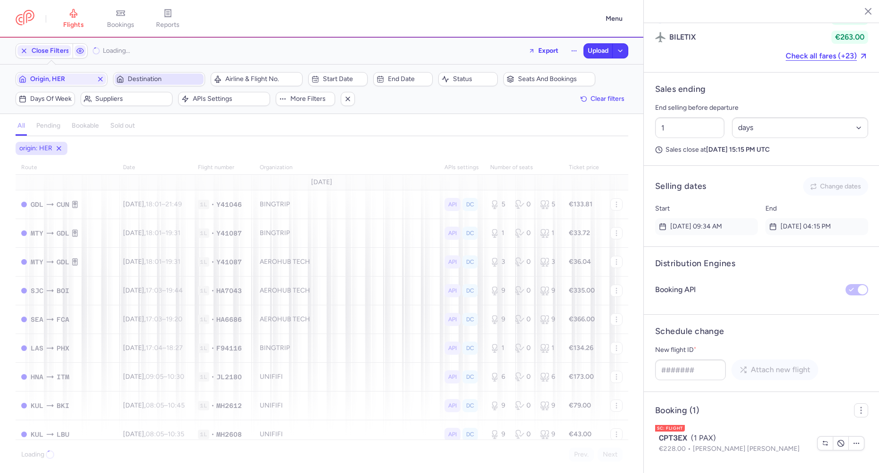
click at [147, 77] on span "Destination" at bounding box center [165, 79] width 74 height 8
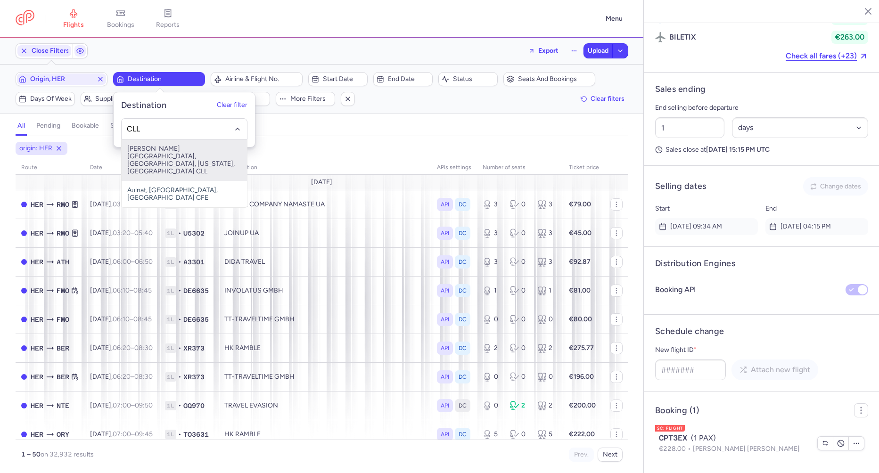
click at [162, 151] on span "Easterwood Field, College Station, Texas, United States of America CLL" at bounding box center [184, 160] width 125 height 41
type input "CLL"
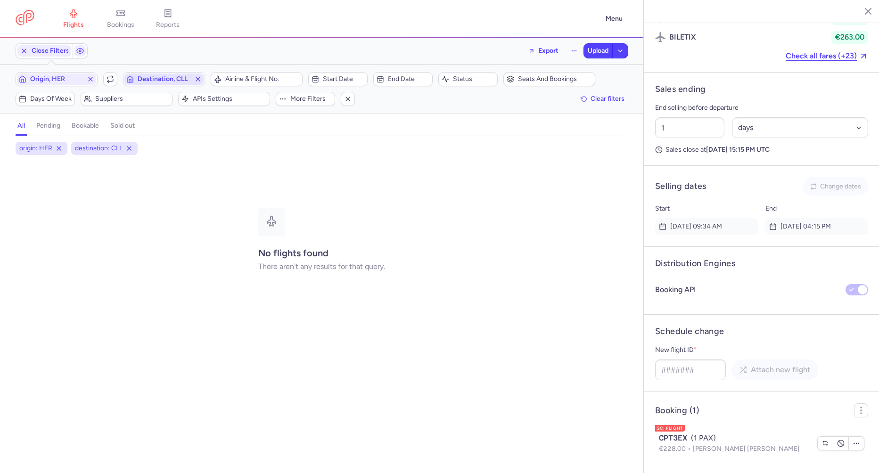
click at [199, 78] on icon "button" at bounding box center [198, 79] width 8 height 8
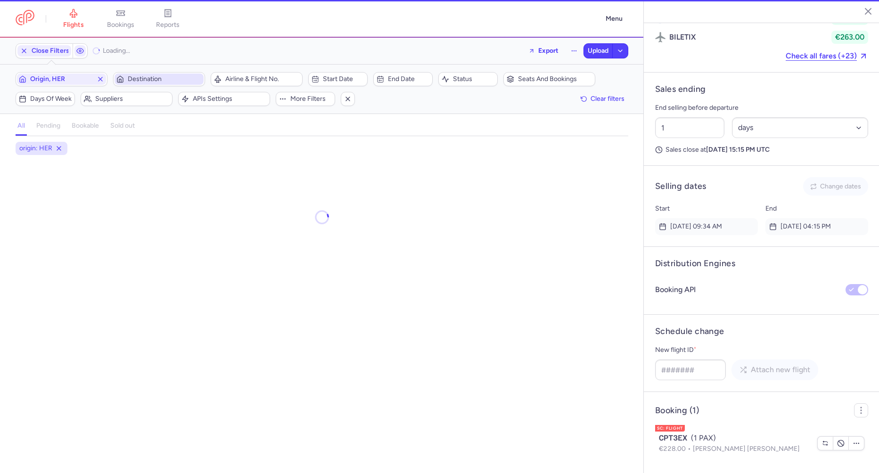
click at [167, 81] on span "Destination" at bounding box center [165, 79] width 74 height 8
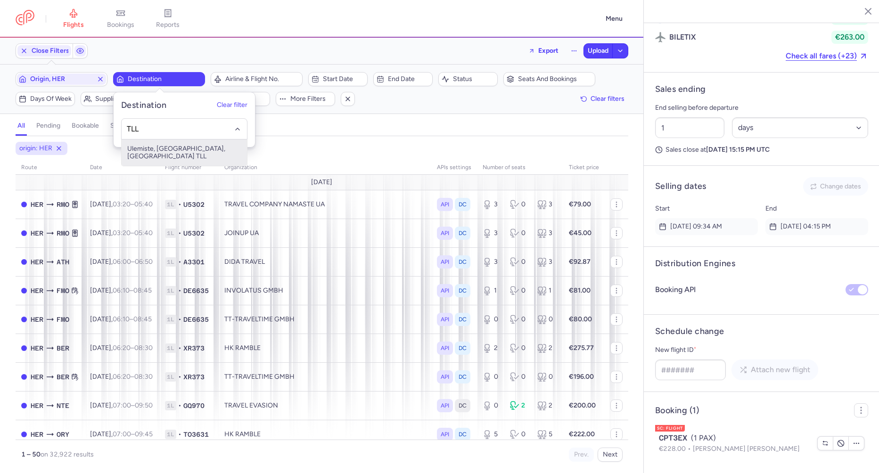
click at [166, 151] on span "Ulemiste, Tallinn, Estonia TLL" at bounding box center [184, 153] width 125 height 26
type input "TLL"
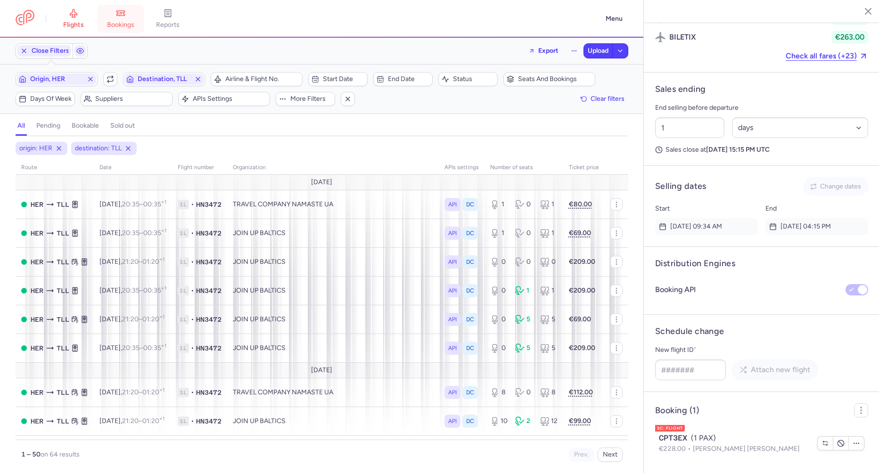
click at [124, 22] on span "bookings" at bounding box center [120, 25] width 27 height 8
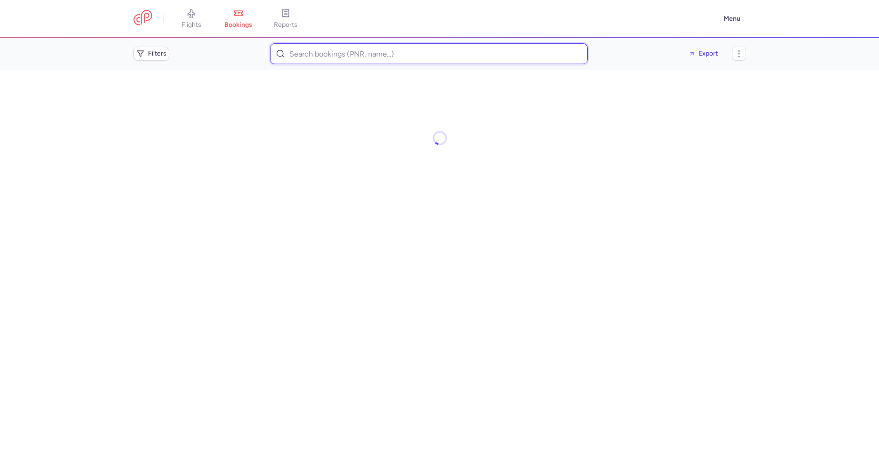
click at [350, 49] on input at bounding box center [429, 53] width 318 height 21
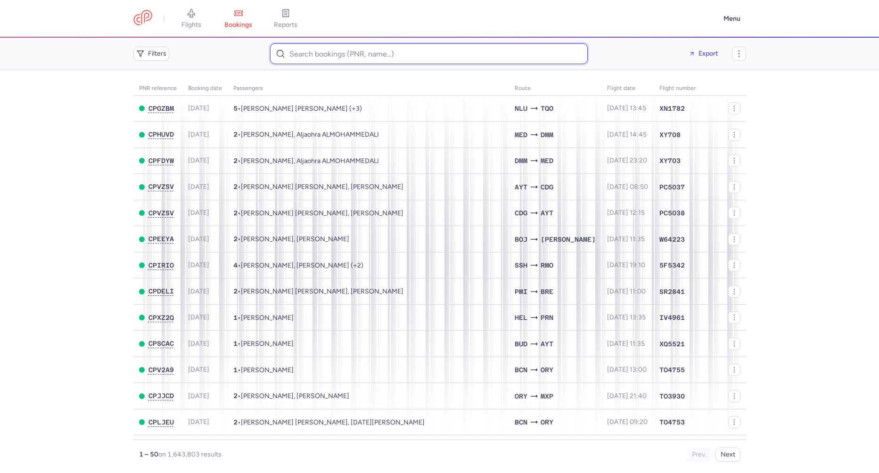
paste input "<appelgantc1993@gmail.com> To:"
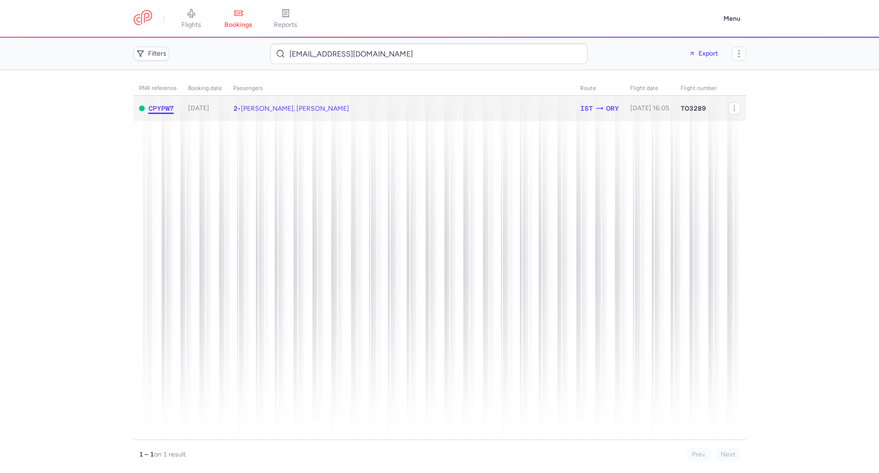
click at [172, 107] on span "CPYPW7" at bounding box center [161, 109] width 25 height 8
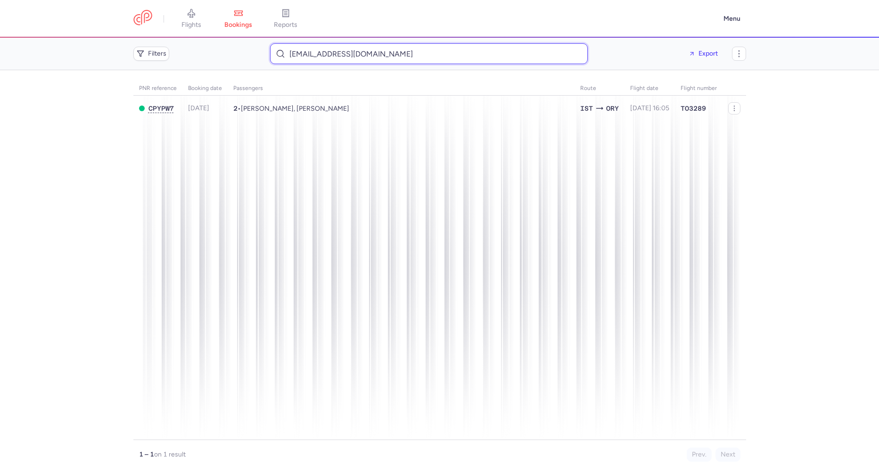
click at [309, 54] on input "appelgantc1993@gmail.com" at bounding box center [429, 53] width 318 height 21
paste input "SMIRNOV ALEKSANDR"
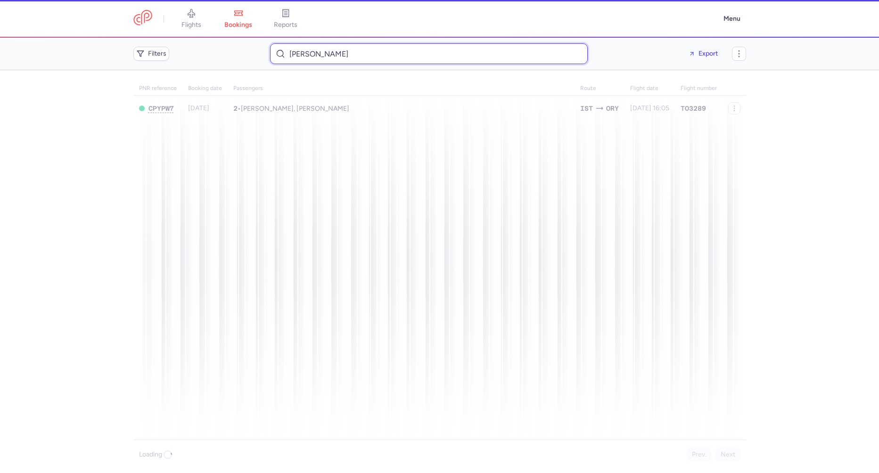
type input "SMIRNOV ALEKSANDR"
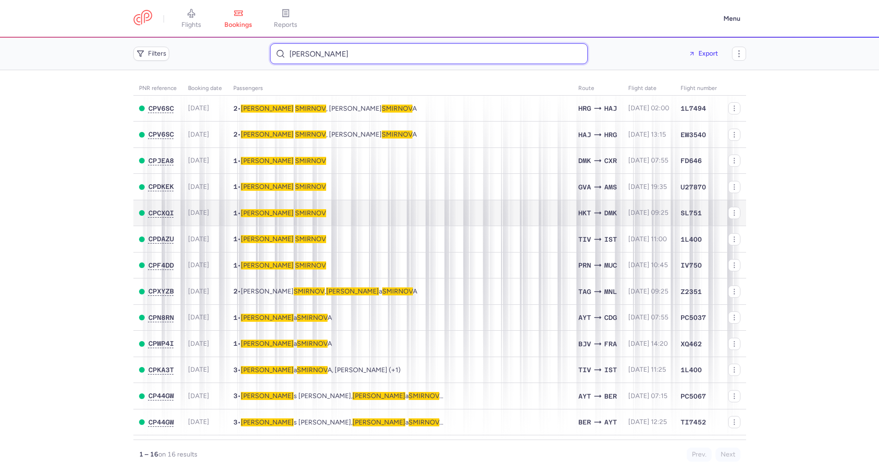
scroll to position [74, 0]
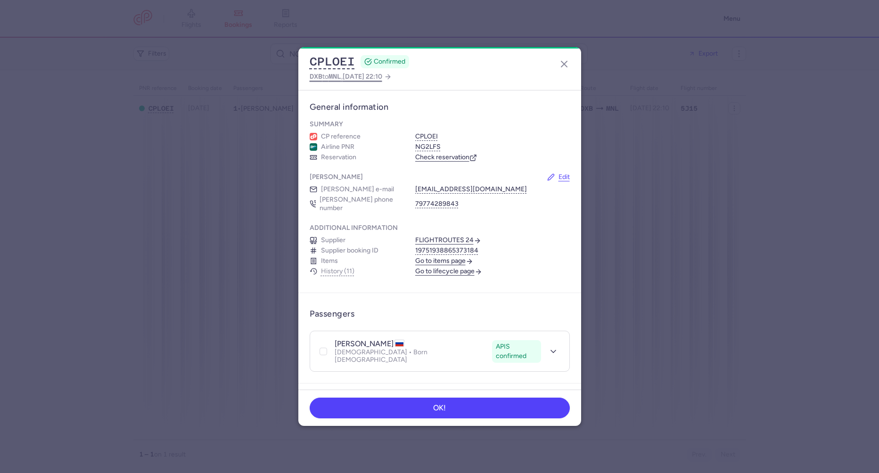
click at [350, 79] on span "2025 Aug 17, 22:10" at bounding box center [363, 77] width 40 height 8
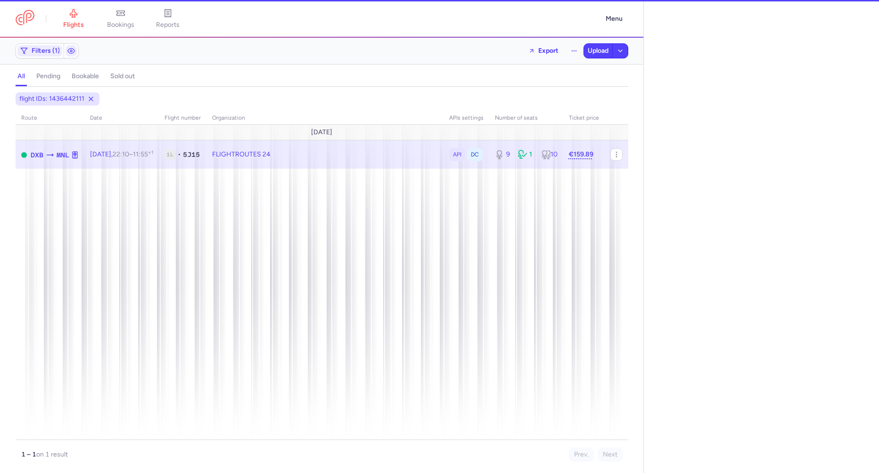
select select "days"
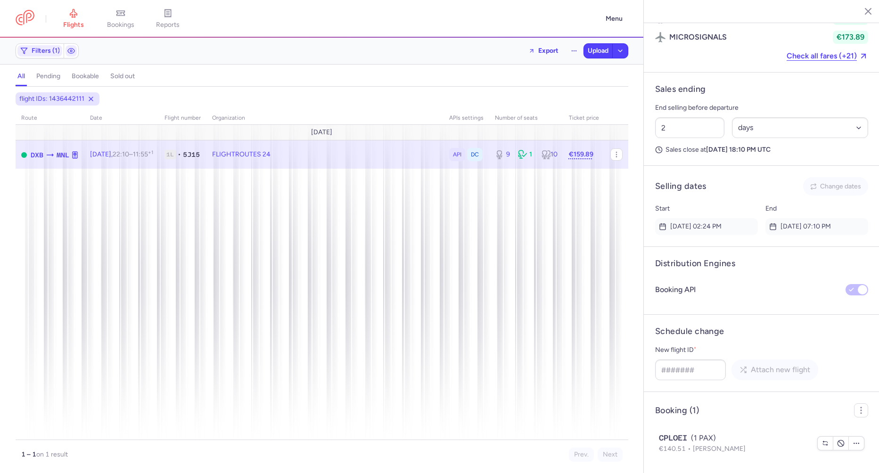
scroll to position [613, 0]
click at [126, 25] on span "bookings" at bounding box center [120, 25] width 27 height 8
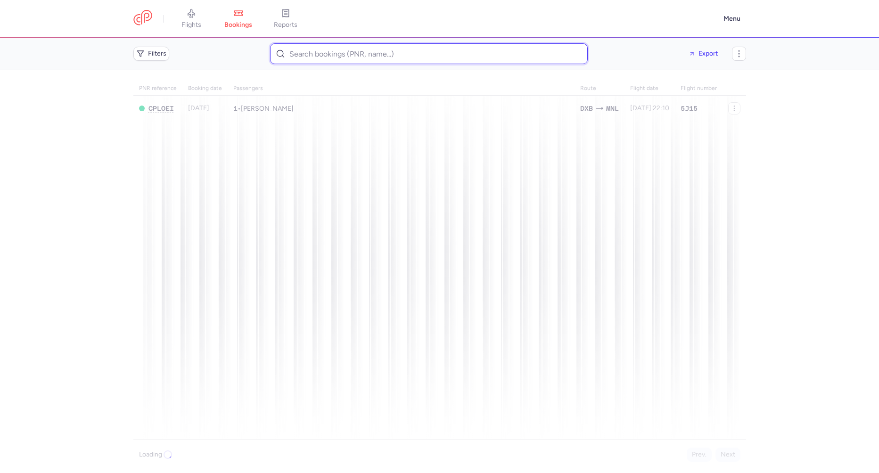
click at [294, 53] on input at bounding box center [429, 53] width 318 height 21
paste input "<talemoni@gmail.com> To:"
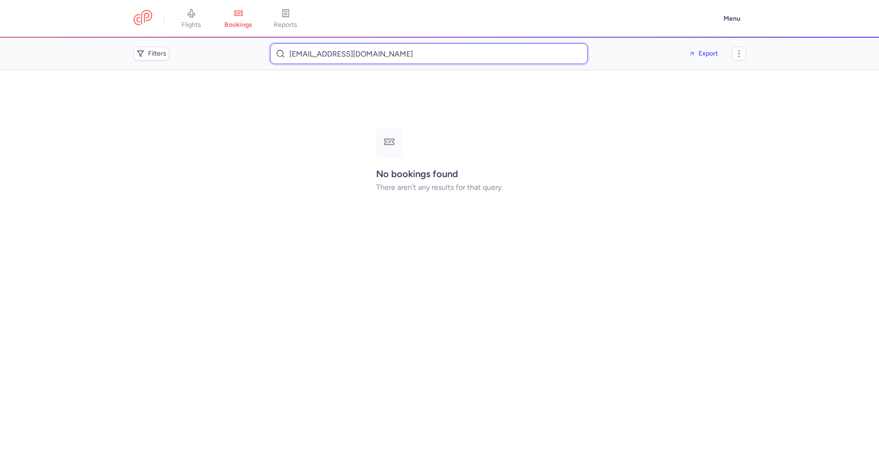
type input "talemoni@gmail.com"
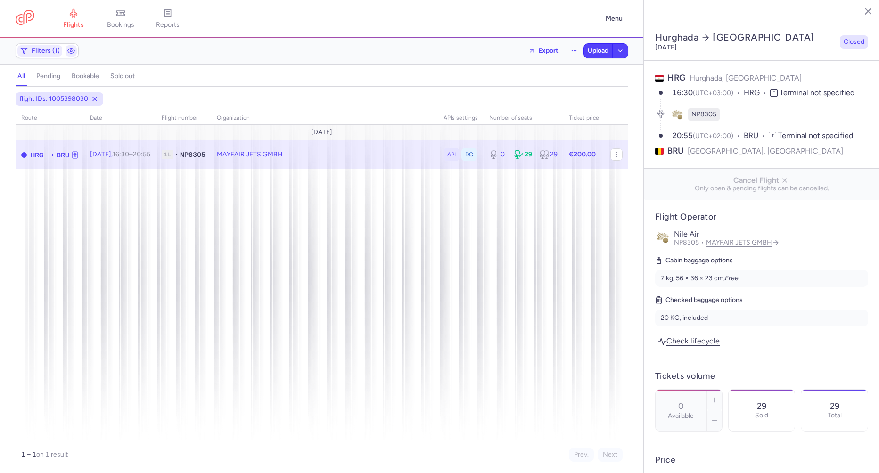
select select "hours"
drag, startPoint x: 129, startPoint y: 18, endPoint x: 142, endPoint y: 25, distance: 15.0
click at [129, 18] on link "bookings" at bounding box center [120, 18] width 47 height 21
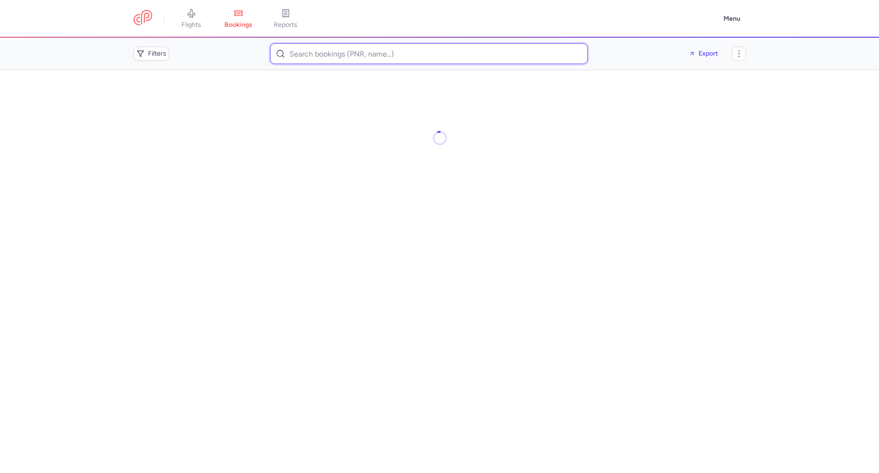
click at [291, 48] on input at bounding box center [429, 53] width 318 height 21
paste input "<[EMAIL_ADDRESS][DOMAIN_NAME]> To:"
click at [341, 58] on input "[EMAIL_ADDRESS][DOMAIN_NAME]" at bounding box center [429, 53] width 318 height 21
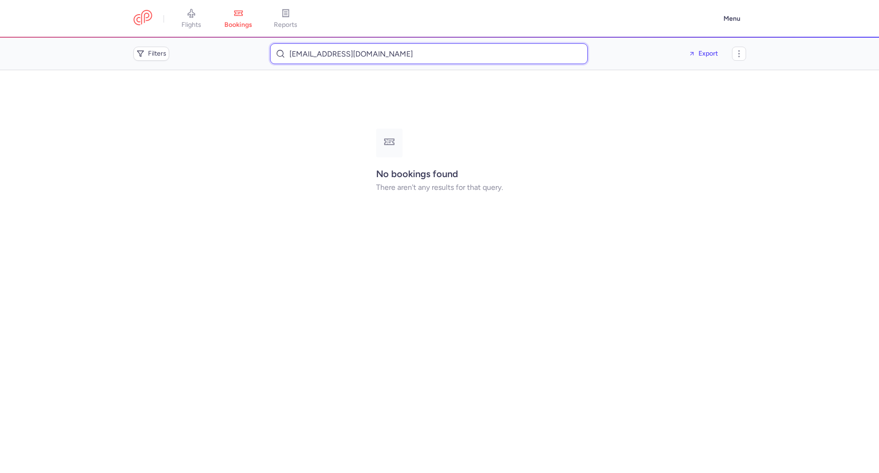
paste input "[PERSON_NAME]"
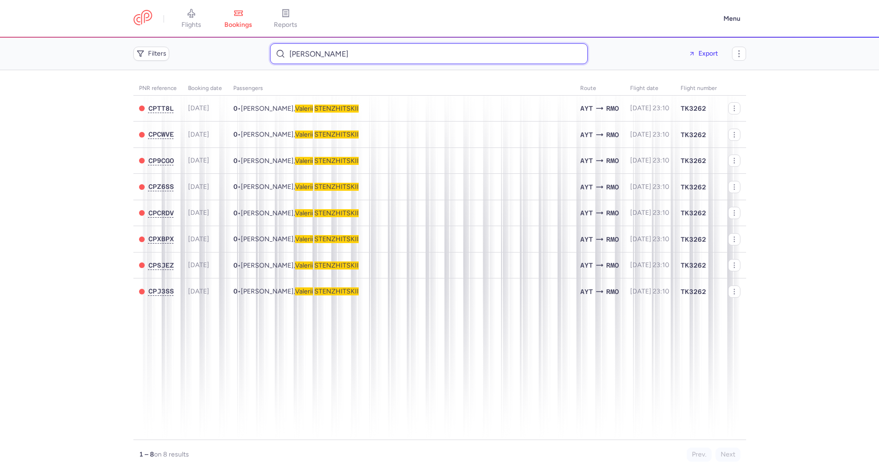
click at [311, 62] on input "[PERSON_NAME]" at bounding box center [429, 53] width 318 height 21
paste input "<[PERSON_NAME][EMAIL_ADDRESS][PERSON_NAME][DOMAIN_NAME]> To:"
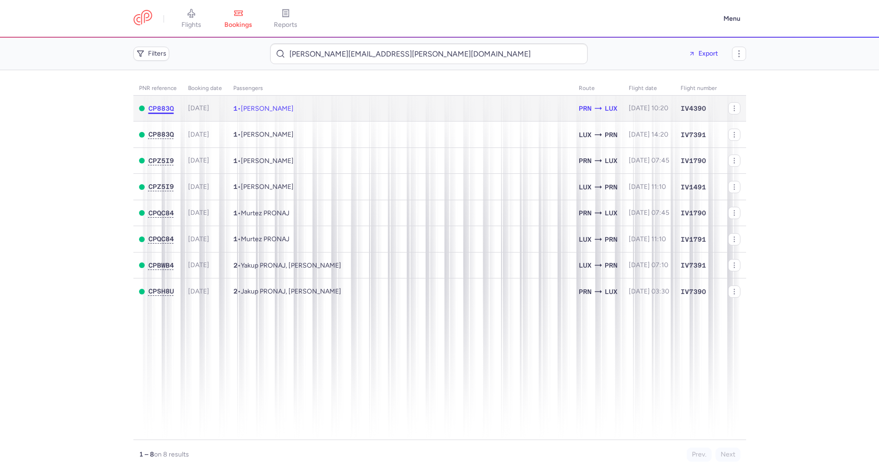
click at [166, 107] on span "CP883Q" at bounding box center [161, 109] width 25 height 8
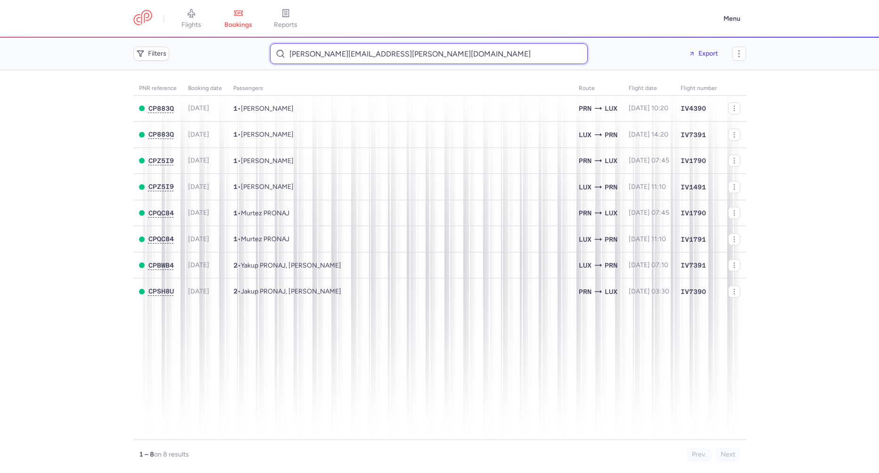
click at [320, 56] on input "[PERSON_NAME][EMAIL_ADDRESS][PERSON_NAME][DOMAIN_NAME]" at bounding box center [429, 53] width 318 height 21
click at [320, 56] on input "fay.andress@gmail.com" at bounding box center [429, 53] width 318 height 21
paste input "Pronaj Murtez"
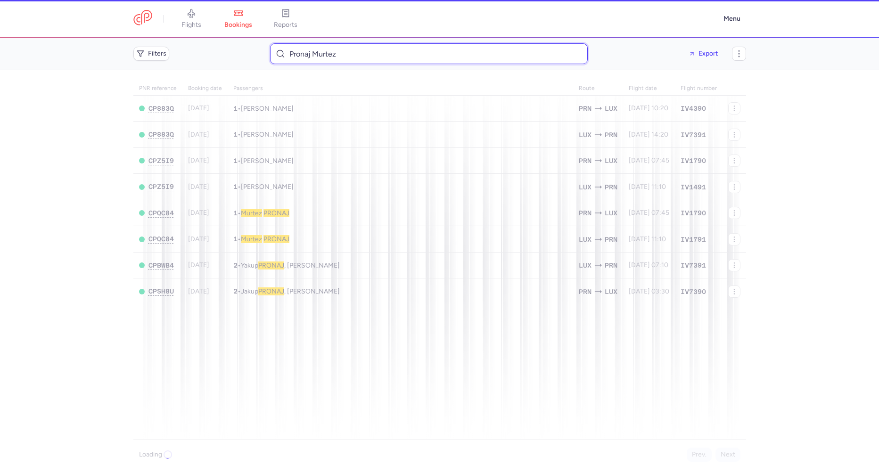
type input "Pronaj Murtez"
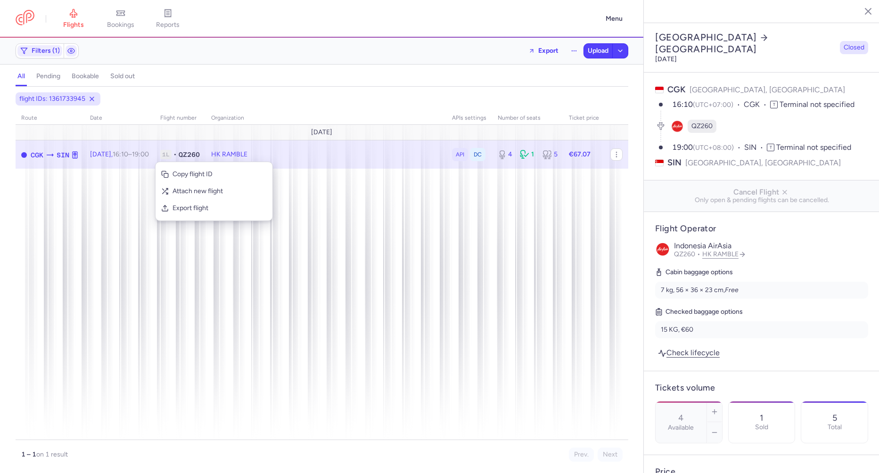
select select "days"
click at [180, 208] on span "Export flight" at bounding box center [220, 208] width 94 height 9
click at [594, 47] on span "Upload" at bounding box center [598, 51] width 21 height 8
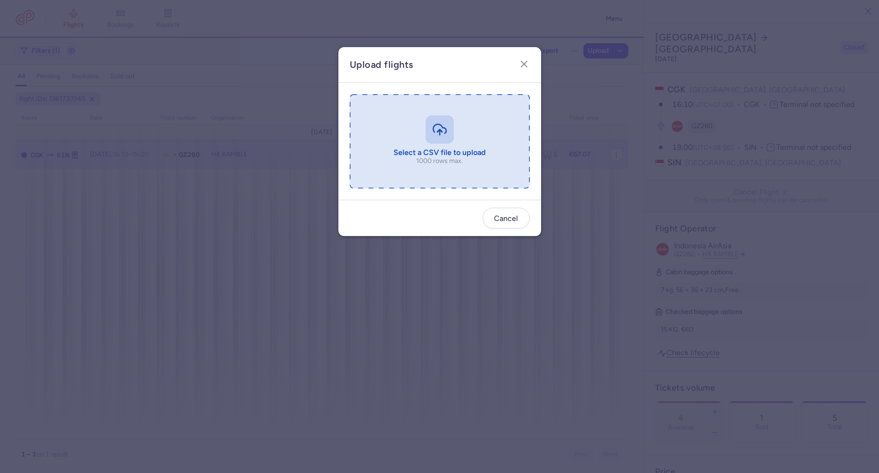
click at [459, 144] on input "file" at bounding box center [440, 141] width 180 height 94
type input "C:\fakepath\export_flight_QZ260_20250813,1116 (1).csv"
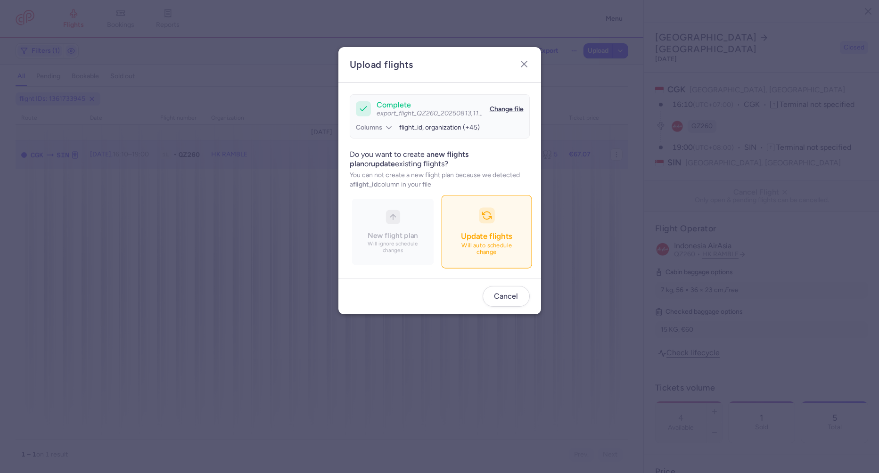
click at [491, 236] on button "Update flights Will auto schedule change" at bounding box center [486, 232] width 91 height 73
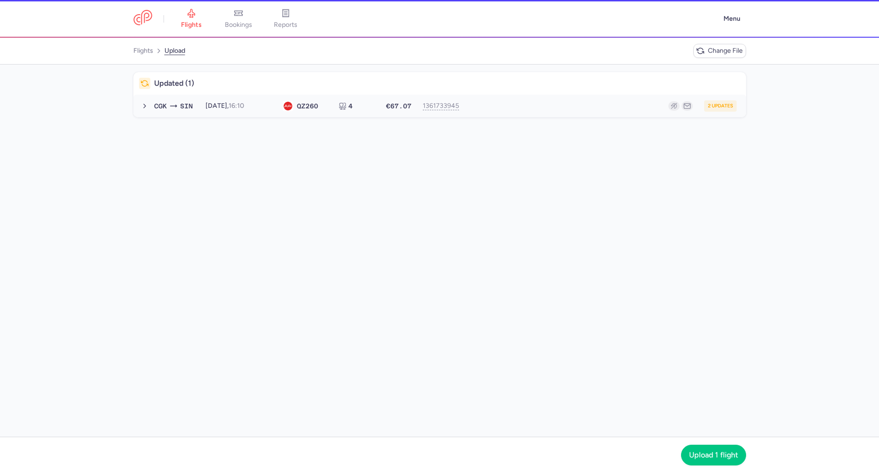
click at [161, 111] on span "CGK" at bounding box center [160, 106] width 13 height 10
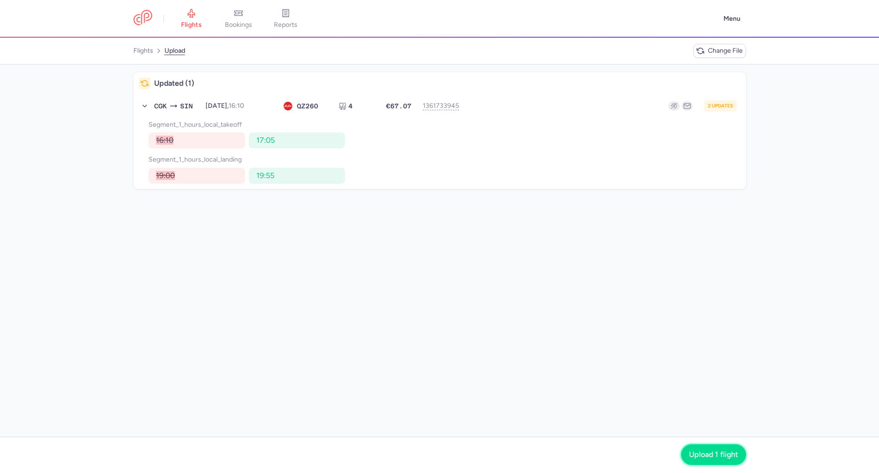
click at [706, 454] on span "Upload 1 flight" at bounding box center [713, 455] width 49 height 8
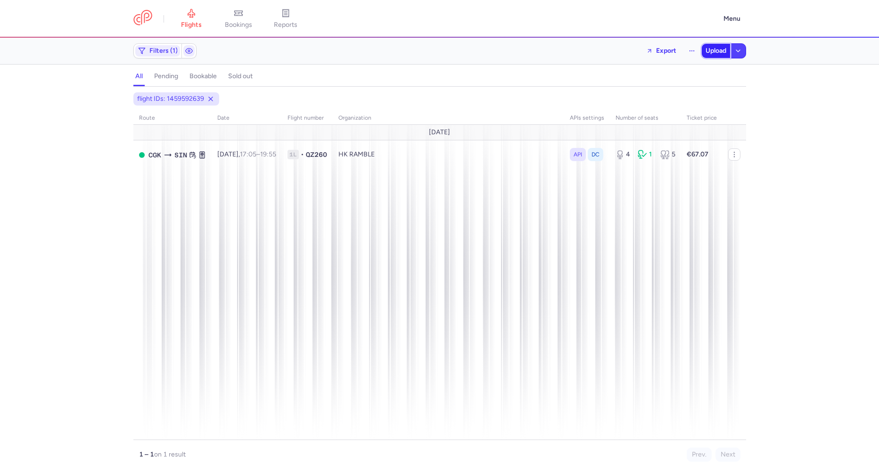
click at [709, 52] on span "Upload" at bounding box center [716, 51] width 21 height 8
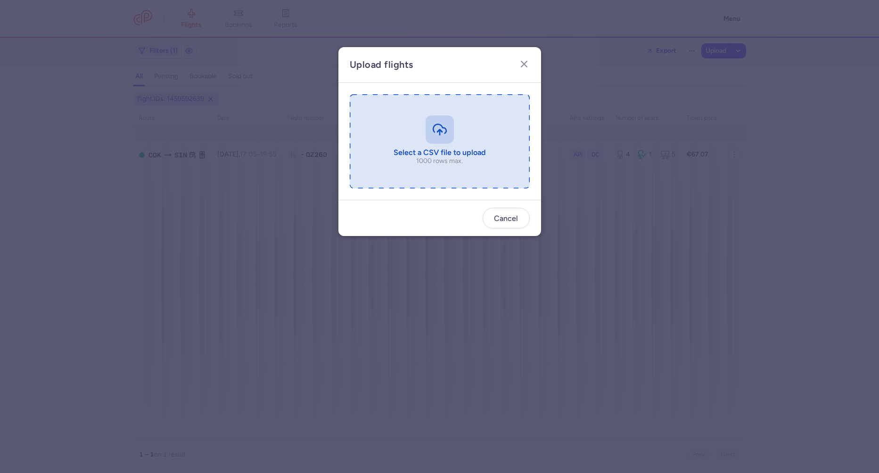
click at [379, 140] on input "file" at bounding box center [440, 141] width 180 height 94
type input "C:\fakepath\export_flight_E4703_20250813,1216.csv"
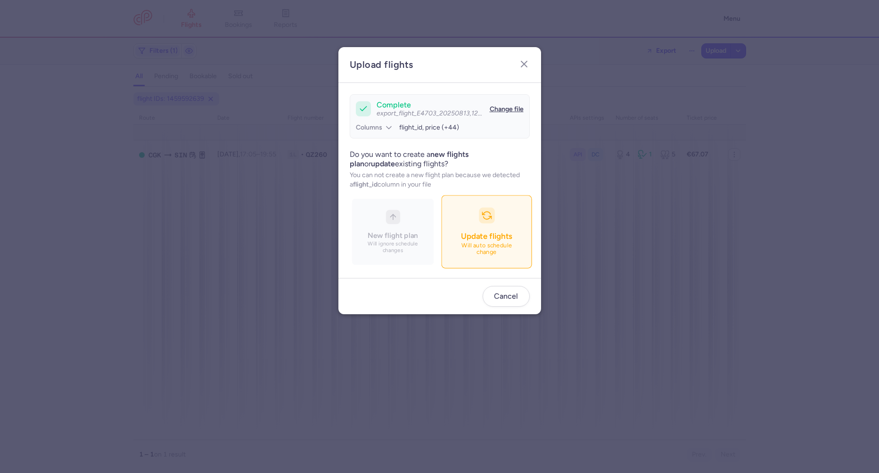
click at [482, 225] on button "Update flights Will auto schedule change" at bounding box center [486, 232] width 91 height 73
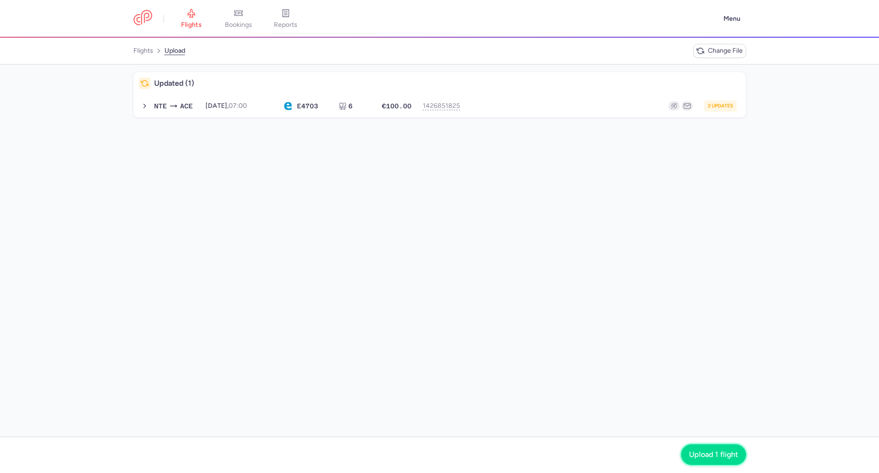
click at [709, 456] on span "Upload 1 flight" at bounding box center [713, 455] width 49 height 8
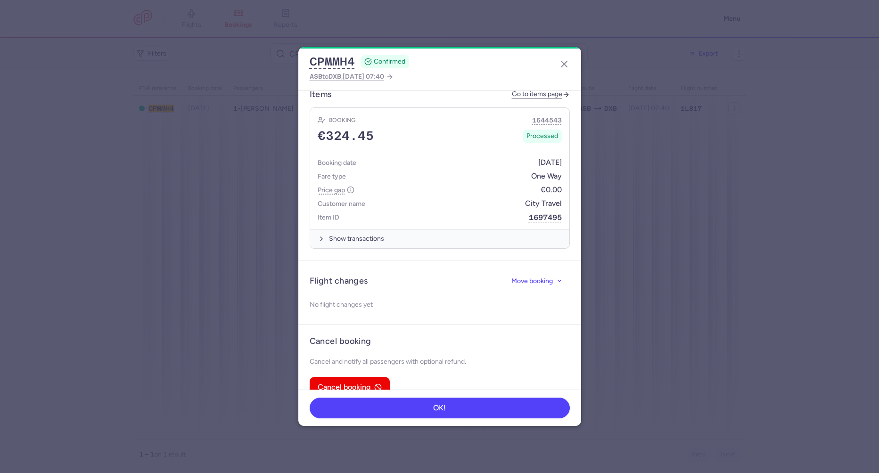
scroll to position [363, 0]
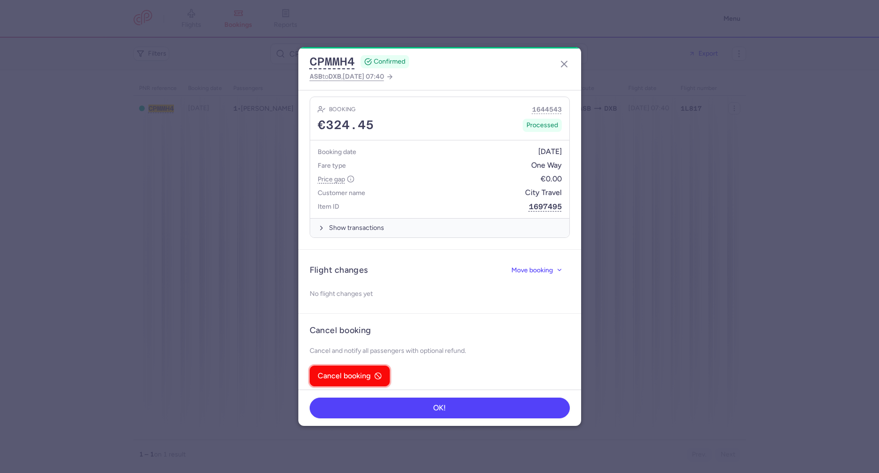
click at [368, 372] on span "Cancel booking" at bounding box center [344, 376] width 53 height 8
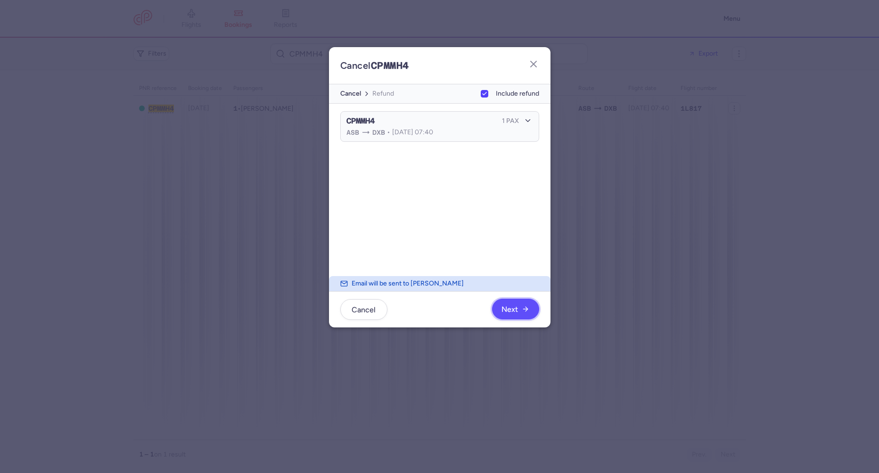
click at [506, 307] on span "Next" at bounding box center [510, 310] width 17 height 8
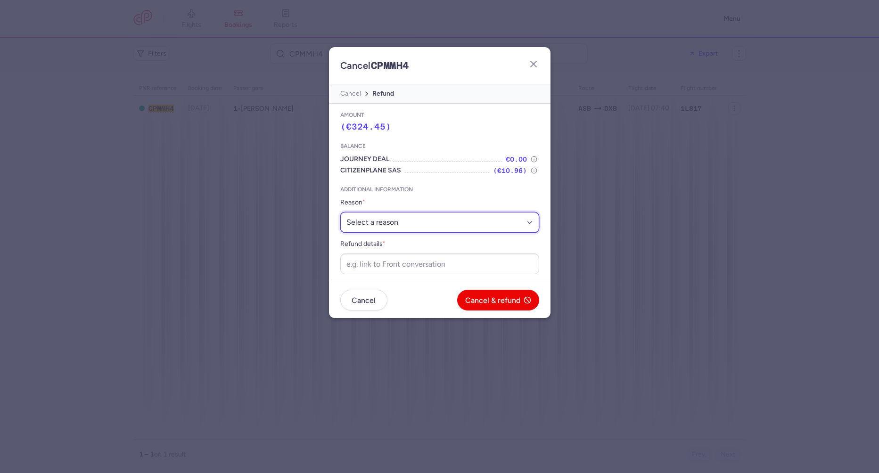
click at [398, 224] on select "Select a reason ⛔️ Unconfirmed booking ❌ Flight canceled 🙅 Schedule change not …" at bounding box center [439, 222] width 199 height 21
select select "unconfirmed_booking"
click at [340, 212] on select "Select a reason ⛔️ Unconfirmed booking ❌ Flight canceled 🙅 Schedule change not …" at bounding box center [439, 222] width 199 height 21
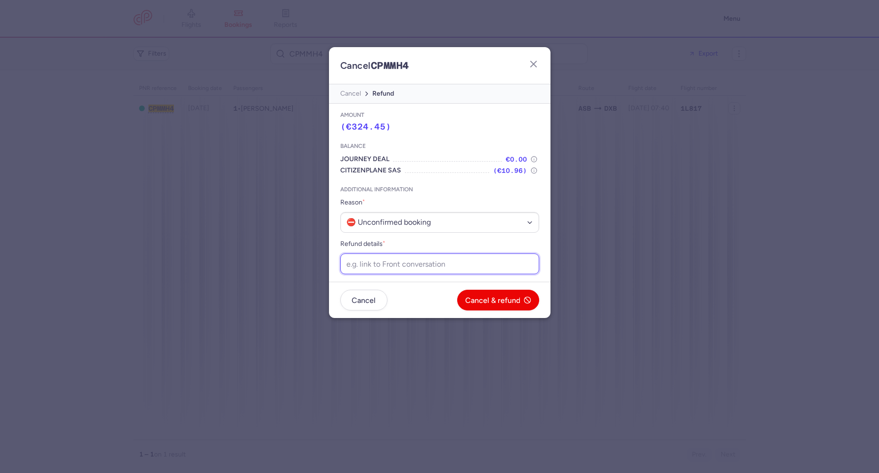
click at [393, 262] on input "Refund details *" at bounding box center [439, 264] width 199 height 21
paste input "https://app.frontapp.com/open/cnv_f2gy5z6?key=jyINEmTf1B_88S87WMAPKSvdGgyVZ8sU"
type input "https://app.frontapp.com/open/cnv_f2gy5z6?key=jyINEmTf1B_88S87WMAPKSvdGgyVZ8sU"
click at [487, 295] on button "Cancel & refund" at bounding box center [498, 300] width 82 height 21
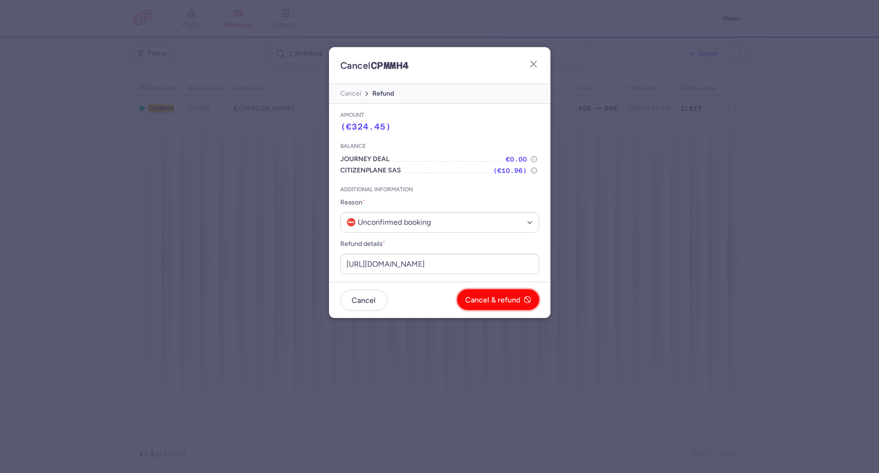
scroll to position [0, 0]
click at [487, 295] on button "Yes, confirm" at bounding box center [504, 300] width 69 height 21
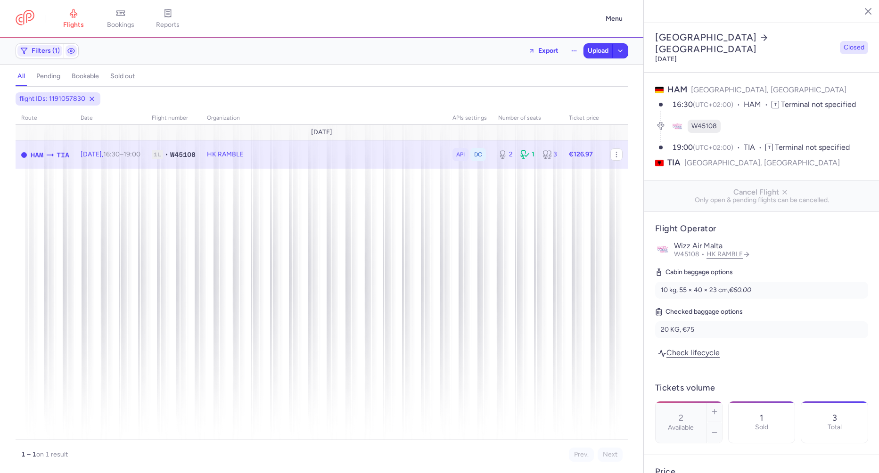
select select "days"
drag, startPoint x: 0, startPoint y: 0, endPoint x: 77, endPoint y: 156, distance: 174.2
click at [99, 201] on span "Export flight" at bounding box center [142, 202] width 94 height 9
click at [604, 51] on span "Upload" at bounding box center [598, 51] width 21 height 8
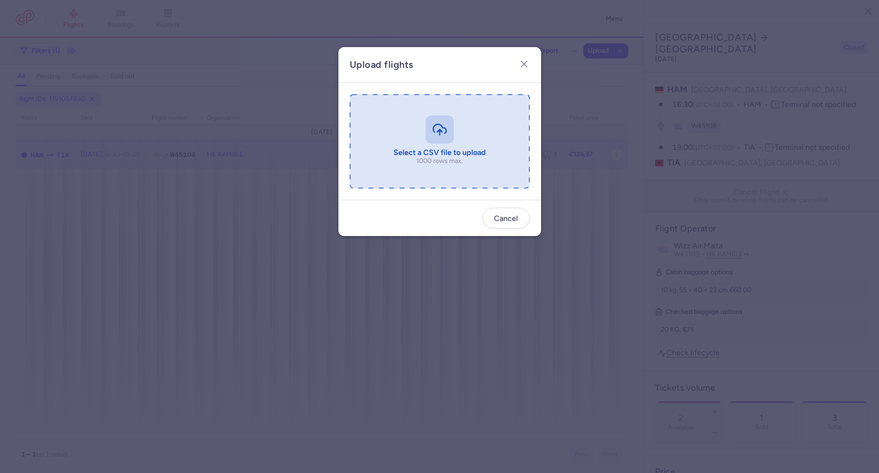
click at [472, 125] on input "file" at bounding box center [440, 141] width 180 height 94
type input "C:\fakepath\export_flight_W45108_20250813,1155 (1).csv"
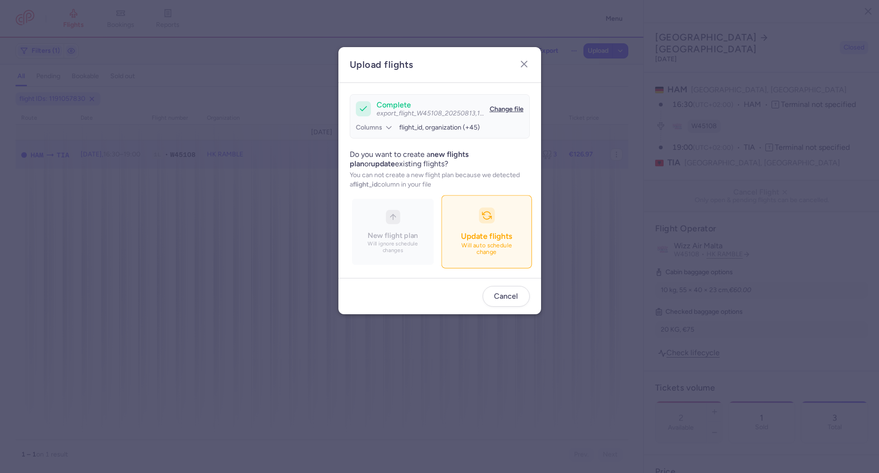
click at [489, 224] on button "Update flights Will auto schedule change" at bounding box center [486, 232] width 91 height 73
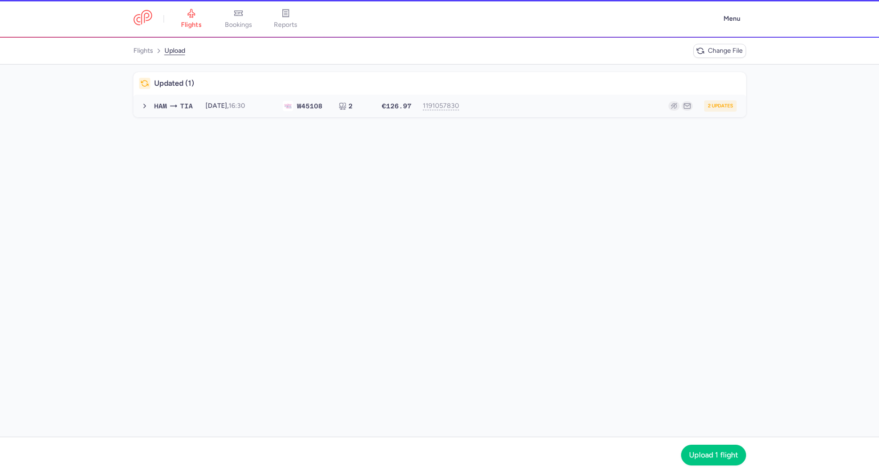
click at [243, 113] on button "[PERSON_NAME] [DATE] 16:30 W4 5108 2 €126.97 1191057830 2 updates [DATE] 16:30 …" at bounding box center [439, 106] width 613 height 23
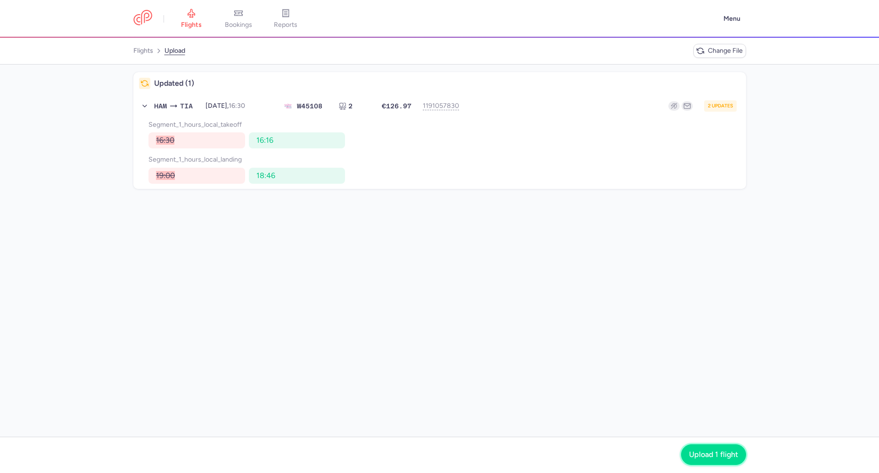
click at [732, 450] on button "Upload 1 flight" at bounding box center [713, 455] width 65 height 21
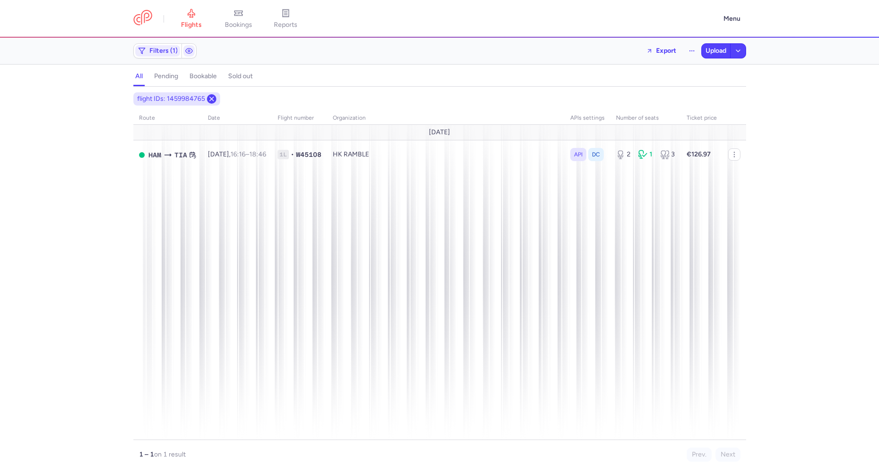
click at [208, 100] on icon at bounding box center [212, 99] width 8 height 8
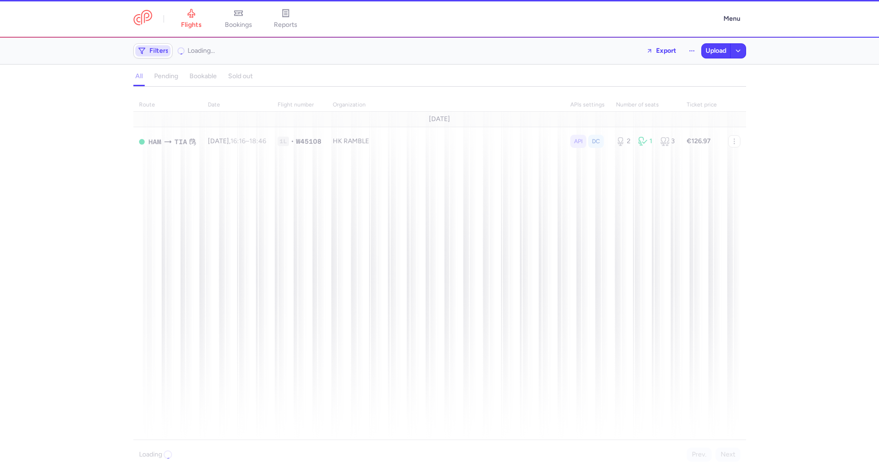
click at [154, 51] on span "Filters" at bounding box center [158, 51] width 19 height 8
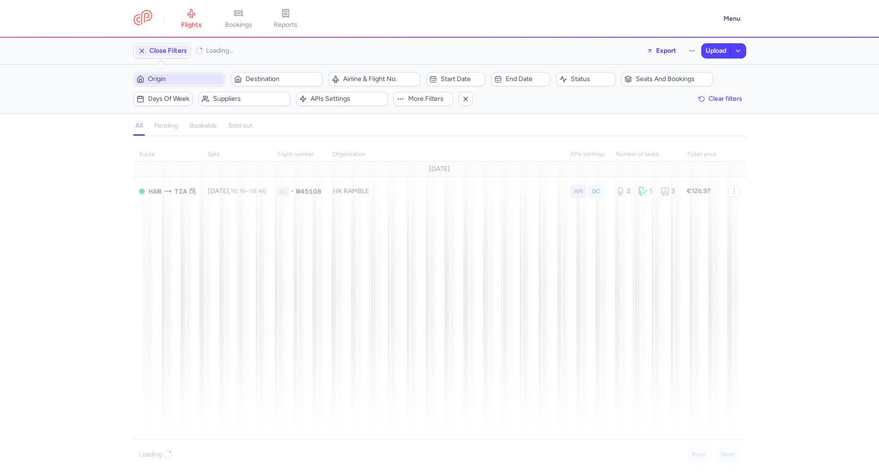
click at [178, 82] on span "Origin" at bounding box center [185, 79] width 74 height 8
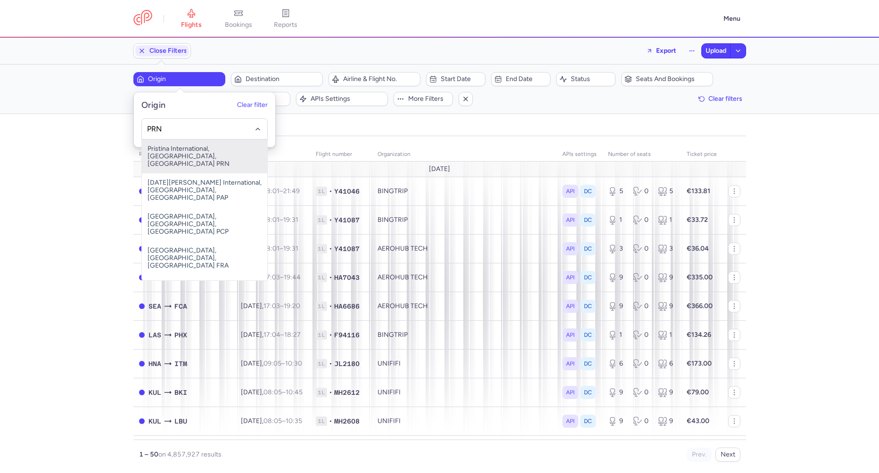
click at [198, 152] on span "Pristina International, Pristina, Kosovo PRN" at bounding box center [204, 157] width 125 height 34
type input "PRN"
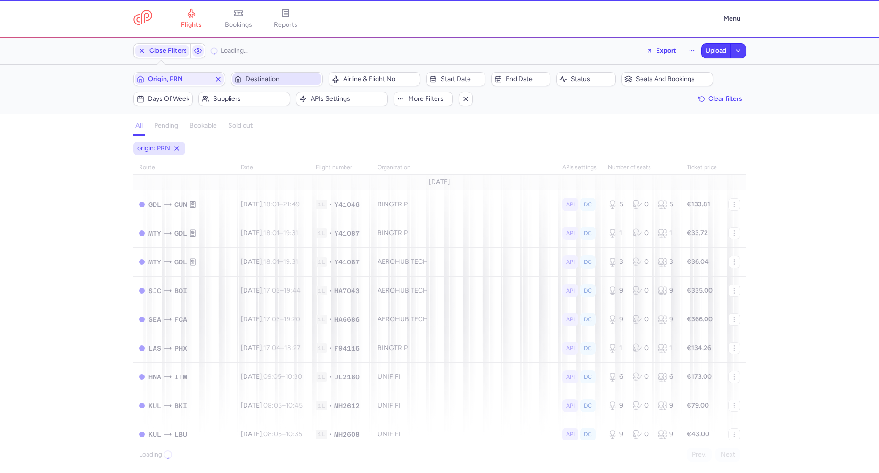
click at [257, 73] on button "Destination" at bounding box center [277, 79] width 92 height 14
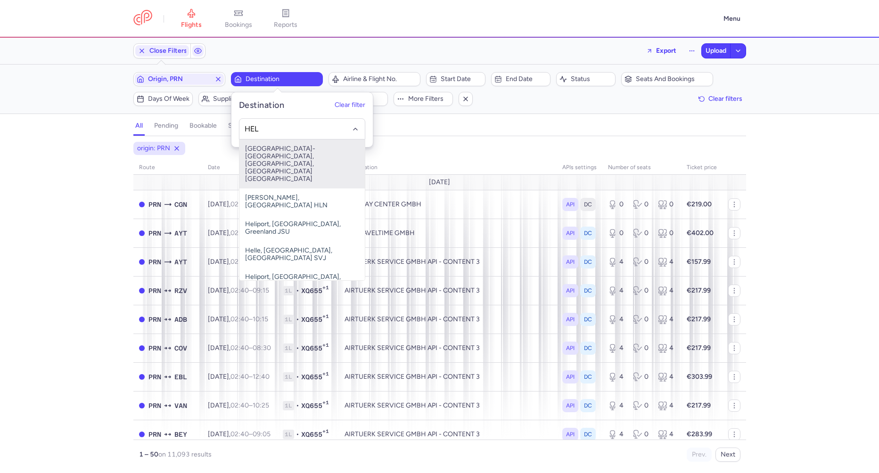
click at [276, 154] on span "Helsinki-vantaa, Helsinki, Finland HEL" at bounding box center [302, 164] width 125 height 49
type input "HEL"
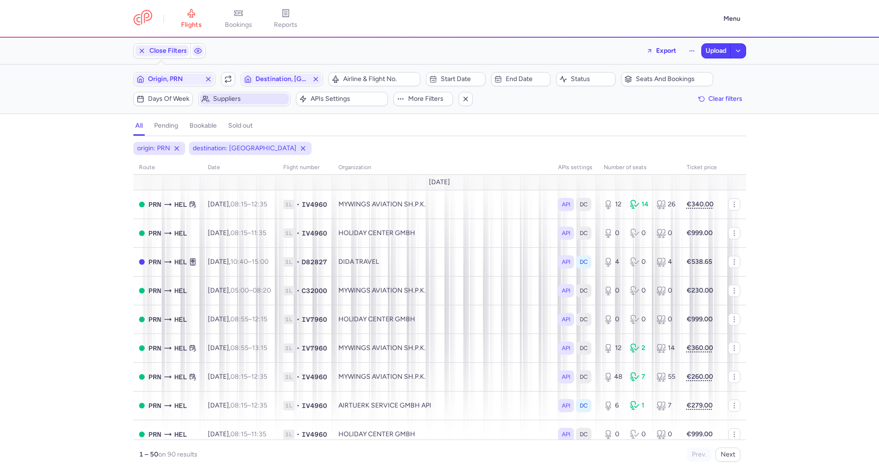
click at [239, 98] on span "Suppliers" at bounding box center [250, 99] width 74 height 8
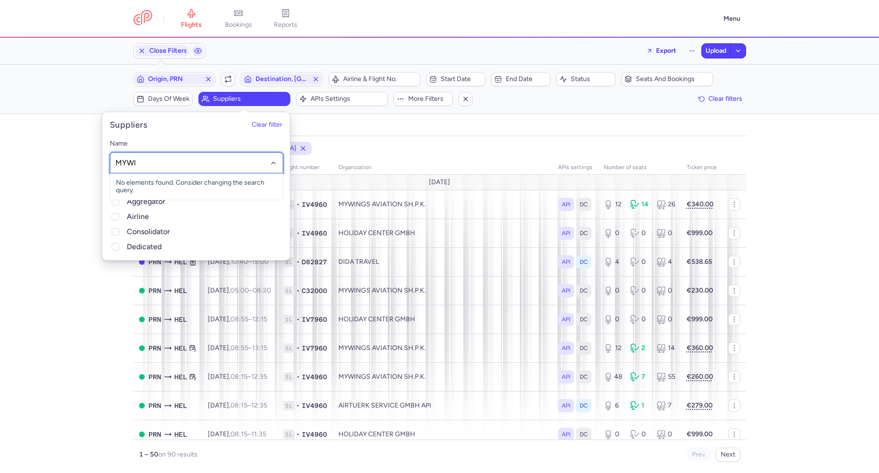
type input "MYWIN"
click at [180, 182] on span "MYWINGS AVIATION SH.P.K." at bounding box center [159, 183] width 87 height 8
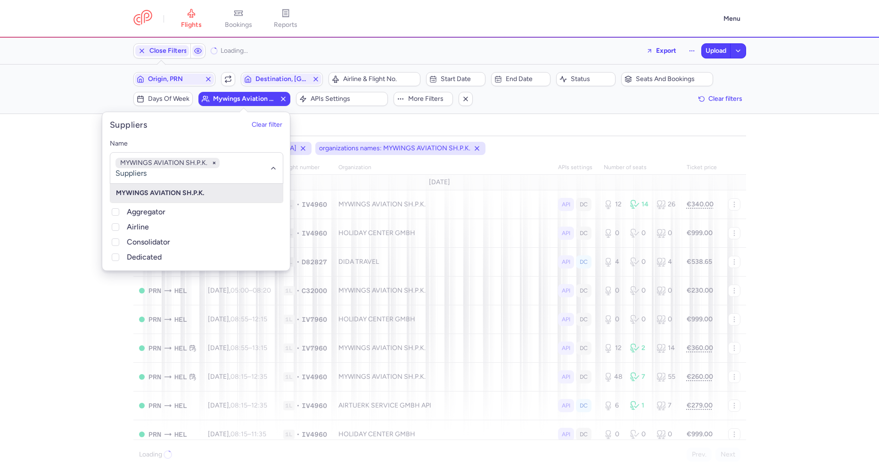
click at [59, 242] on div "origin: PRN destination: HEL organizations names: MYWINGS AVIATION SH.P.K. rout…" at bounding box center [439, 307] width 879 height 331
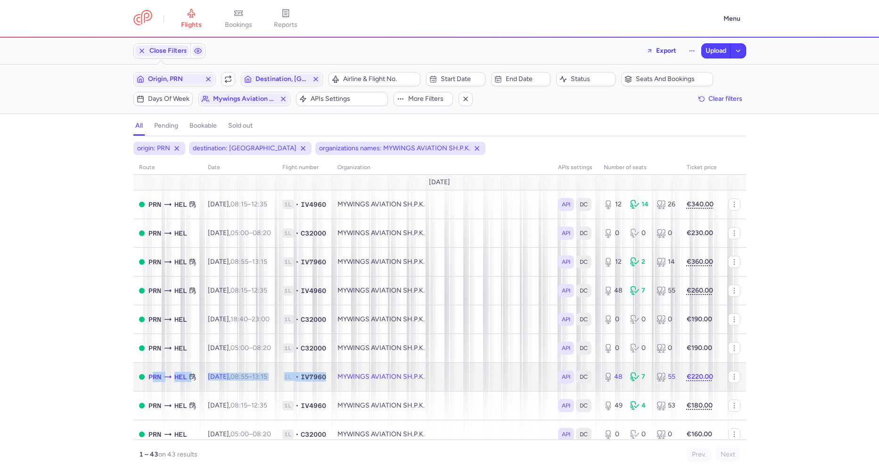
drag, startPoint x: 149, startPoint y: 380, endPoint x: 356, endPoint y: 385, distance: 208.0
click at [356, 391] on tr "PRN HEL Sun, 24 Aug, 08:55 – 13:15 +0 1L • IV7960 MYWINGS AVIATION SH.P.K. API …" at bounding box center [439, 405] width 613 height 29
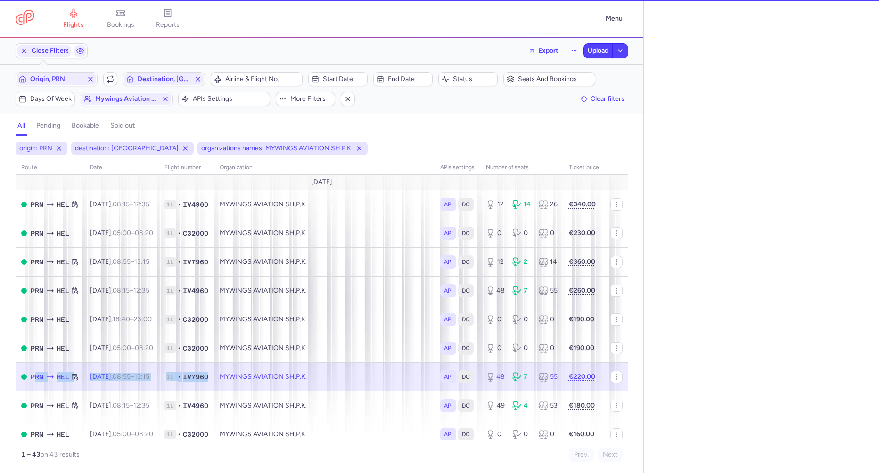
select select "hours"
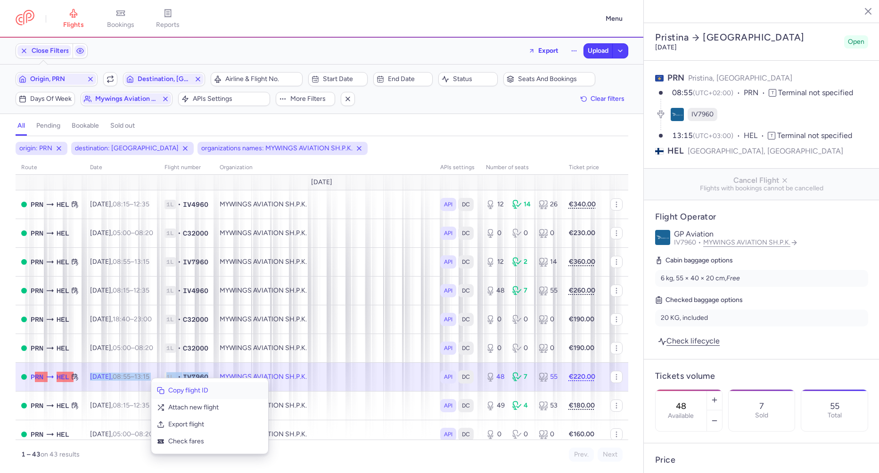
drag, startPoint x: 193, startPoint y: 391, endPoint x: 91, endPoint y: 258, distance: 167.8
click at [193, 391] on span "Copy flight ID" at bounding box center [215, 390] width 94 height 9
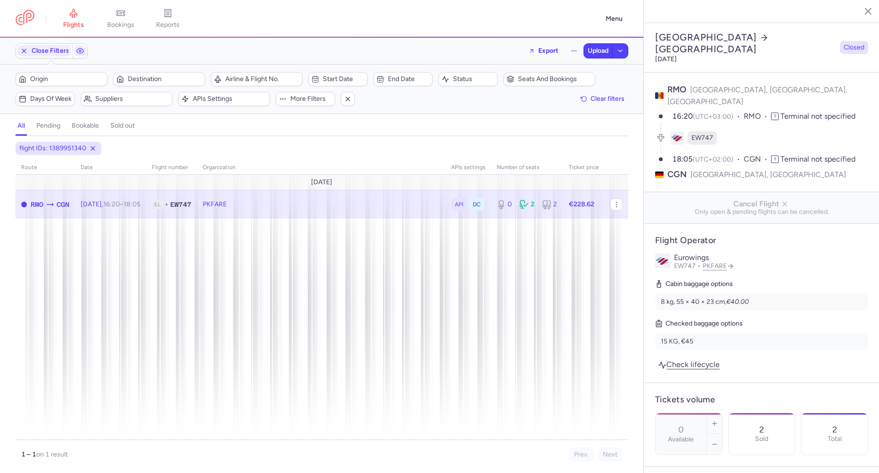
select select "days"
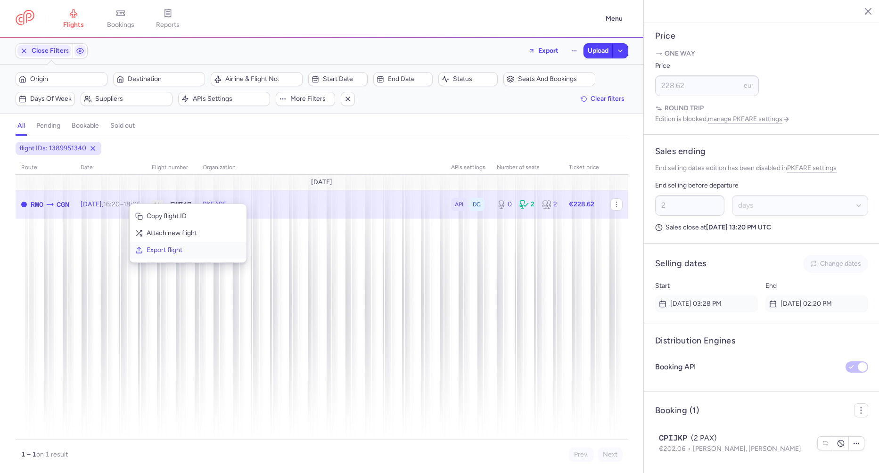
drag, startPoint x: 147, startPoint y: 251, endPoint x: 1, endPoint y: 171, distance: 166.3
click at [147, 251] on span "Export flight" at bounding box center [194, 250] width 94 height 9
click at [590, 54] on span "Upload" at bounding box center [598, 51] width 21 height 8
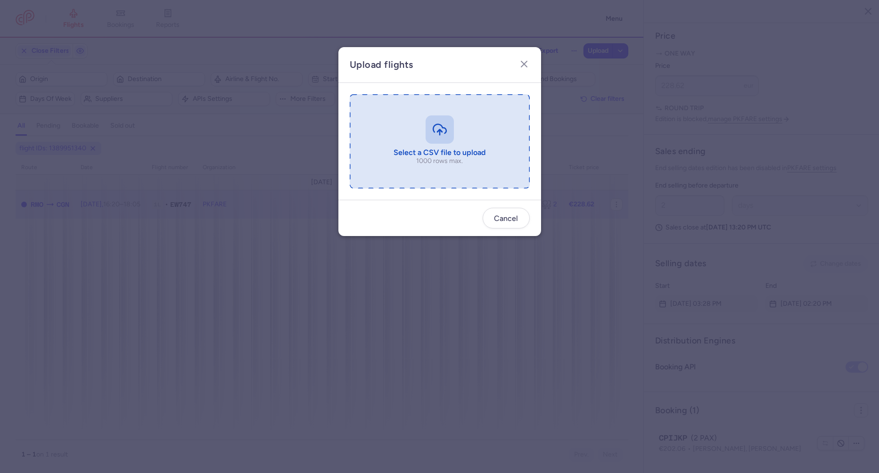
click at [433, 155] on input "file" at bounding box center [440, 141] width 180 height 94
type input "C:\fakepath\export_flight_EW747_20250813,1203 (1).csv"
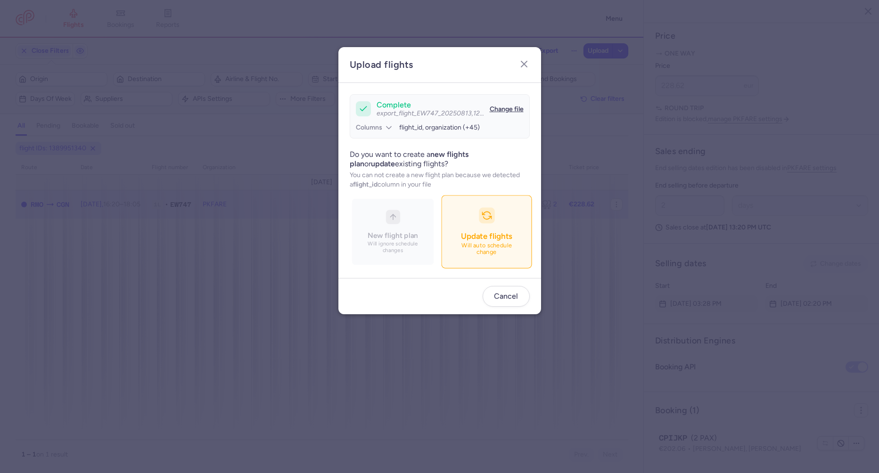
click at [495, 239] on span "Update flights" at bounding box center [486, 236] width 51 height 9
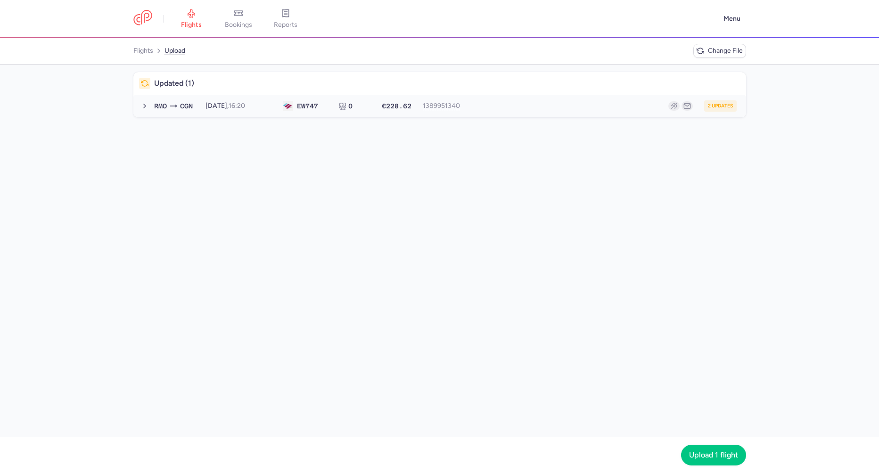
click at [300, 104] on span "EW" at bounding box center [301, 106] width 8 height 8
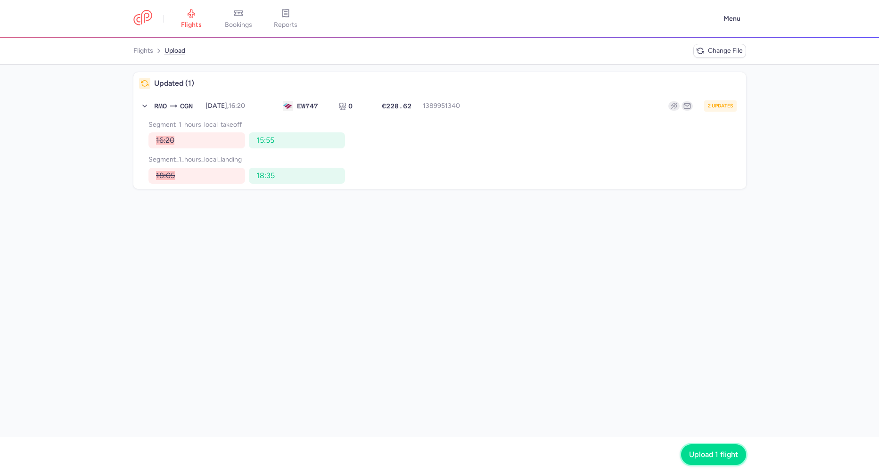
click at [703, 448] on button "Upload 1 flight" at bounding box center [713, 455] width 65 height 21
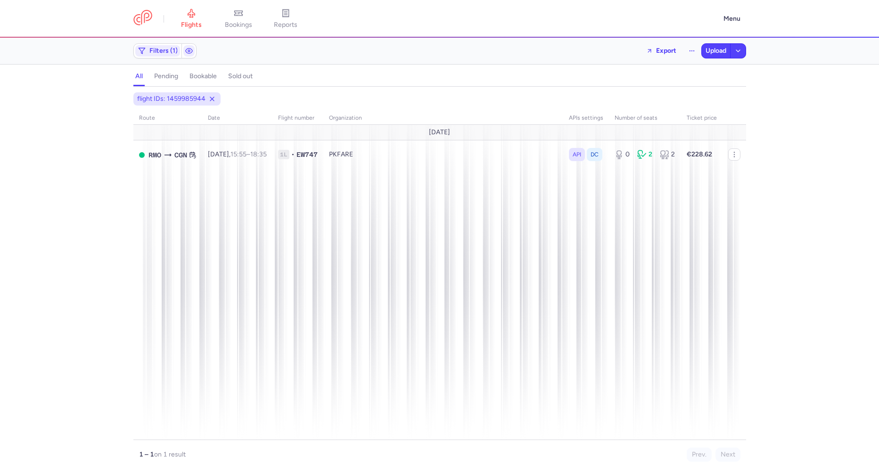
click at [321, 51] on div "Filters (1) Export Upload" at bounding box center [440, 51] width 621 height 23
click at [717, 50] on span "Upload" at bounding box center [716, 51] width 21 height 8
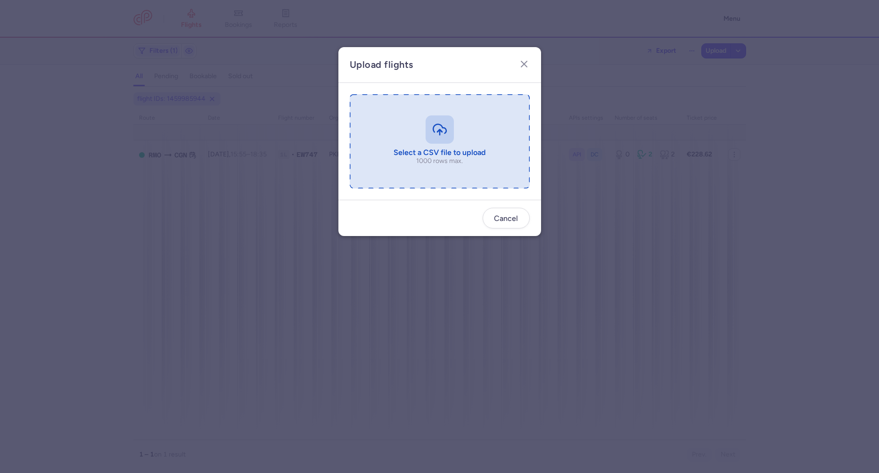
click at [431, 163] on input "file" at bounding box center [440, 141] width 180 height 94
type input "C:\fakepath\export_flight_E4712_20250813,1259.csv"
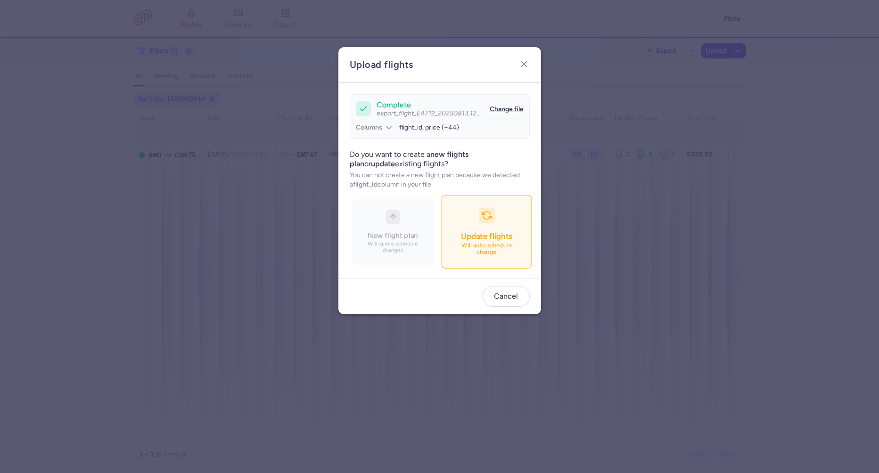
click at [479, 223] on div "button" at bounding box center [487, 216] width 16 height 16
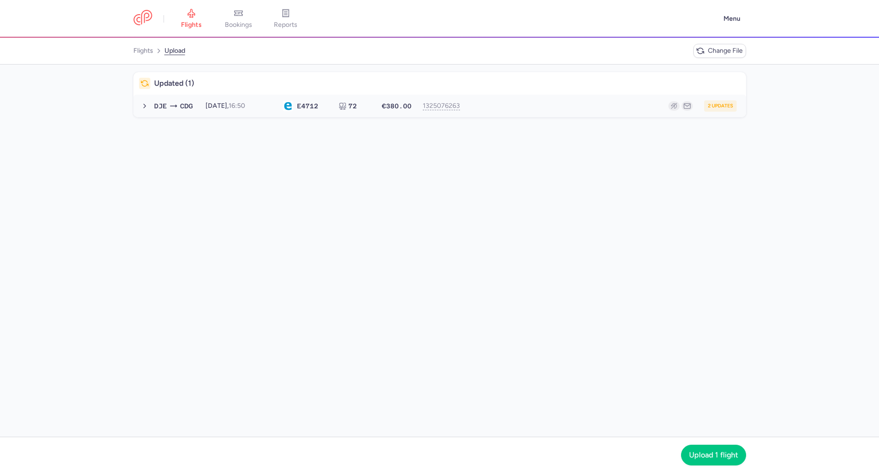
drag, startPoint x: 197, startPoint y: 100, endPoint x: 241, endPoint y: 111, distance: 45.3
click at [198, 100] on button "DJE CDG [DATE] 16:50 E4 712 72 €380.00 1325076263 2 updates [DATE] 16:50 E4712 …" at bounding box center [439, 106] width 613 height 23
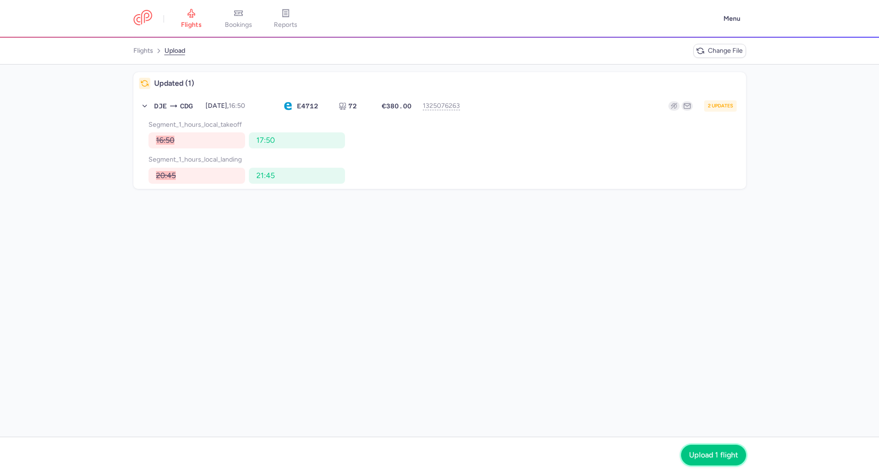
drag, startPoint x: 728, startPoint y: 446, endPoint x: 717, endPoint y: 442, distance: 11.8
click at [728, 447] on button "Upload 1 flight" at bounding box center [713, 455] width 65 height 21
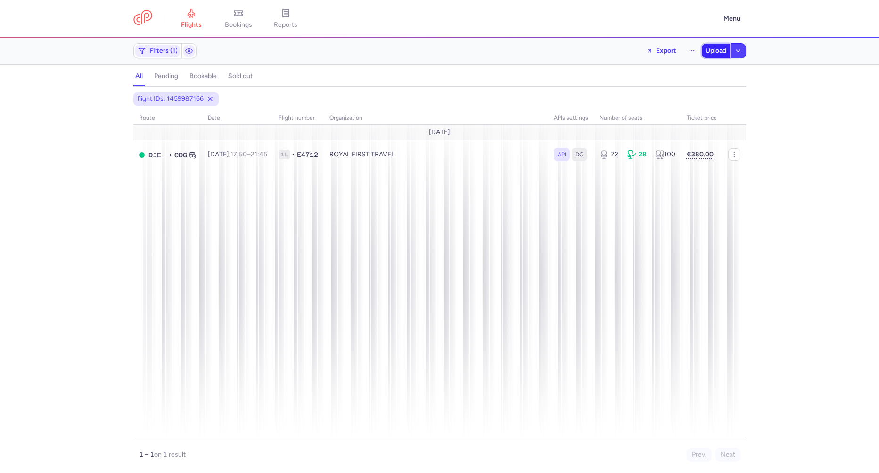
click at [706, 55] on span "Upload" at bounding box center [716, 51] width 21 height 8
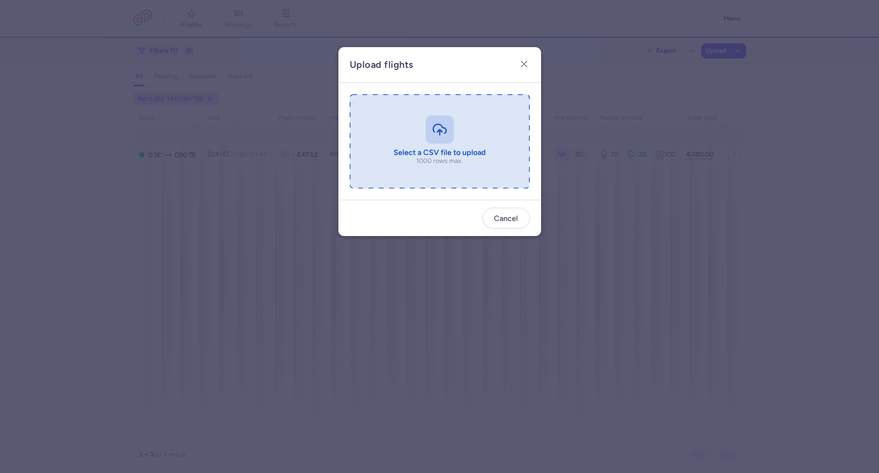
click at [414, 152] on input "file" at bounding box center [440, 141] width 180 height 94
type input "C:\fakepath\export_flight_E4748_20250813,1241.csv"
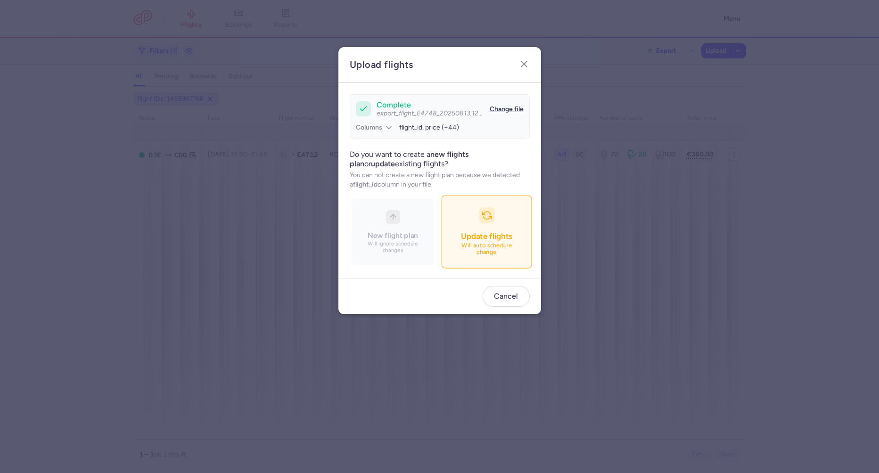
click at [480, 266] on button "Update flights Will auto schedule change" at bounding box center [486, 232] width 91 height 73
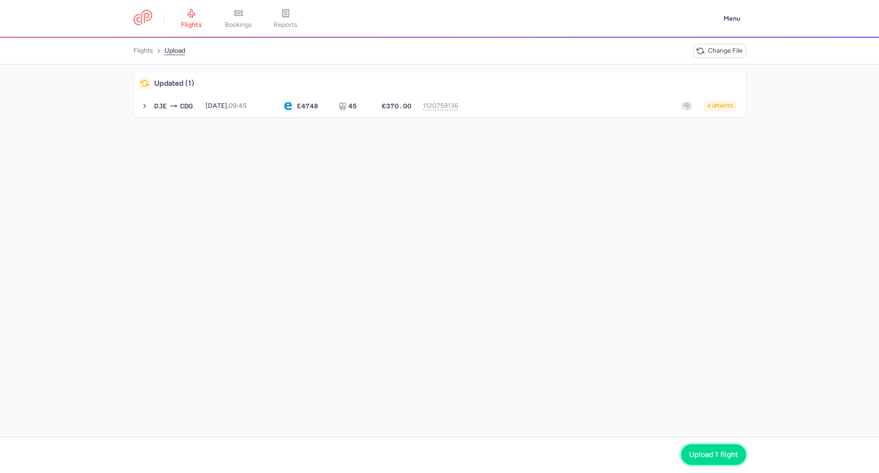
click at [703, 462] on button "Upload 1 flight" at bounding box center [713, 455] width 65 height 21
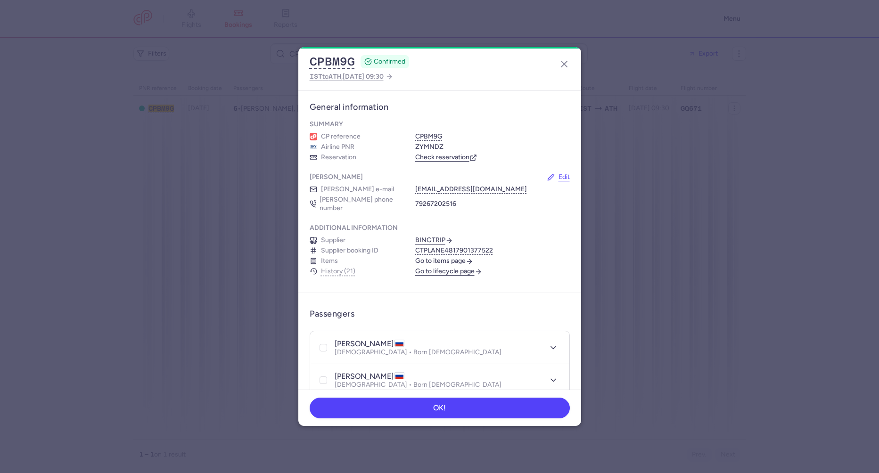
scroll to position [524, 0]
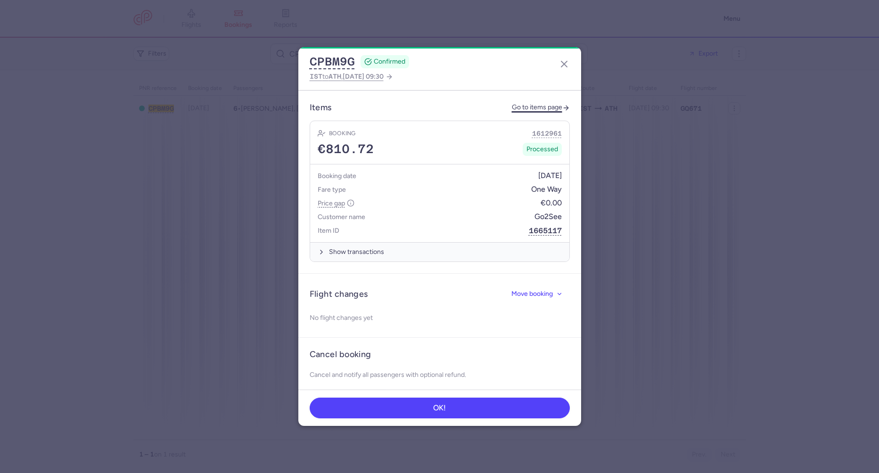
click at [519, 104] on link "Go to items page" at bounding box center [541, 108] width 58 height 8
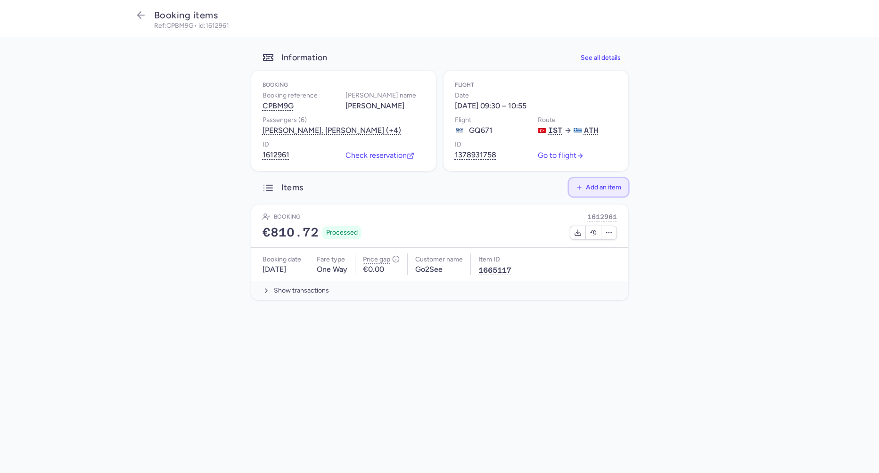
click at [602, 191] on span "Add an item" at bounding box center [603, 187] width 35 height 7
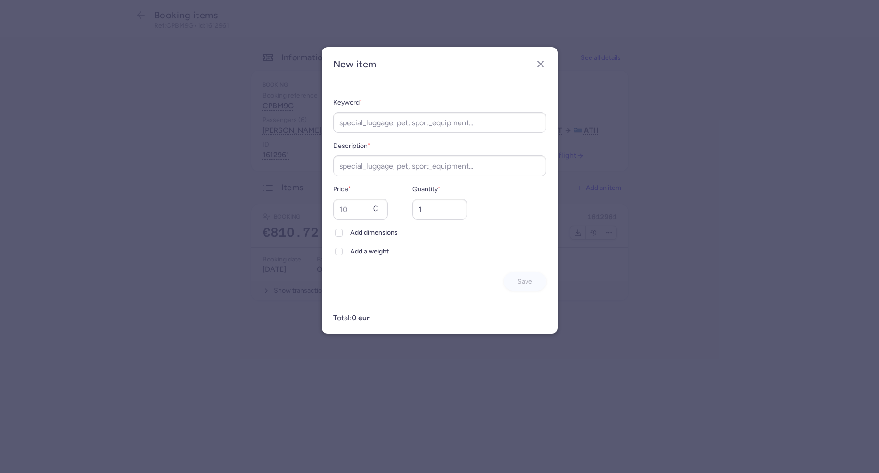
click at [533, 57] on button "button" at bounding box center [540, 64] width 15 height 15
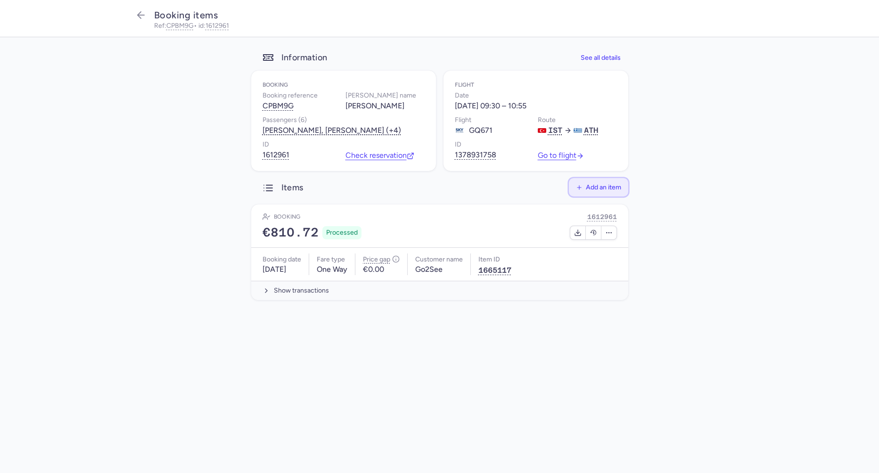
click at [596, 197] on button "Add an item" at bounding box center [598, 187] width 59 height 18
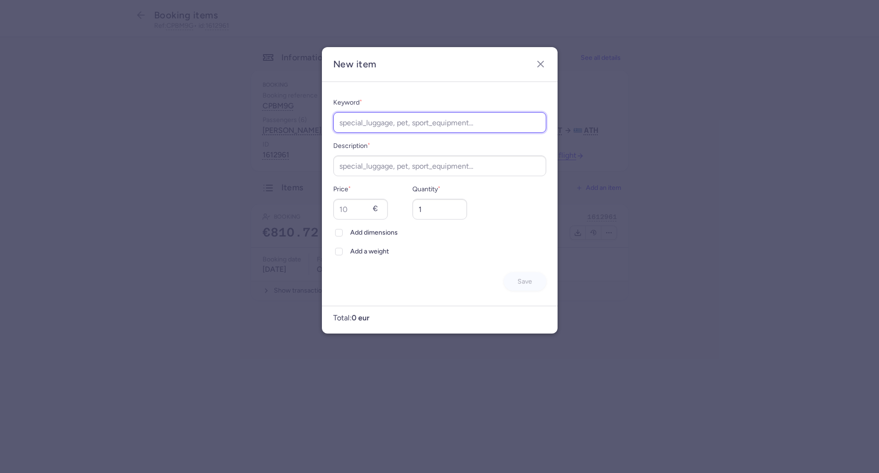
click at [360, 120] on input "Keyword *" at bounding box center [439, 122] width 213 height 21
type input "name change"
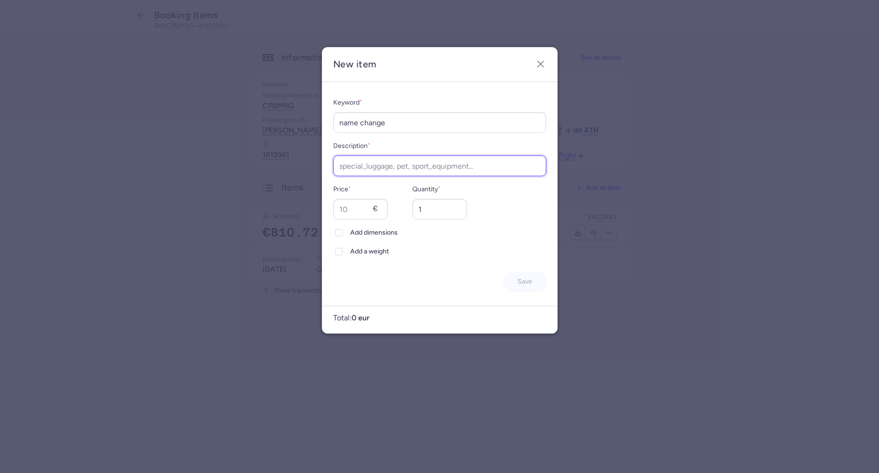
click at [376, 171] on input "Description *" at bounding box center [439, 166] width 213 height 21
paste input "name change"
type input "name change"
click at [366, 208] on input "Price *" at bounding box center [360, 209] width 55 height 21
type input "48"
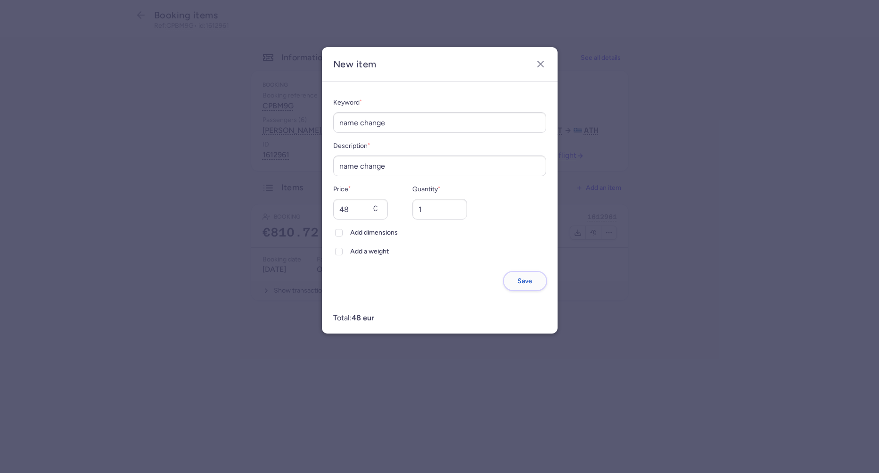
click at [529, 275] on button "Save" at bounding box center [525, 281] width 42 height 18
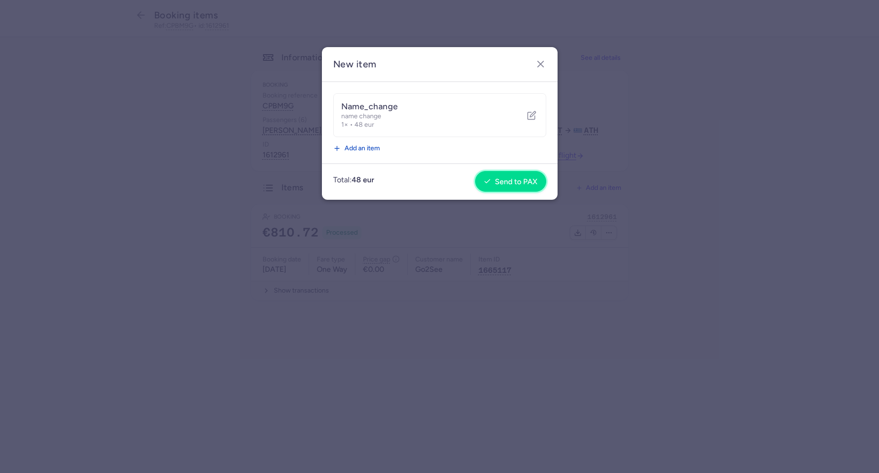
click at [499, 181] on span "Send to PAX" at bounding box center [516, 182] width 42 height 8
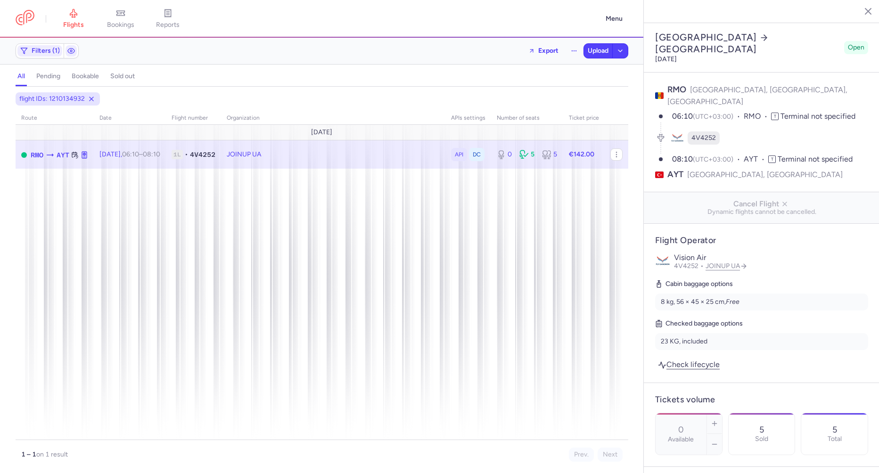
select select "hours"
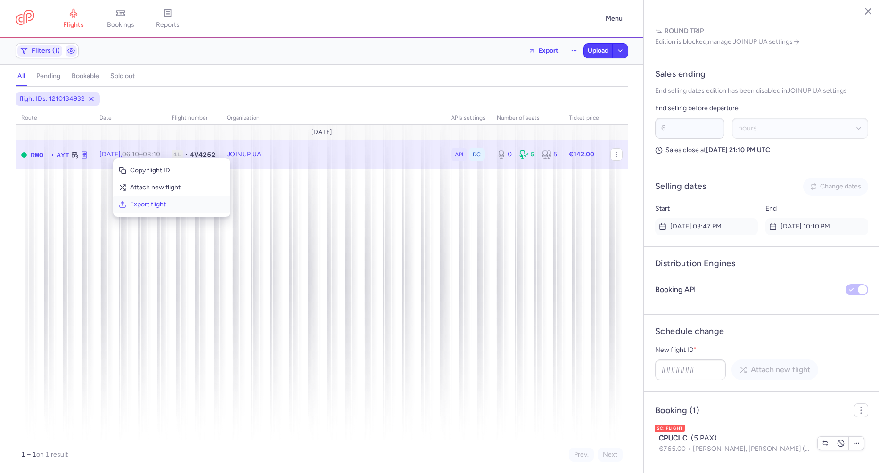
click at [135, 206] on span "Export flight" at bounding box center [177, 204] width 94 height 9
click at [592, 53] on span "Upload" at bounding box center [598, 51] width 21 height 8
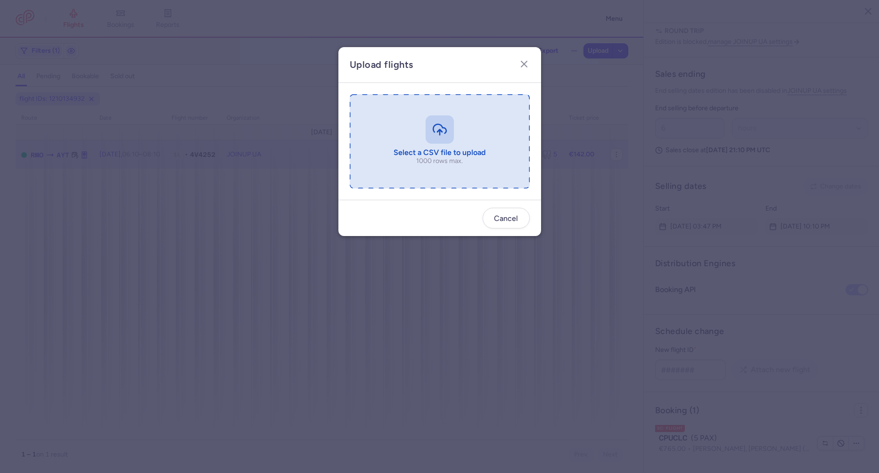
click at [409, 157] on input "file" at bounding box center [440, 141] width 180 height 94
type input "C:\fakepath\export_flight_4V4252_20250813,1225 (1).csv"
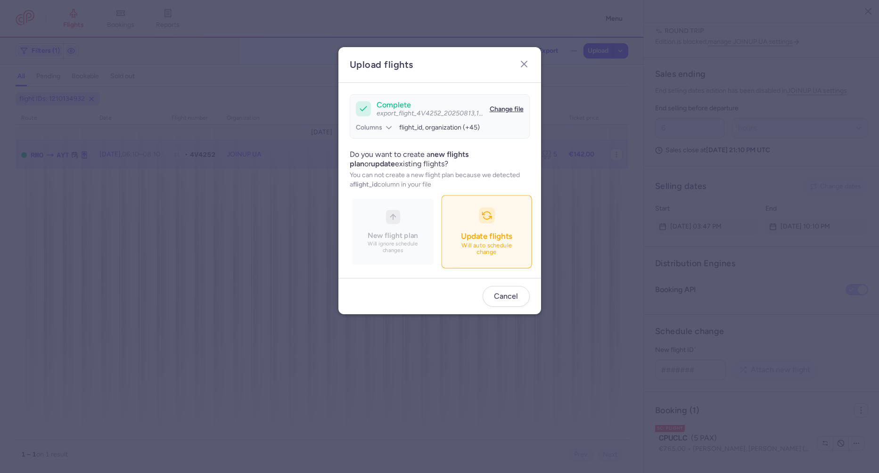
click at [468, 238] on span "Update flights" at bounding box center [486, 236] width 51 height 9
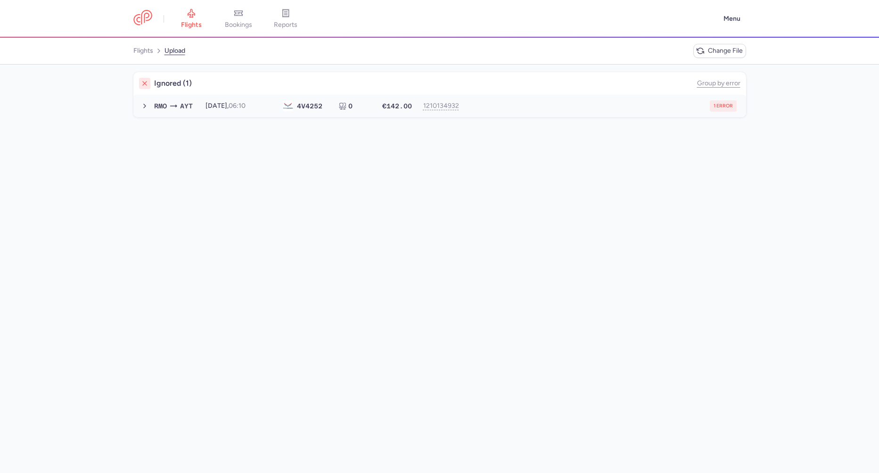
click at [226, 114] on button "RMO AYT [DATE] 06:10 4V 4252 0 €142.00 1210134932 1 error [DATE] 06:10 4V4252 0…" at bounding box center [439, 106] width 613 height 23
click at [322, 123] on span "new forked flight will result in a duplicate with flight: 1399480416" at bounding box center [250, 125] width 191 height 8
copy span "1399480416"
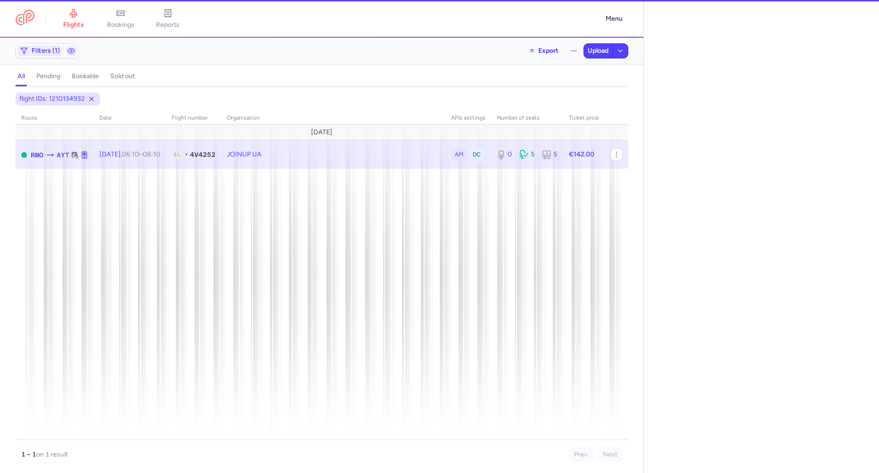
select select "hours"
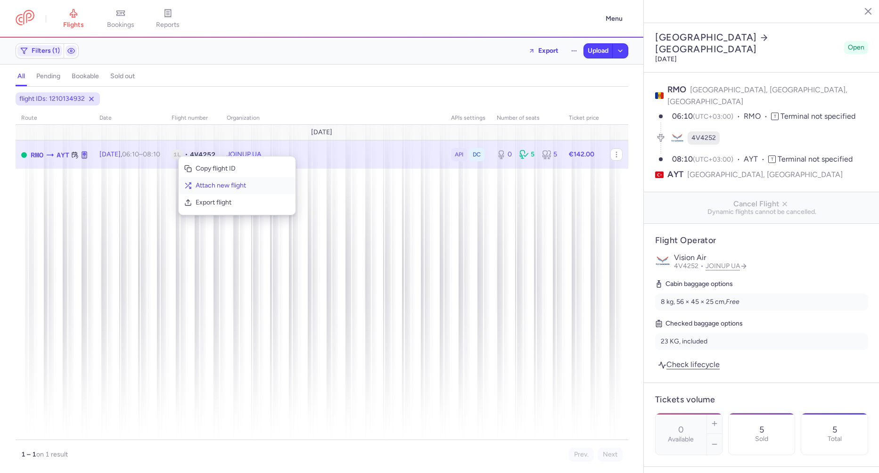
click at [194, 185] on button "Attach new flight" at bounding box center [237, 185] width 117 height 17
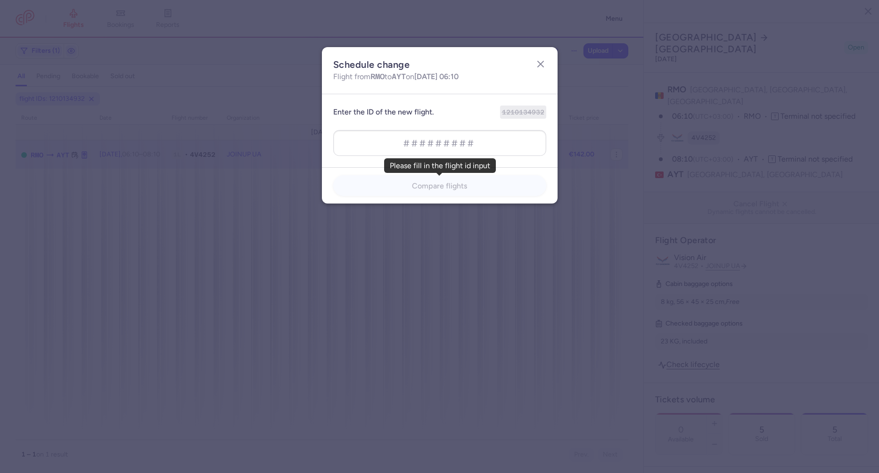
type input "1399480416"
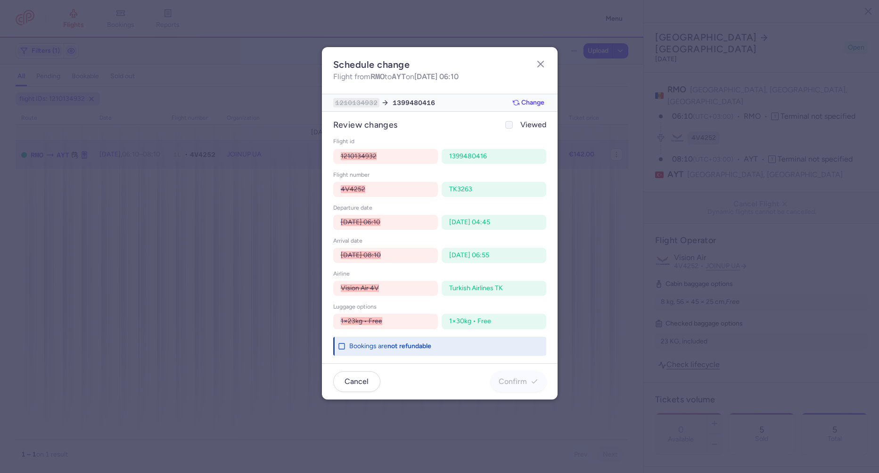
click at [508, 124] on icon at bounding box center [509, 125] width 6 height 6
click at [508, 124] on input "Viewed" at bounding box center [509, 125] width 8 height 8
checkbox input "true"
click at [499, 383] on button "Confirm" at bounding box center [519, 381] width 56 height 21
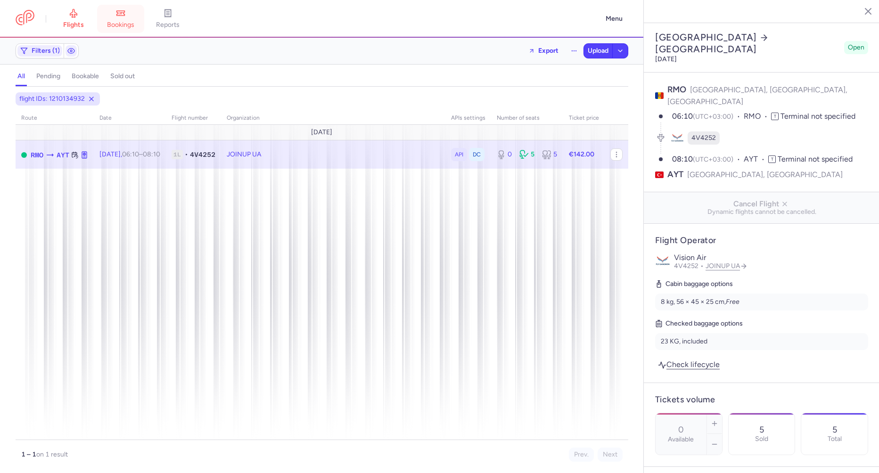
click at [116, 8] on link "bookings" at bounding box center [120, 18] width 47 height 21
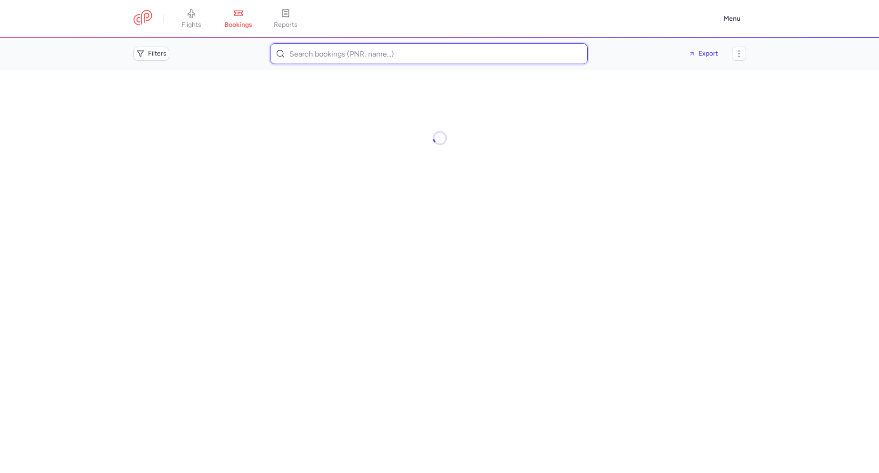
click at [288, 55] on input at bounding box center [429, 53] width 318 height 21
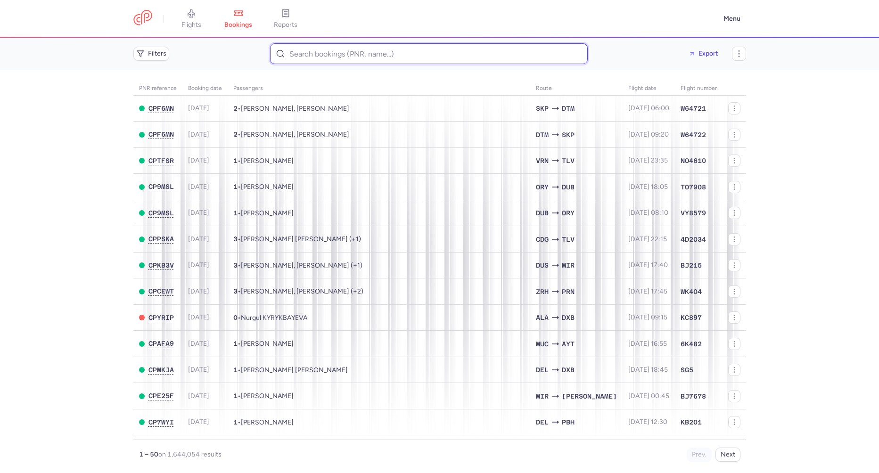
paste input "DEMENTEVA DARIA"
type input "DEMENTEVA DARIA"
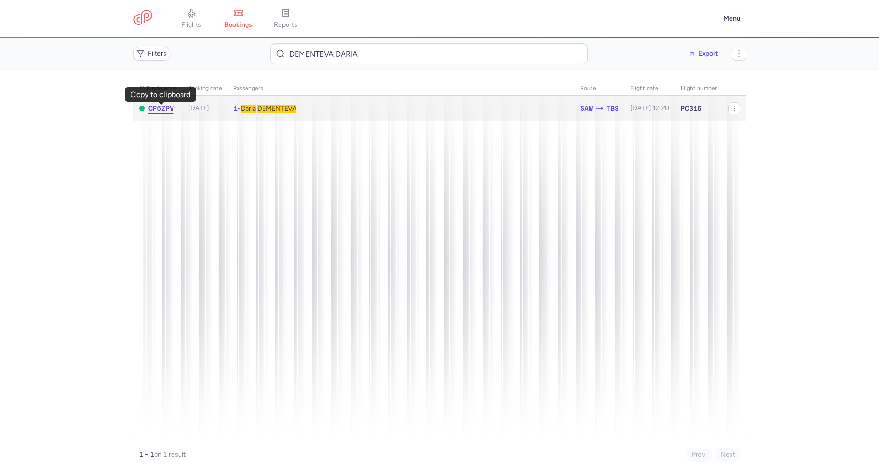
click at [165, 107] on span "CP5ZPV" at bounding box center [161, 109] width 25 height 8
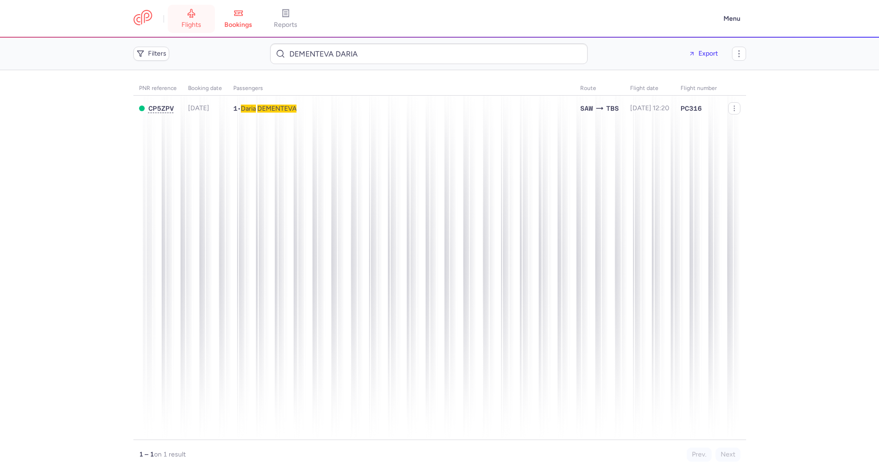
click at [191, 29] on link "flights" at bounding box center [191, 18] width 47 height 21
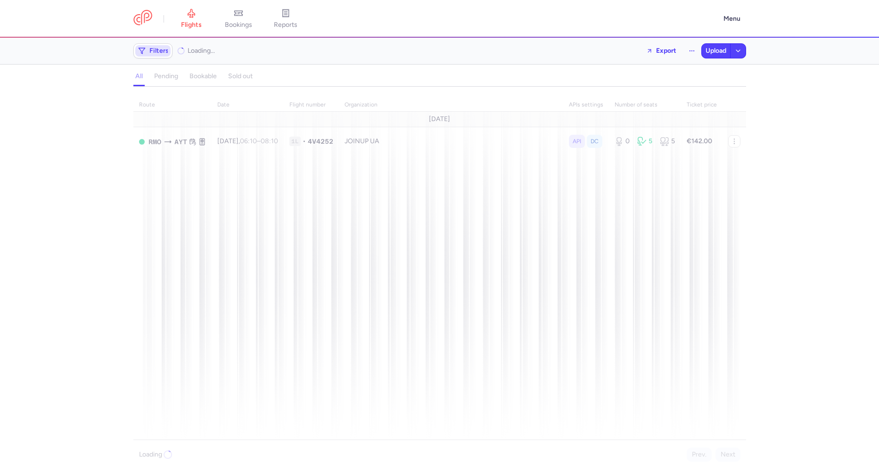
click at [157, 56] on span "Filters" at bounding box center [152, 50] width 35 height 11
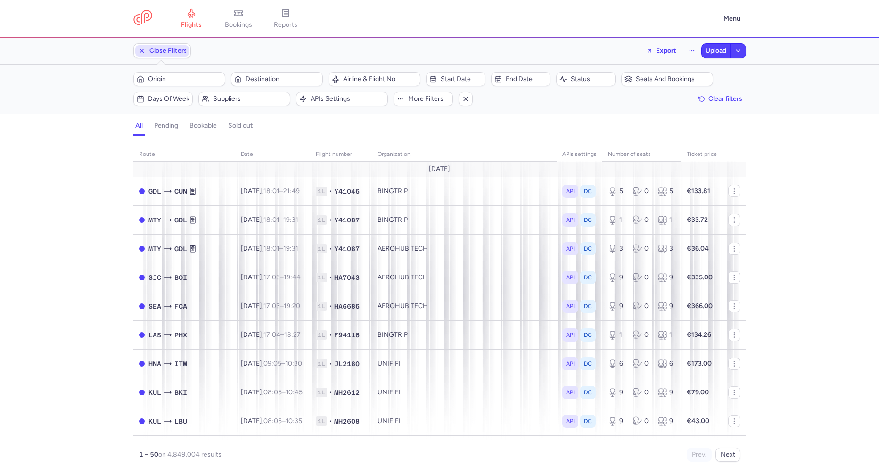
click at [174, 73] on button "Origin" at bounding box center [179, 79] width 92 height 14
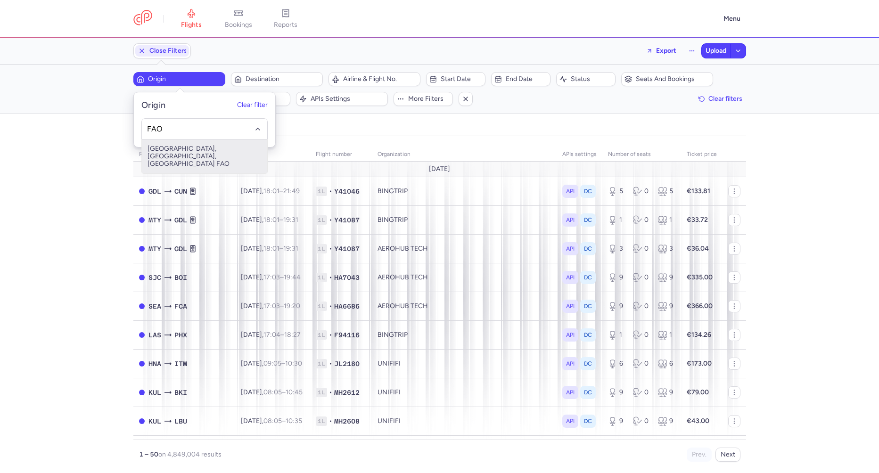
click at [210, 146] on span "[GEOGRAPHIC_DATA], [GEOGRAPHIC_DATA], [GEOGRAPHIC_DATA] FAO" at bounding box center [204, 157] width 125 height 34
type input "FAO"
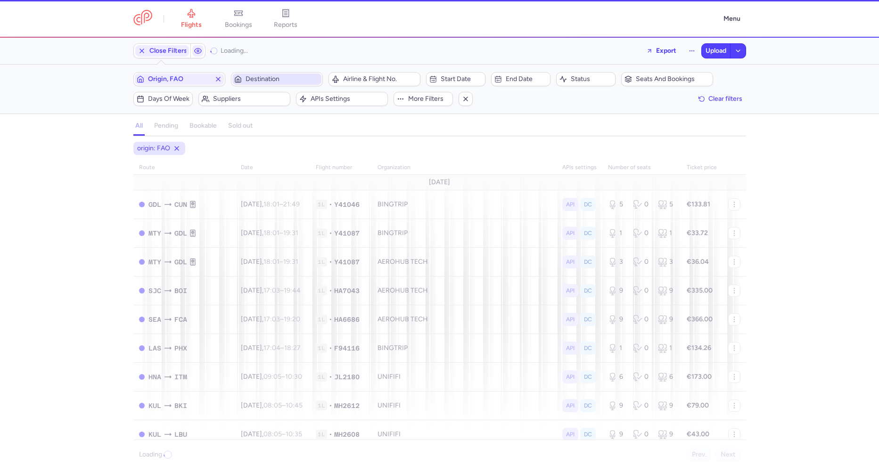
click at [274, 80] on span "Destination" at bounding box center [283, 79] width 74 height 8
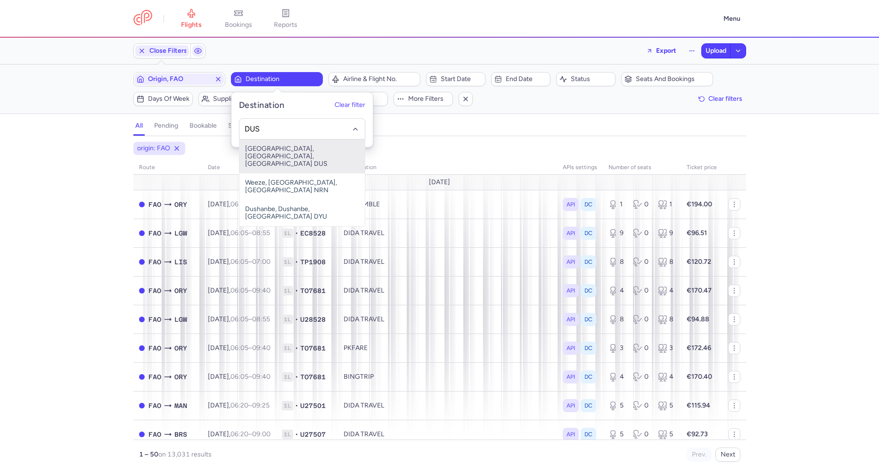
click at [277, 152] on span "Düsseldorf International Airport, Düsseldorf, Germany DUS" at bounding box center [302, 157] width 125 height 34
type input "DUS"
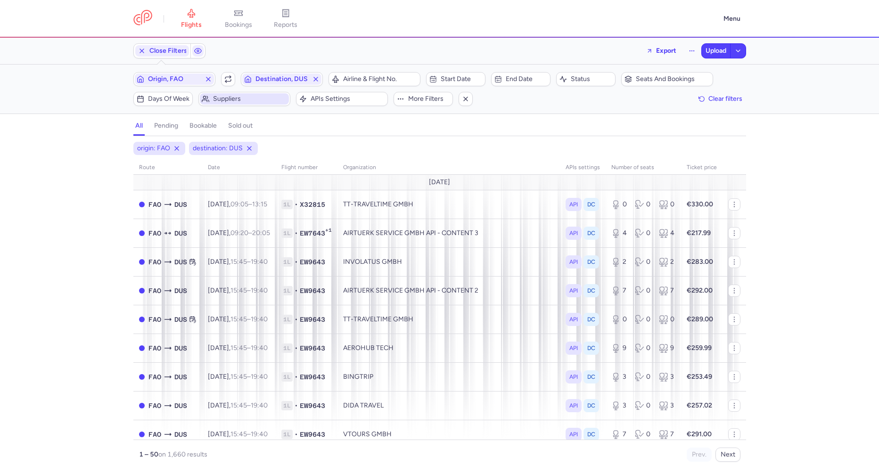
click at [231, 99] on span "Suppliers" at bounding box center [250, 99] width 74 height 8
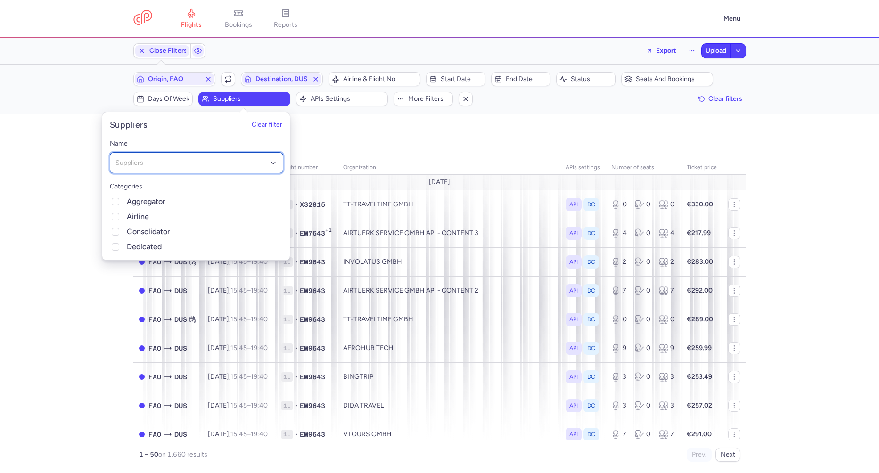
click at [151, 169] on div "Suppliers" at bounding box center [197, 162] width 174 height 21
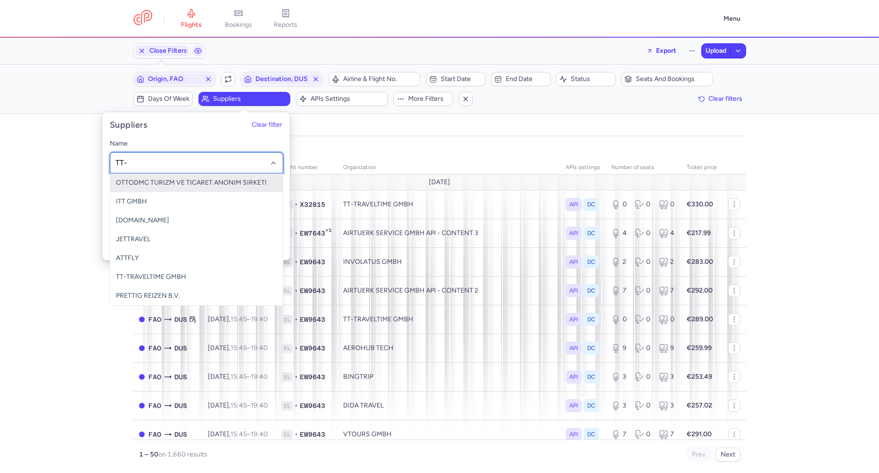
type input "TT-T"
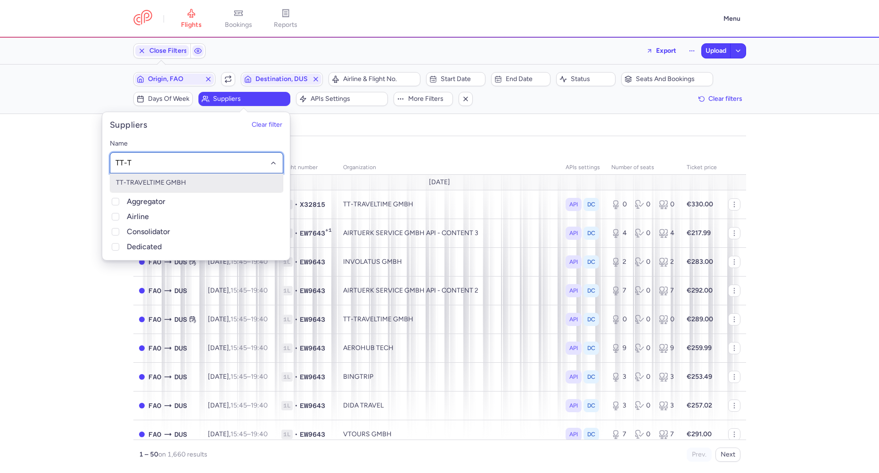
click at [153, 181] on span "TT-TRAVELTIME GMBH" at bounding box center [151, 183] width 70 height 8
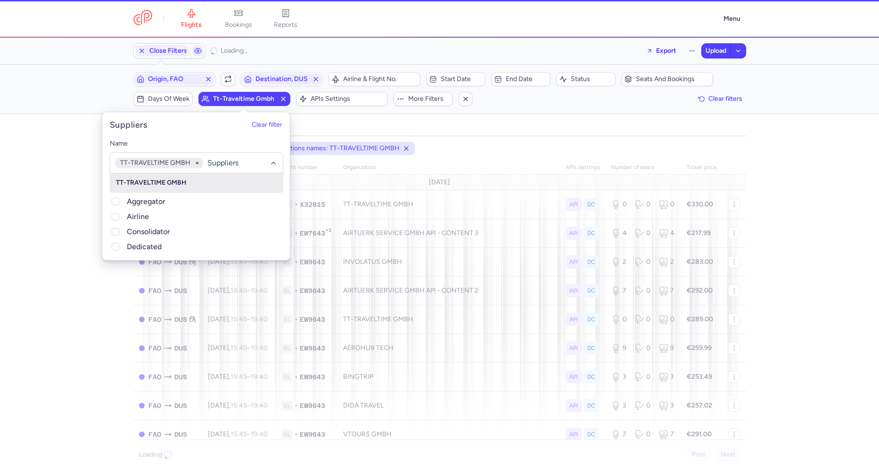
click at [75, 226] on div "origin: FAO destination: DUS organizations names: TT-TRAVELTIME GMBH route date…" at bounding box center [439, 307] width 879 height 331
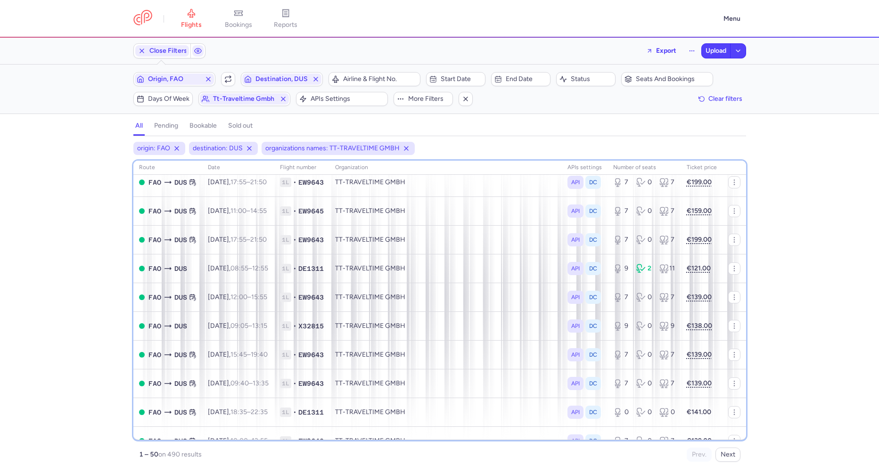
scroll to position [673, 0]
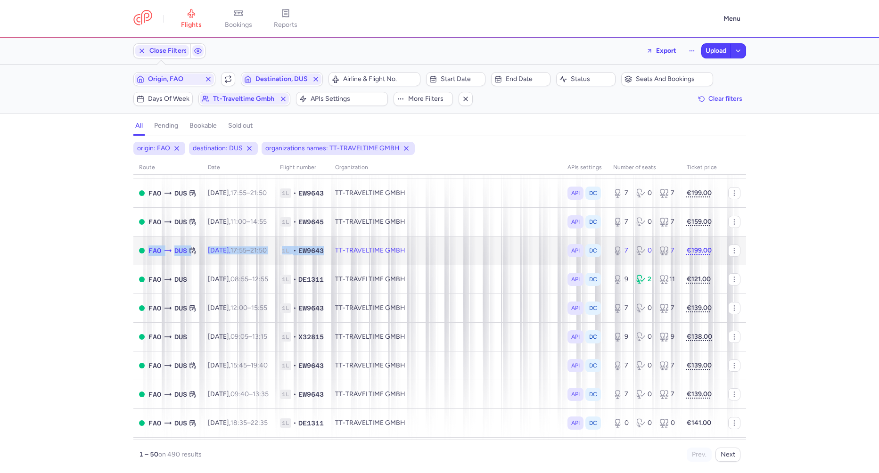
drag, startPoint x: 144, startPoint y: 249, endPoint x: 344, endPoint y: 248, distance: 199.5
click at [344, 265] on tr "FAO DUS Mon, 25 Aug, 17:55 – 21:50 +0 1L • EW9643 TT-TRAVELTIME GMBH API DC 7 0…" at bounding box center [439, 279] width 613 height 29
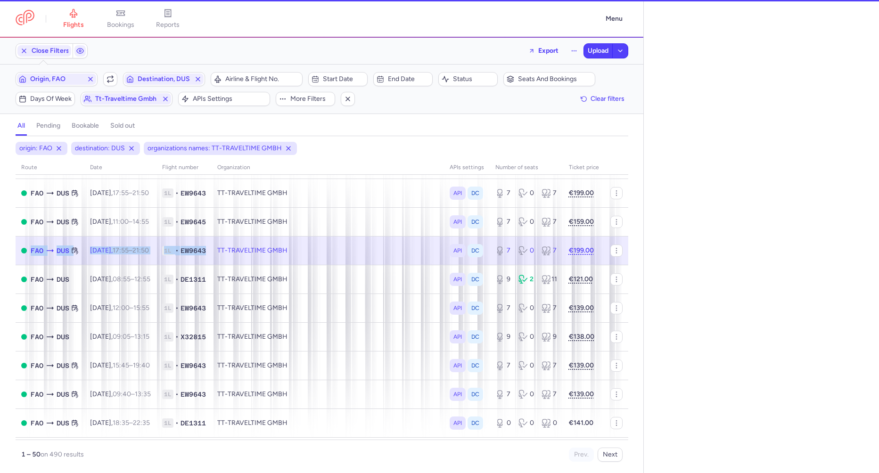
select select "days"
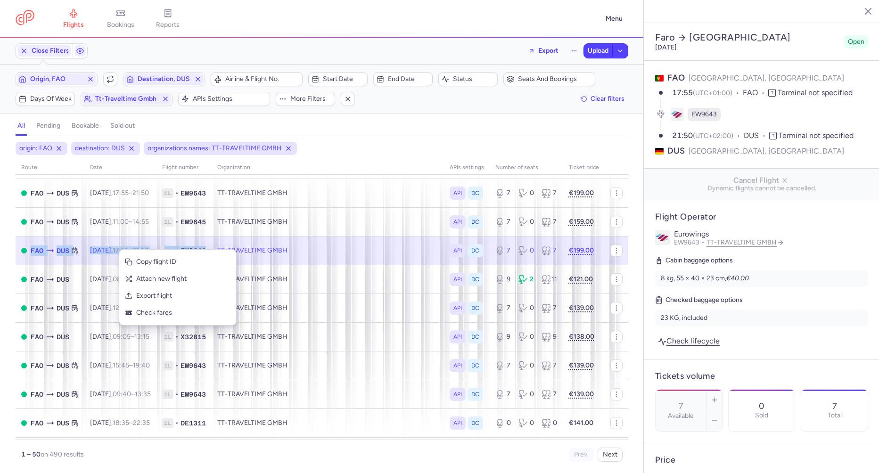
click at [141, 263] on span "Copy flight ID" at bounding box center [183, 261] width 94 height 9
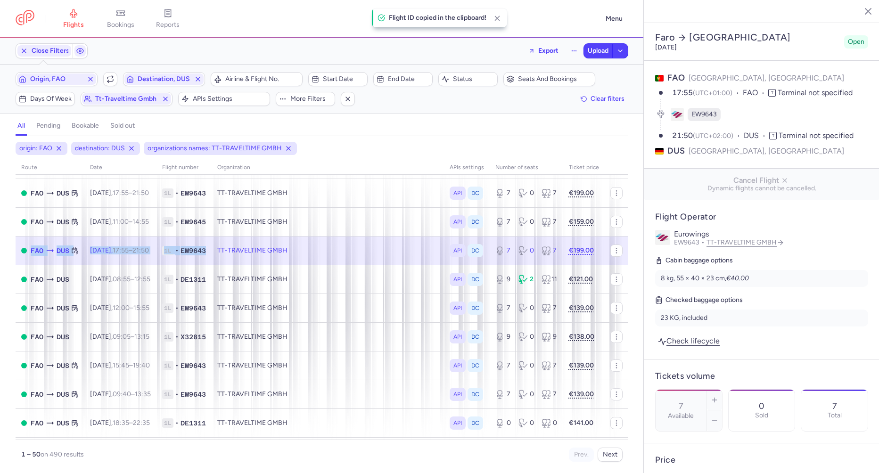
click at [212, 263] on td "Mon, 25 Aug, 17:55 – 21:50 +0" at bounding box center [328, 250] width 232 height 29
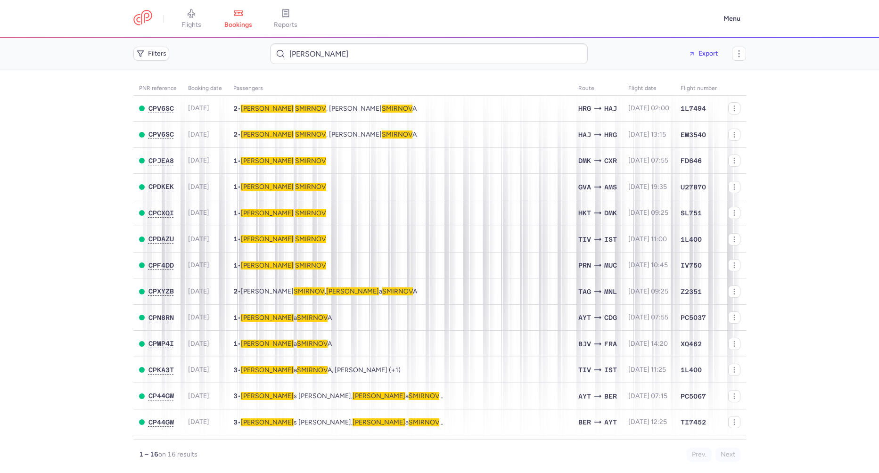
scroll to position [74, 0]
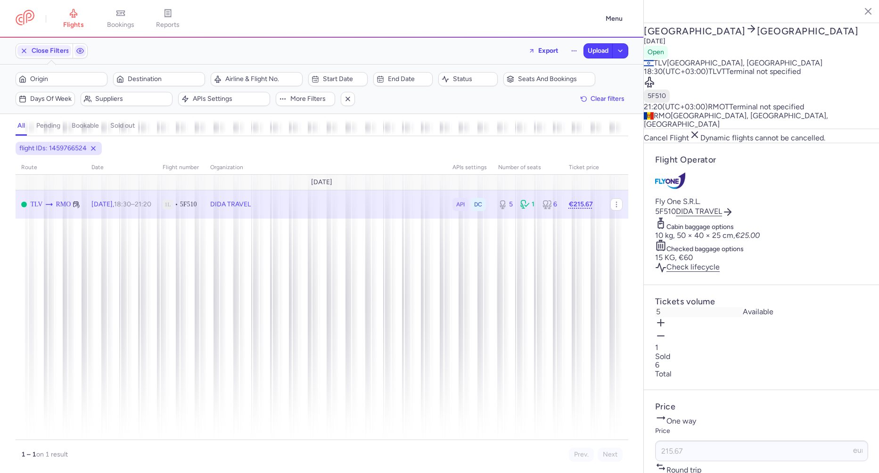
select select "days"
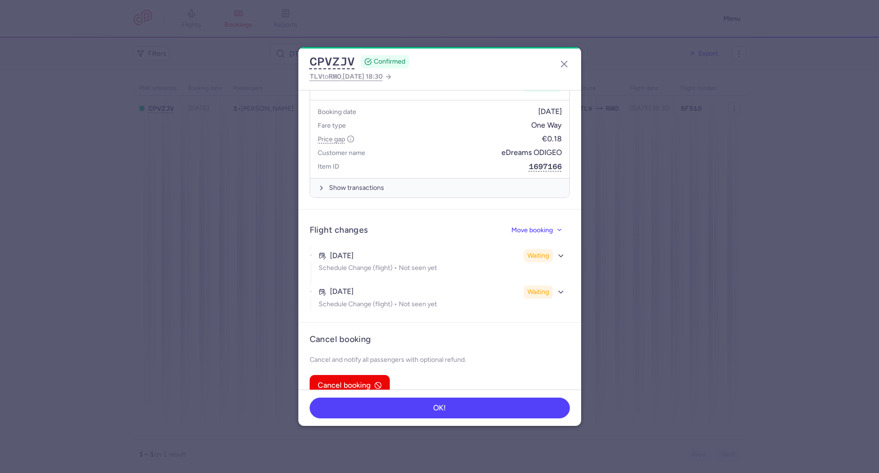
scroll to position [422, 0]
click at [358, 376] on button "Cancel booking" at bounding box center [350, 384] width 80 height 21
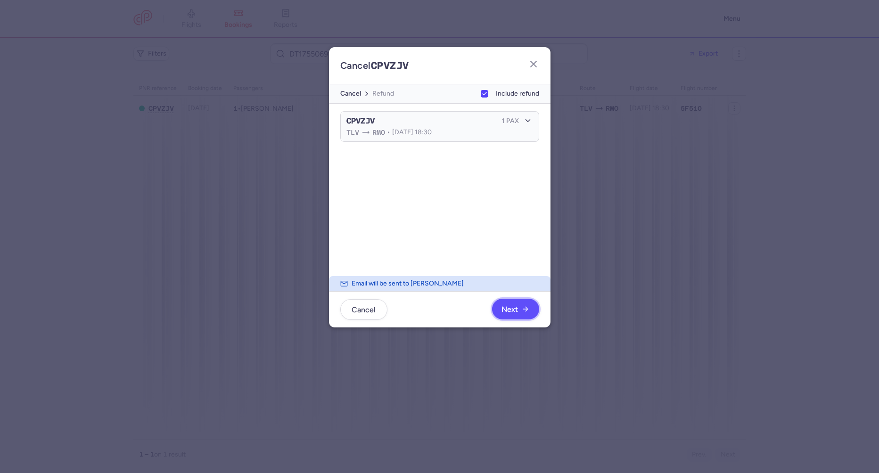
click at [515, 314] on button "Next" at bounding box center [515, 309] width 47 height 21
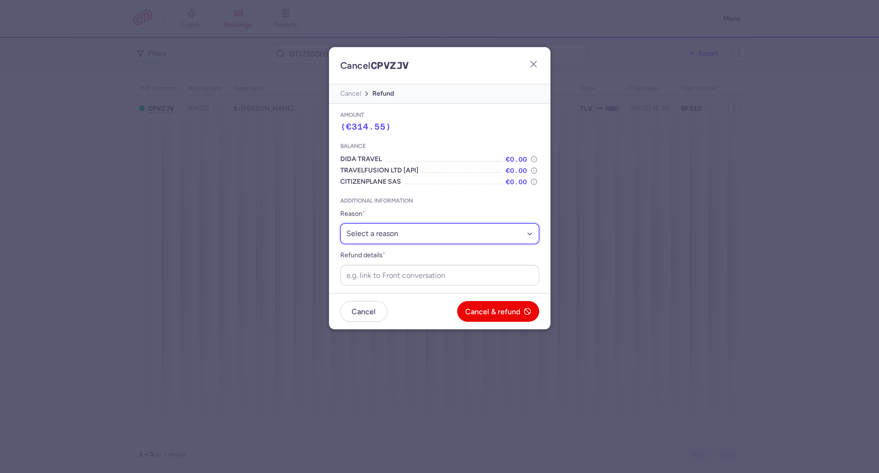
click at [384, 240] on select "Select a reason ⛔️ Unconfirmed booking ❌ Flight canceled 🙅 Schedule change not …" at bounding box center [439, 234] width 199 height 21
select select "unconfirmed_booking"
click at [340, 224] on select "Select a reason ⛔️ Unconfirmed booking ❌ Flight canceled 🙅 Schedule change not …" at bounding box center [439, 234] width 199 height 21
click at [386, 280] on input "Refund details *" at bounding box center [439, 275] width 199 height 21
paste input "[URL][DOMAIN_NAME]"
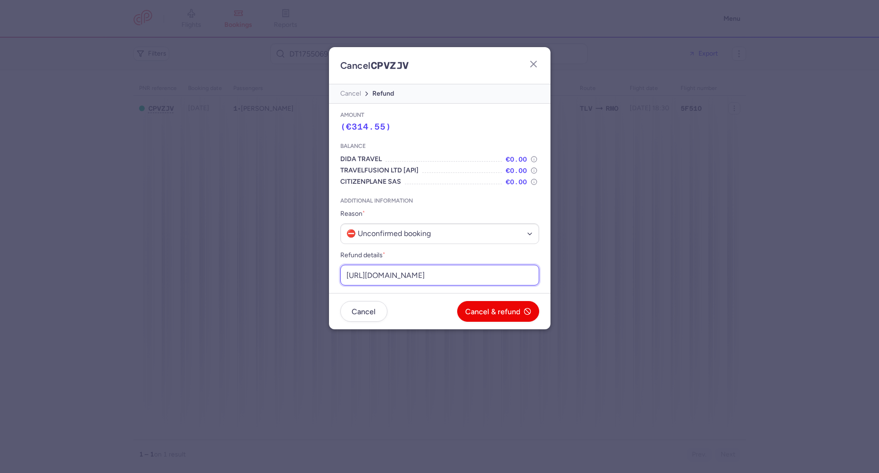
scroll to position [0, 107]
type input "[URL][DOMAIN_NAME]"
click at [480, 305] on button "Cancel & refund" at bounding box center [498, 311] width 82 height 21
click at [481, 307] on span "Yes, confirm" at bounding box center [499, 311] width 42 height 8
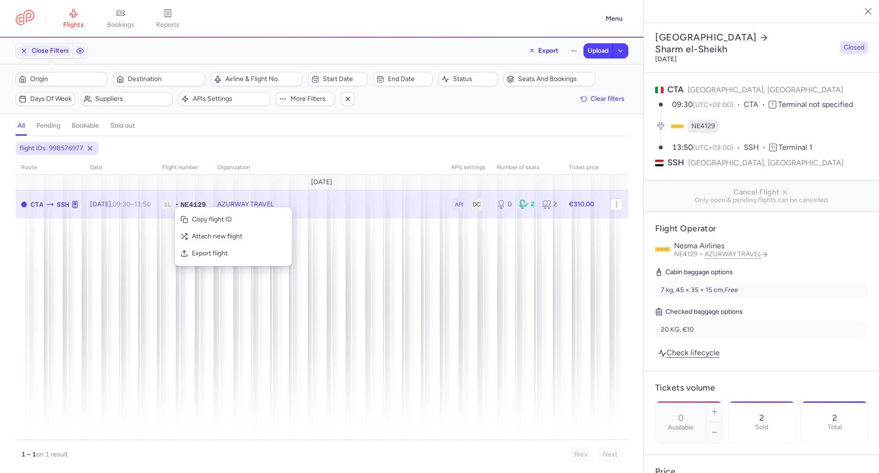
select select "days"
click at [195, 252] on span "Export flight" at bounding box center [239, 253] width 94 height 9
click at [594, 51] on span "Upload" at bounding box center [598, 51] width 21 height 8
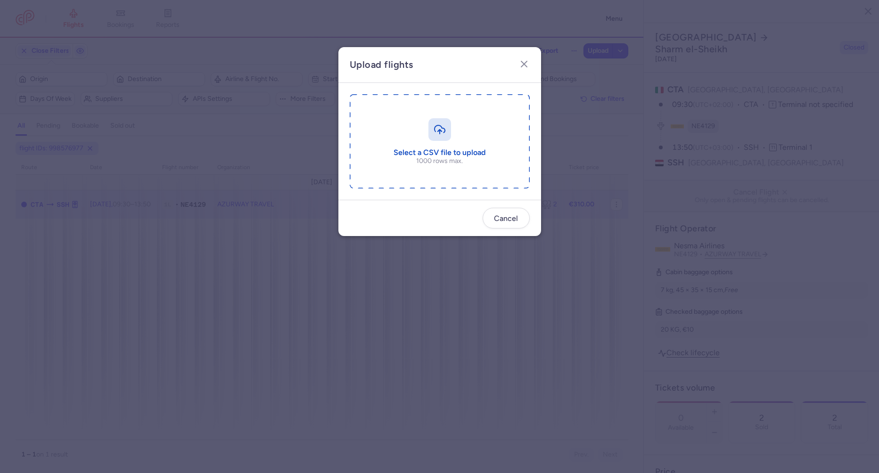
click at [448, 172] on input "file" at bounding box center [440, 141] width 180 height 94
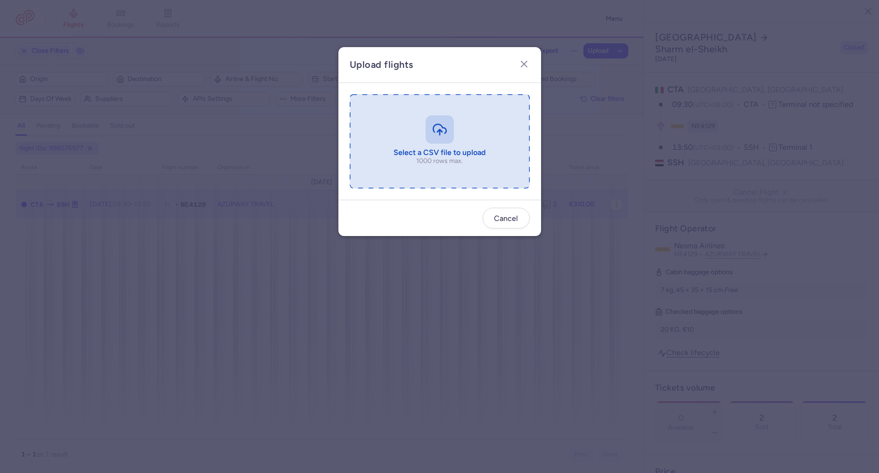
type input "C:\fakepath\export_flight_NE4129_20250813,1323 (1).csv"
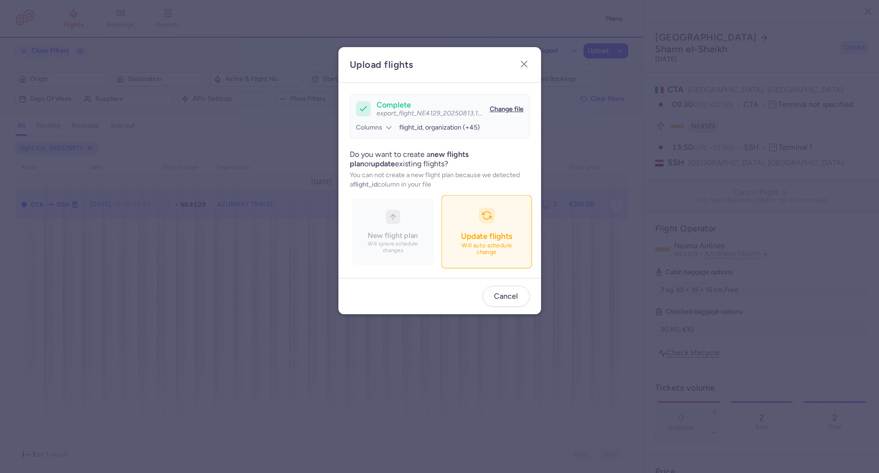
click at [498, 219] on button "Update flights Will auto schedule change" at bounding box center [486, 232] width 91 height 73
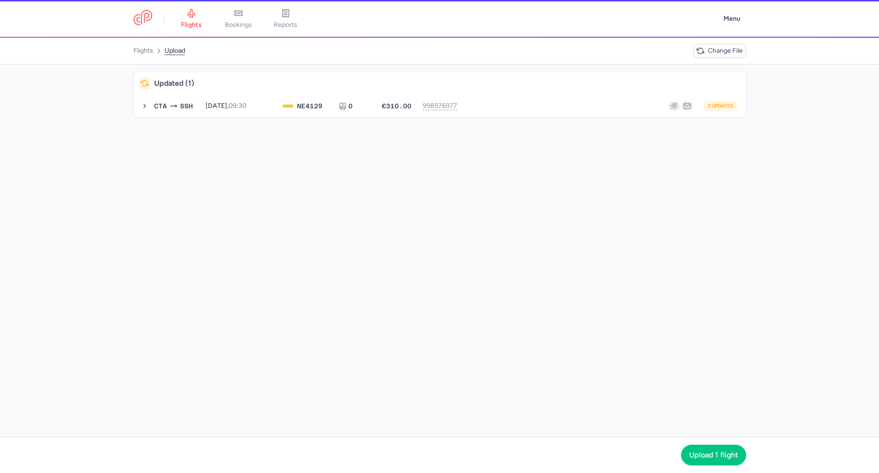
click at [278, 120] on div "Updated (1) CTA SSH 2025-08-14, 09:30 NE 4129 0 €310.00 998576977 2 updates 202…" at bounding box center [439, 251] width 879 height 373
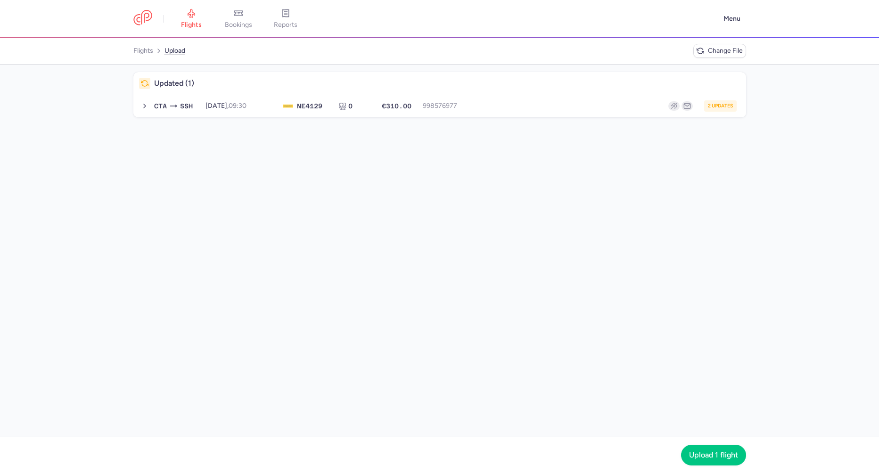
click at [293, 117] on div "Updated (1) CTA SSH 2025-08-14, 09:30 NE 4129 0 €310.00 998576977 2 updates 202…" at bounding box center [439, 251] width 879 height 373
click at [298, 110] on div "NE 4129" at bounding box center [305, 106] width 45 height 10
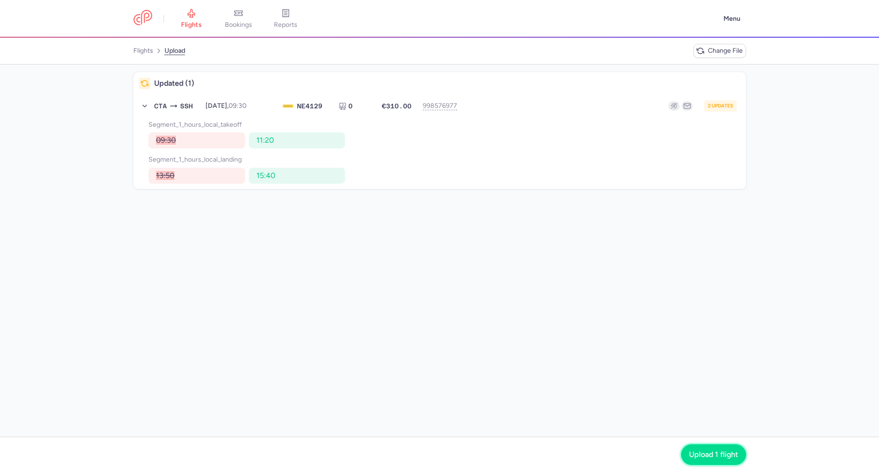
click at [706, 459] on span "Upload 1 flight" at bounding box center [713, 455] width 49 height 8
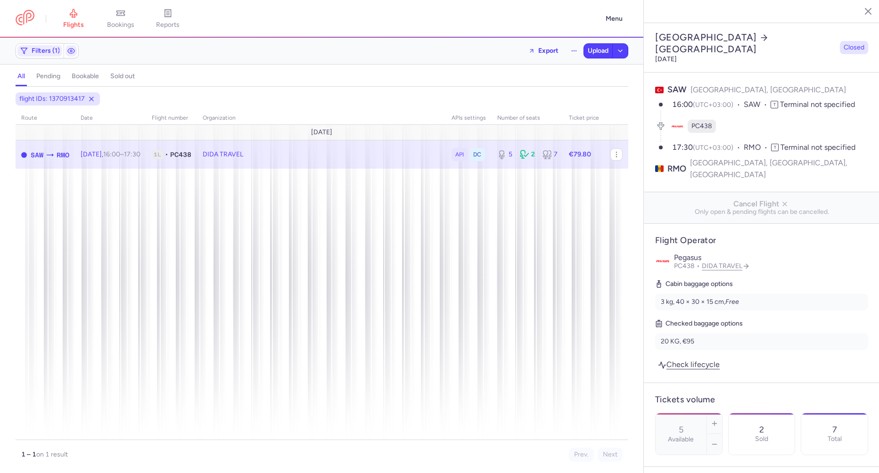
select select "days"
drag, startPoint x: 0, startPoint y: 0, endPoint x: 67, endPoint y: 160, distance: 173.9
click at [91, 205] on span "Export flight" at bounding box center [132, 204] width 94 height 9
click at [591, 52] on span "Upload" at bounding box center [598, 51] width 21 height 8
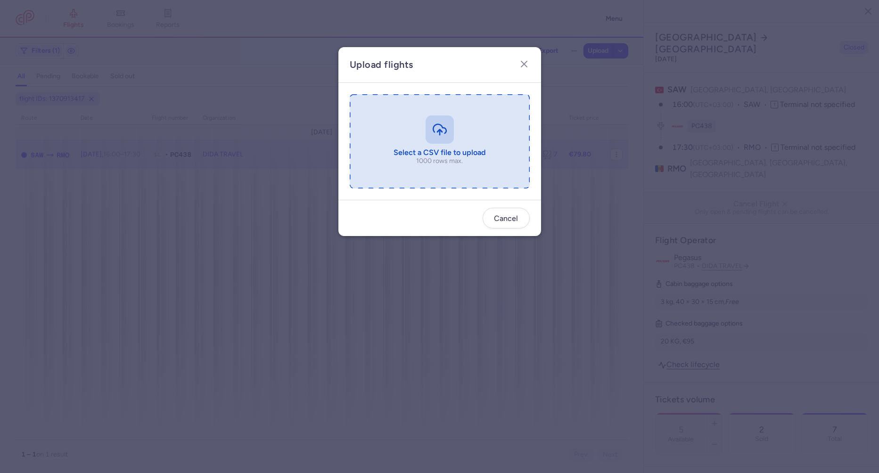
click at [455, 131] on input "file" at bounding box center [440, 141] width 180 height 94
type input "C:\fakepath\export_flight_PC438_20250813,1341 (1).csv"
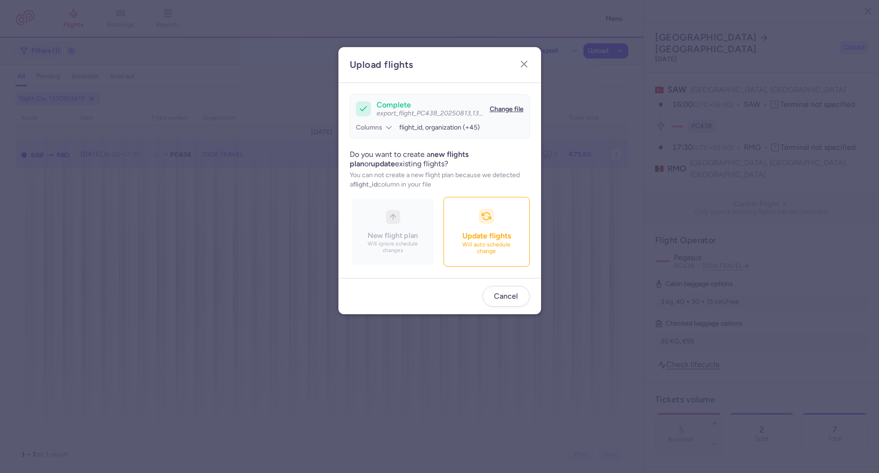
click at [511, 269] on div "complete export_flight_PC438_20250813,1341 (1).csv uploaded Change file Columns…" at bounding box center [440, 180] width 203 height 195
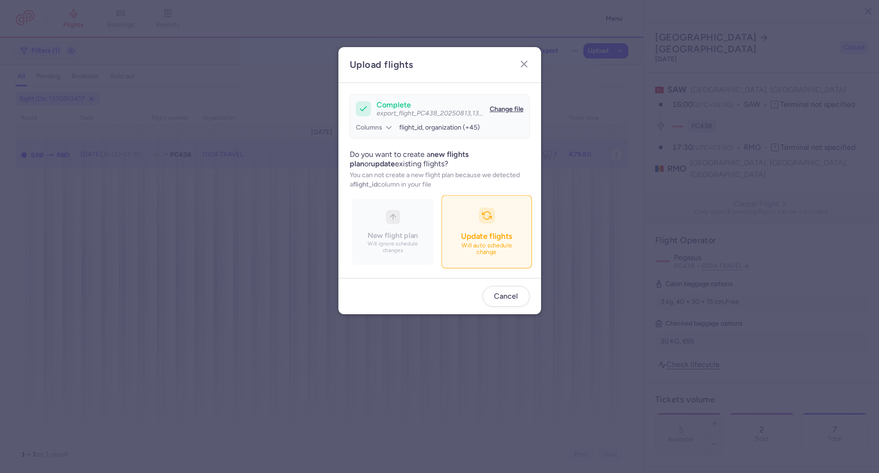
click at [505, 257] on button "Update flights Will auto schedule change" at bounding box center [486, 232] width 91 height 73
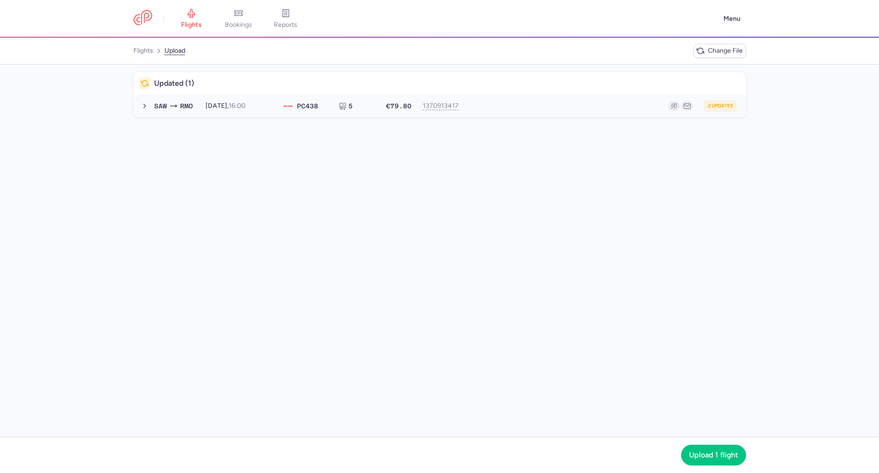
click at [229, 108] on div "[DATE] 16:00" at bounding box center [239, 106] width 66 height 8
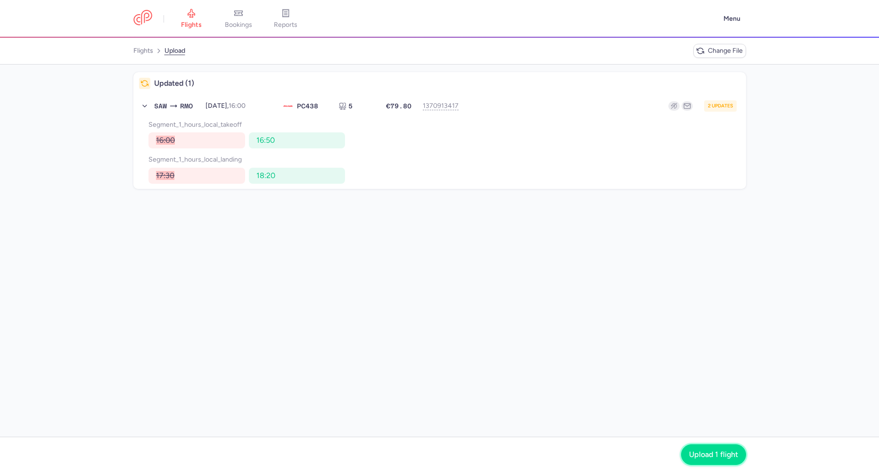
click at [690, 450] on button "Upload 1 flight" at bounding box center [713, 455] width 65 height 21
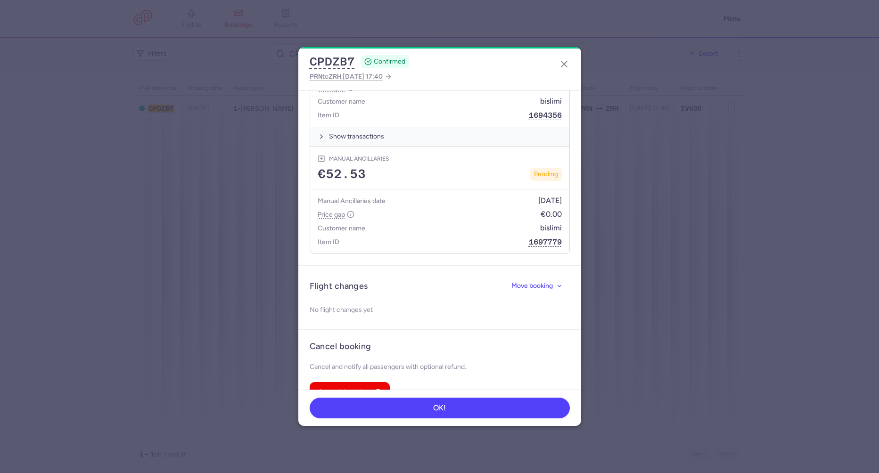
scroll to position [402, 0]
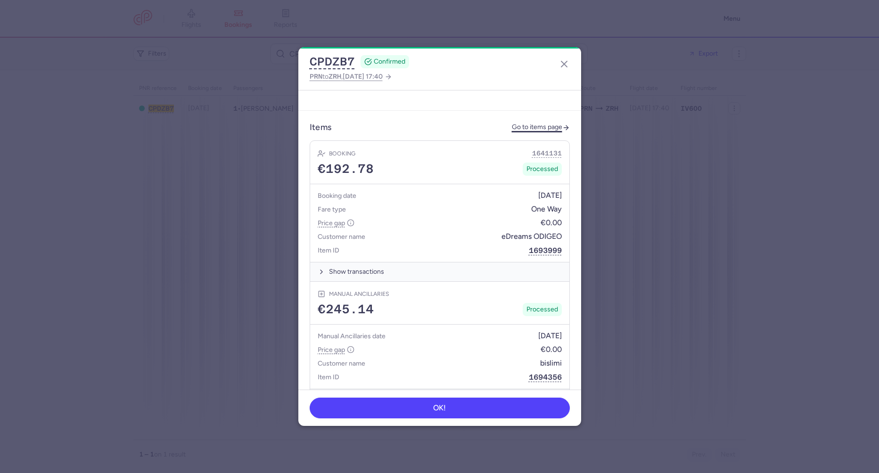
click at [512, 124] on link "Go to items page" at bounding box center [541, 128] width 58 height 8
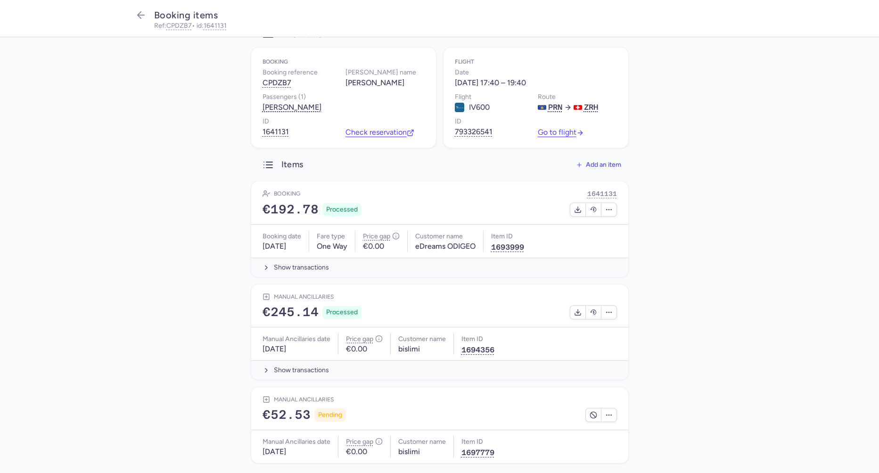
scroll to position [36, 0]
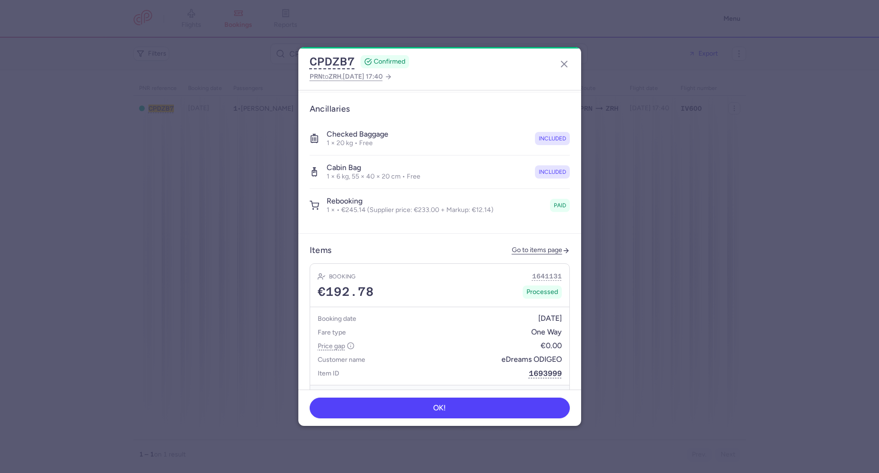
scroll to position [524, 0]
